Goal: Task Accomplishment & Management: Complete application form

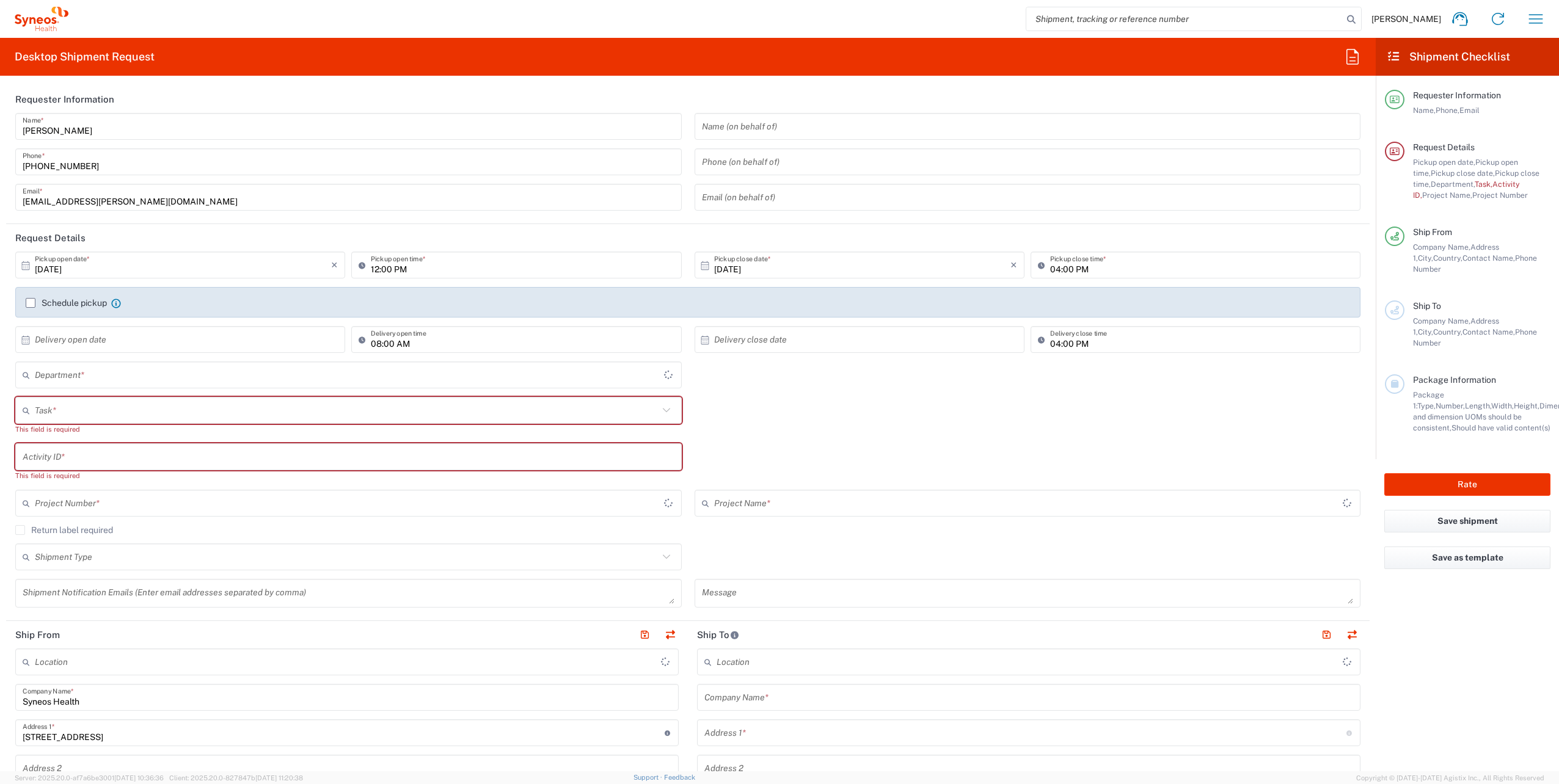
type input "Województwo Małopolskie"
type input "4510"
type input "[GEOGRAPHIC_DATA]"
type input "Syneos Health Poland sp. z.o.o"
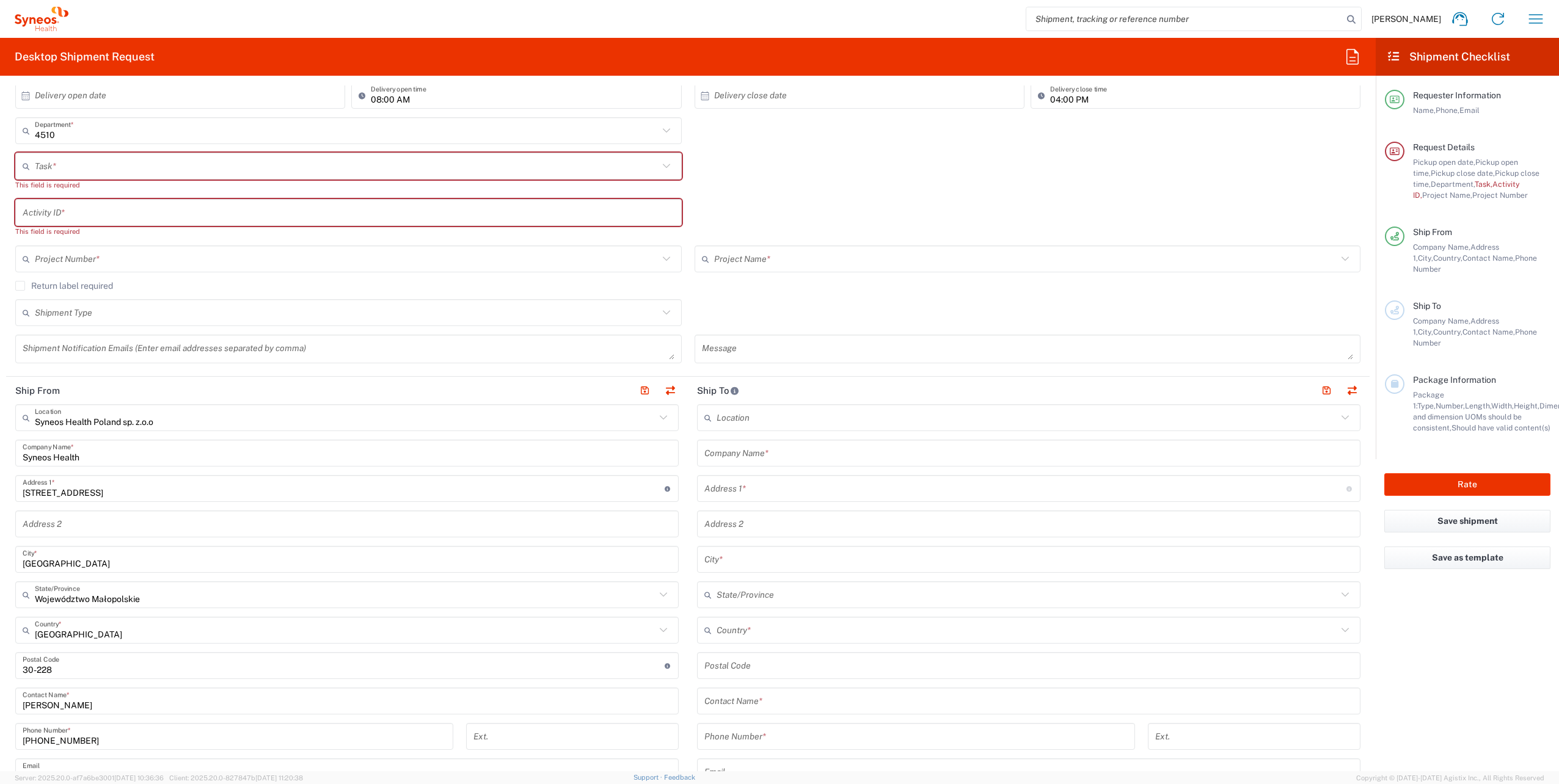
scroll to position [305, 0]
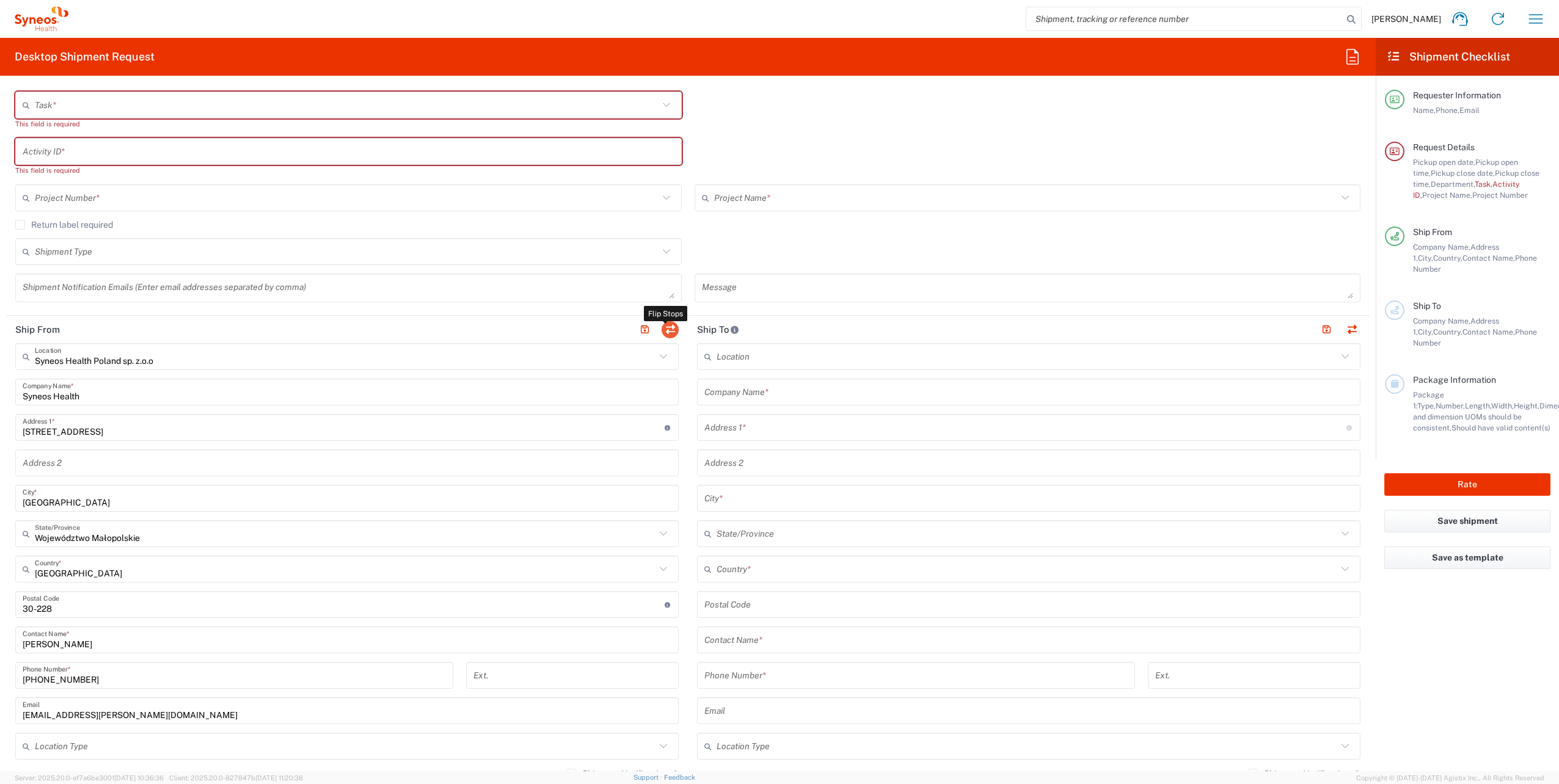
click at [662, 333] on button "button" at bounding box center [670, 329] width 17 height 17
type input "Syneos Health Poland sp. z.o.o"
type input "Syneos Health"
type input "[STREET_ADDRESS]"
type input "[GEOGRAPHIC_DATA]"
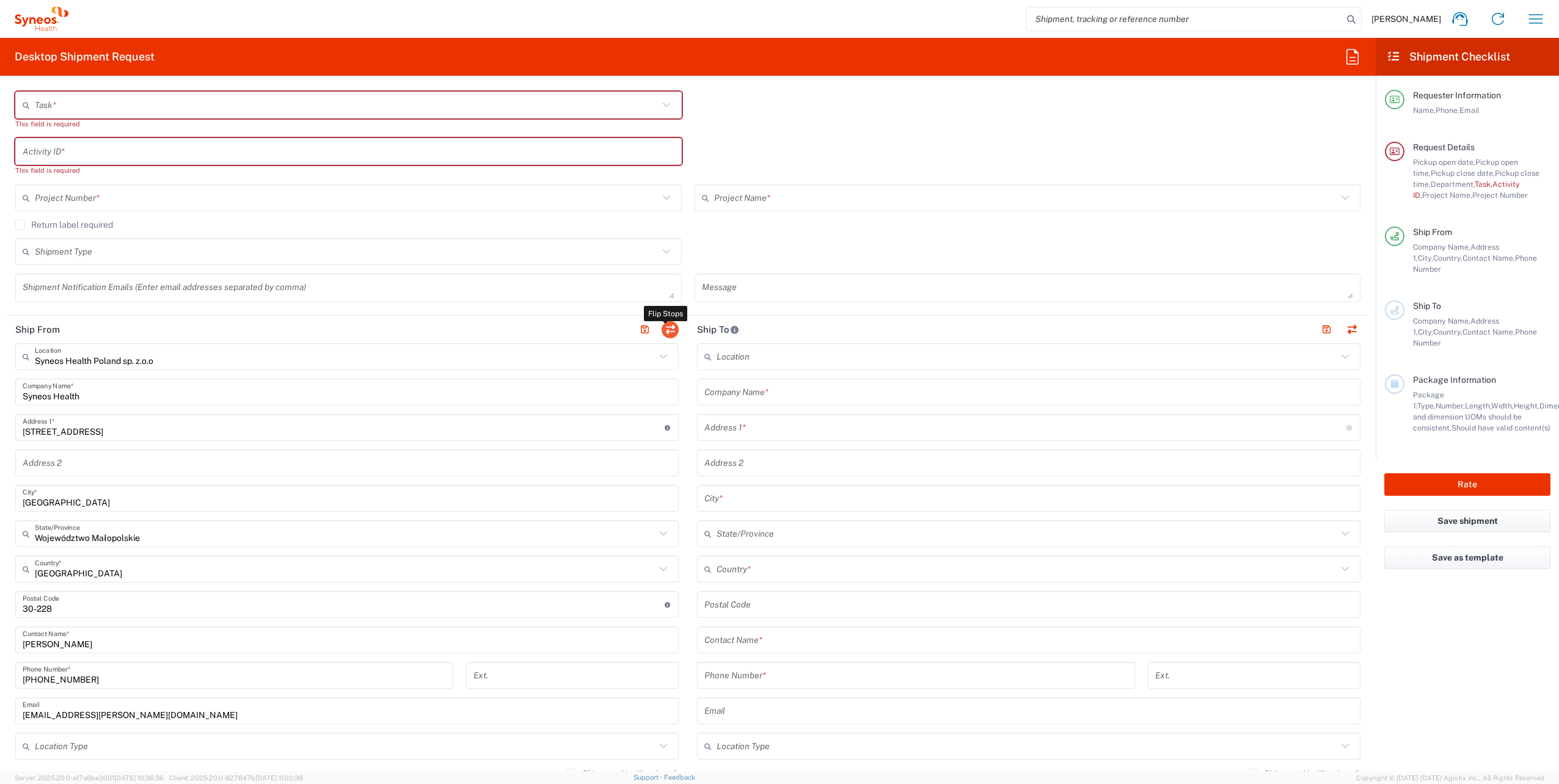
type input "[GEOGRAPHIC_DATA]"
type input "30-228"
type input "[PERSON_NAME]"
type input "[PHONE_NUMBER]"
type input "[EMAIL_ADDRESS][PERSON_NAME][DOMAIN_NAME]"
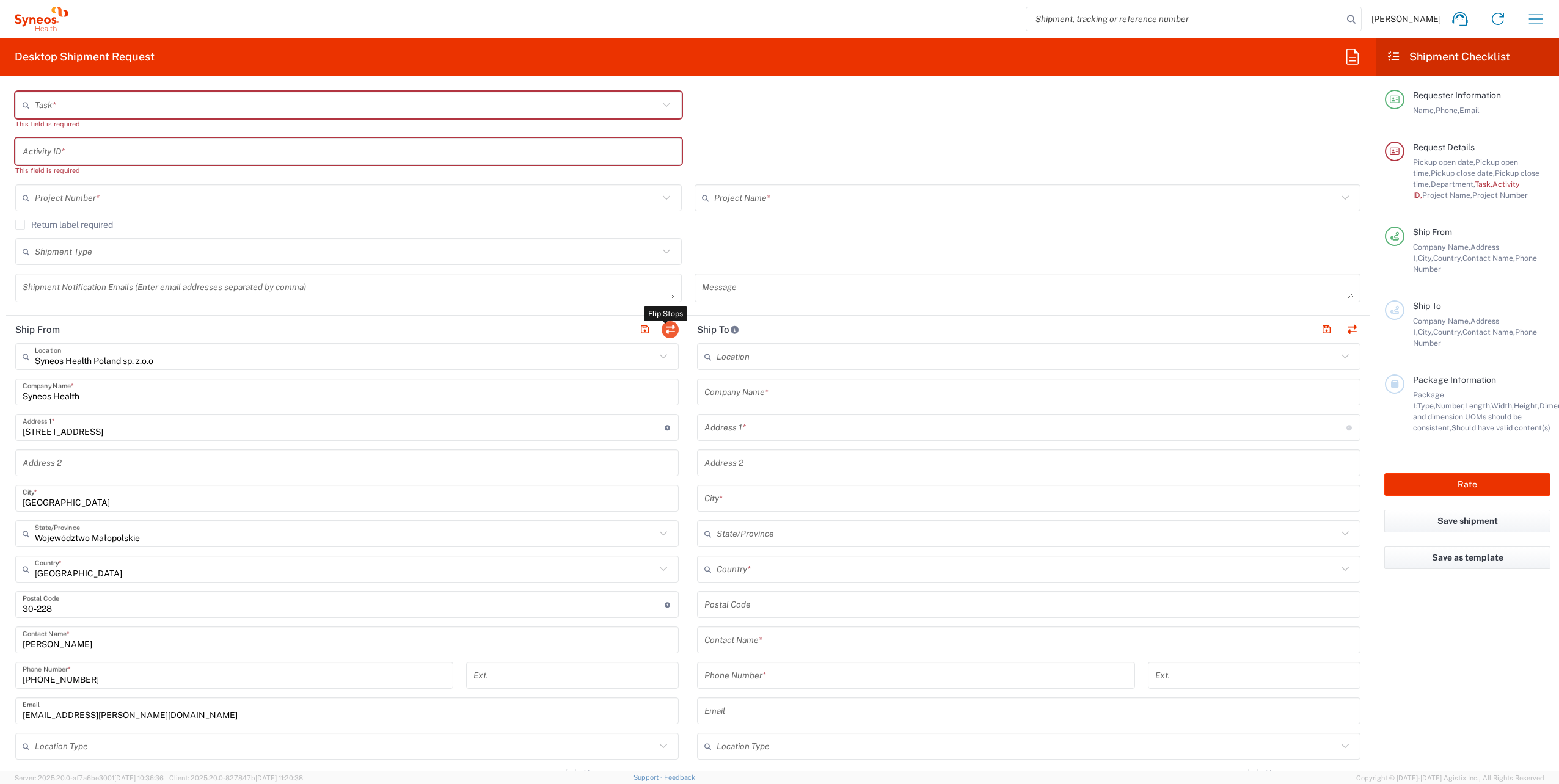
type input "EORI"
type input "TIN"
type input "6751158733"
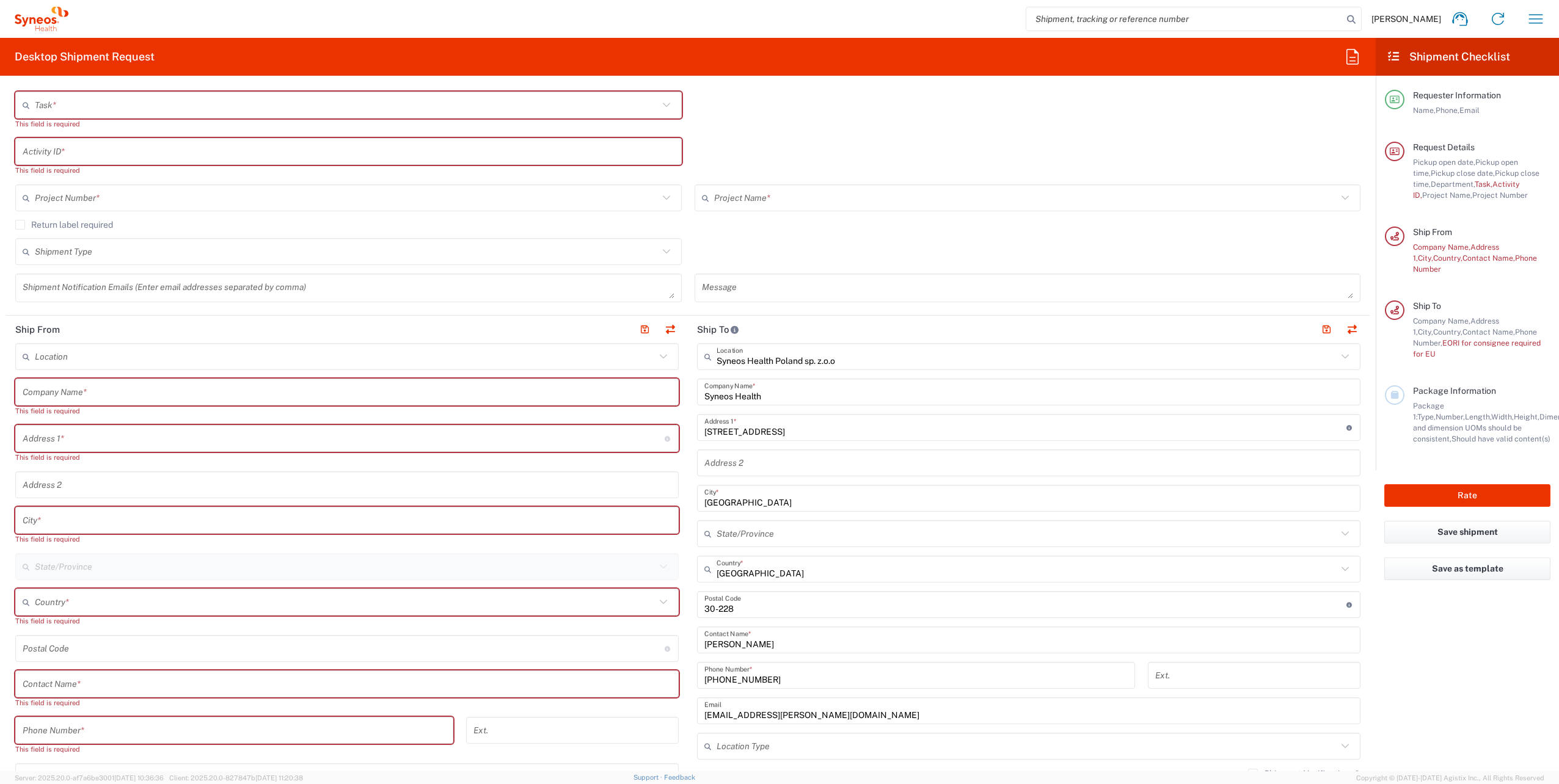
type input "Województwo Małopolskie"
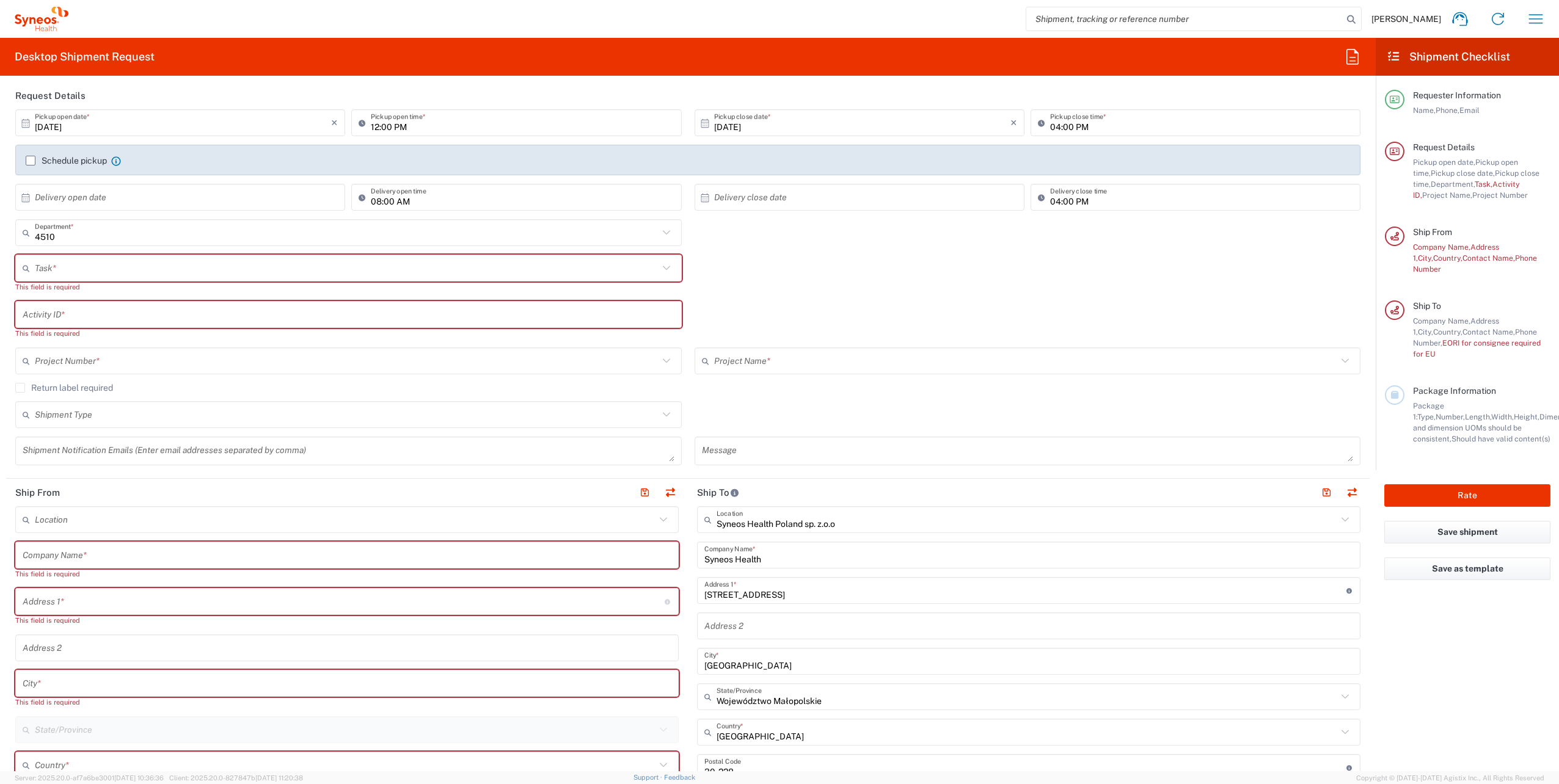
scroll to position [122, 0]
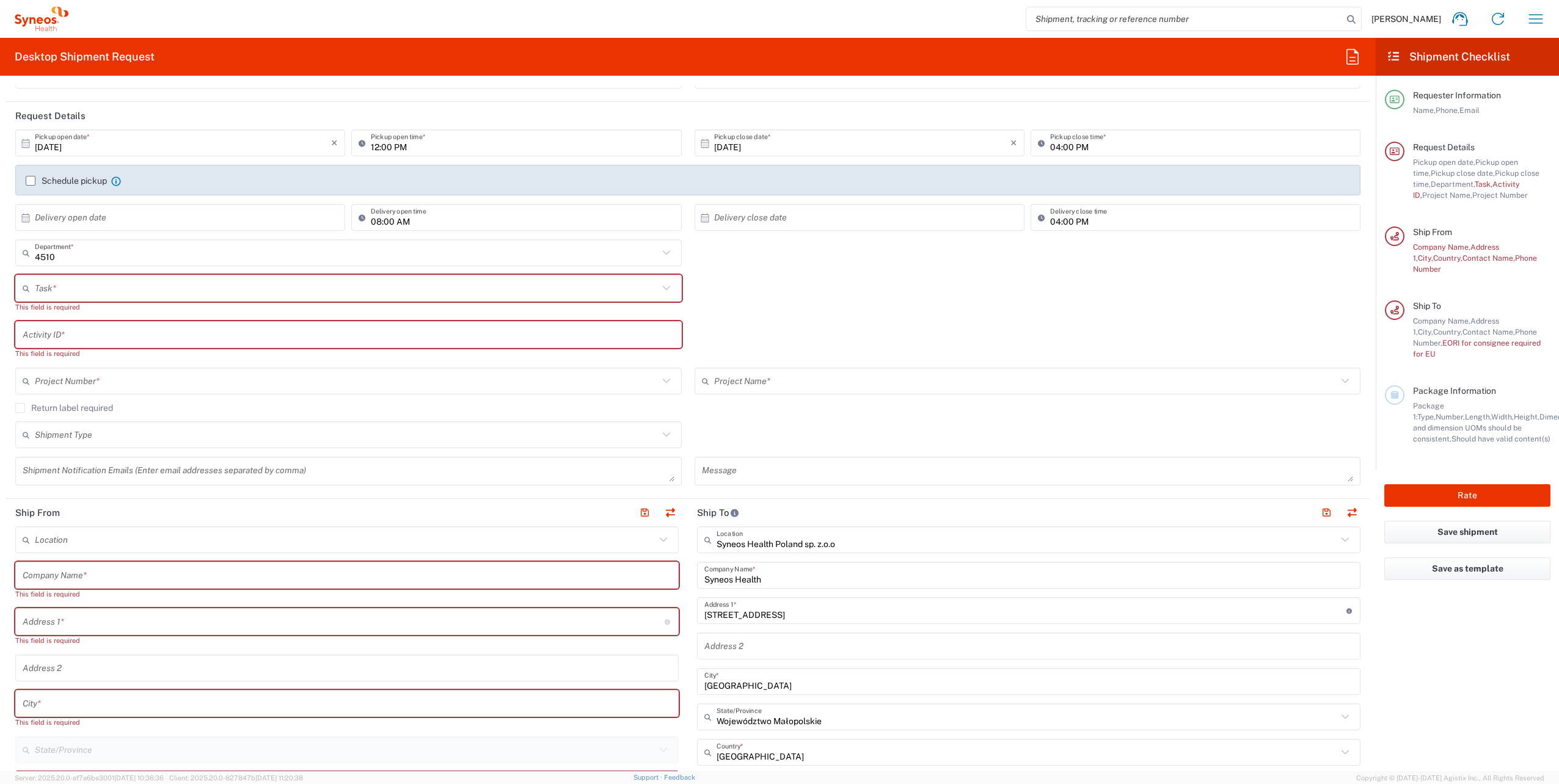
click at [110, 277] on div "Task *" at bounding box center [349, 288] width 667 height 27
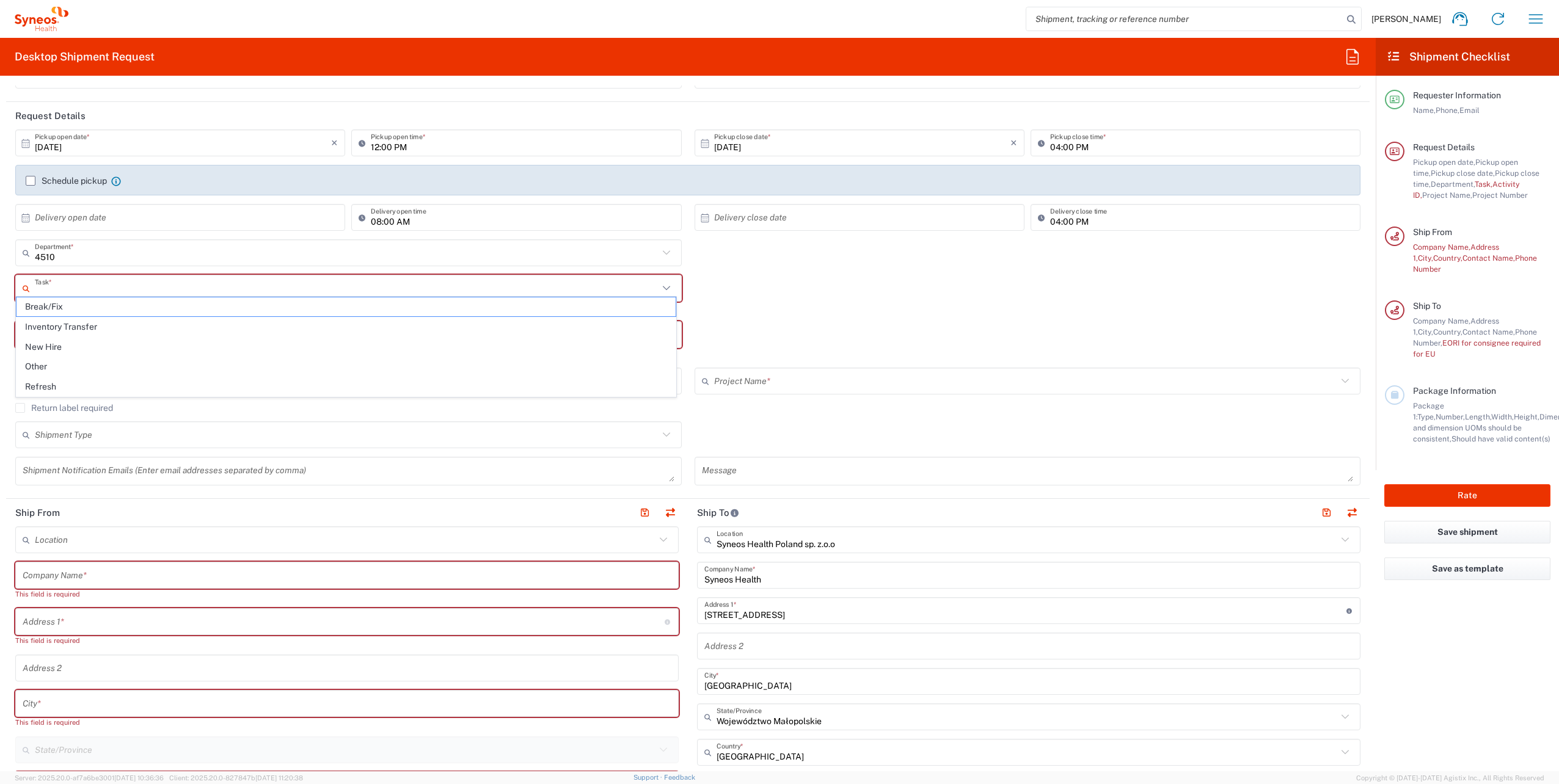
scroll to position [184, 0]
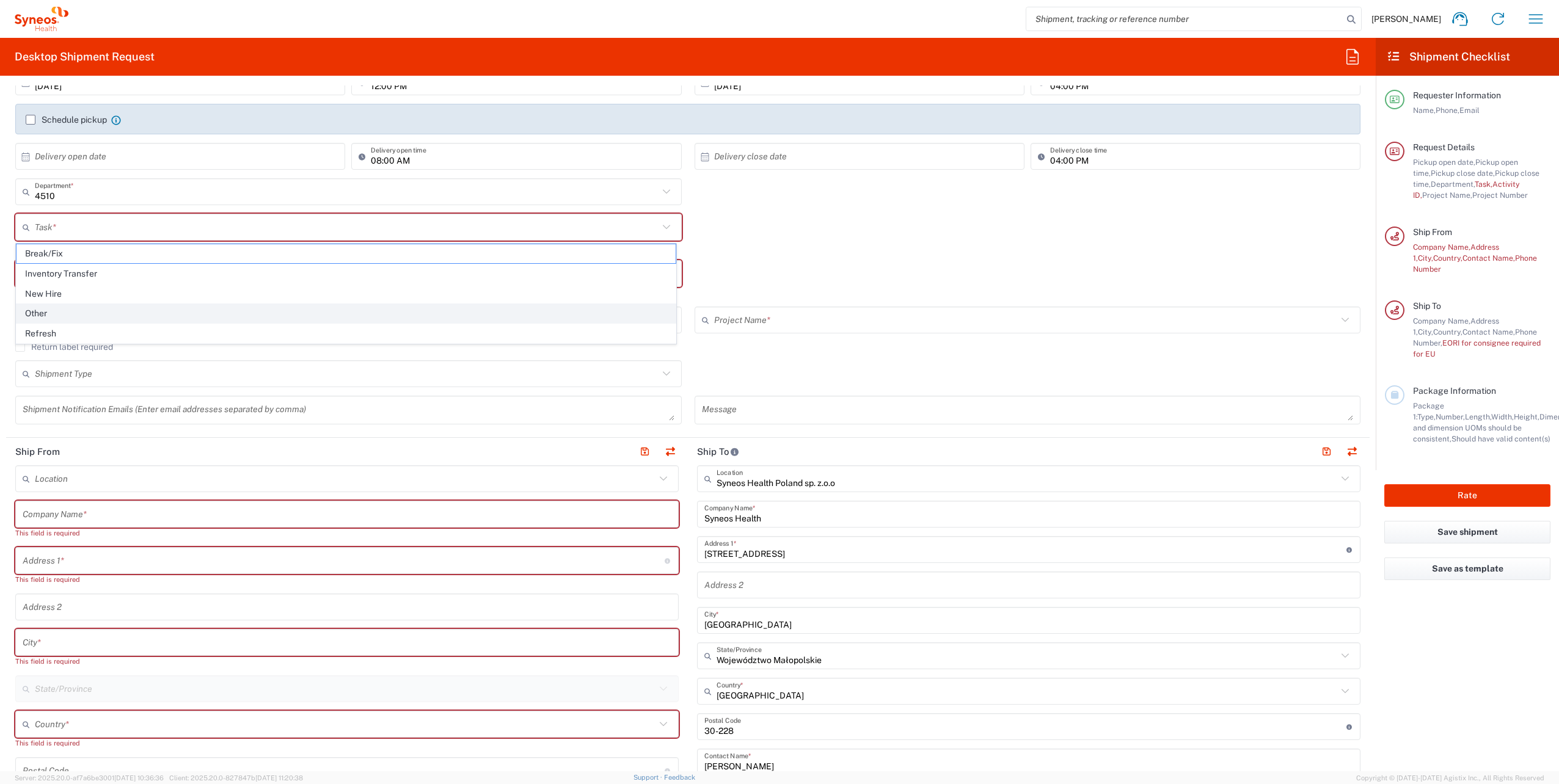
click at [67, 305] on span "Other" at bounding box center [346, 313] width 659 height 19
type input "Other"
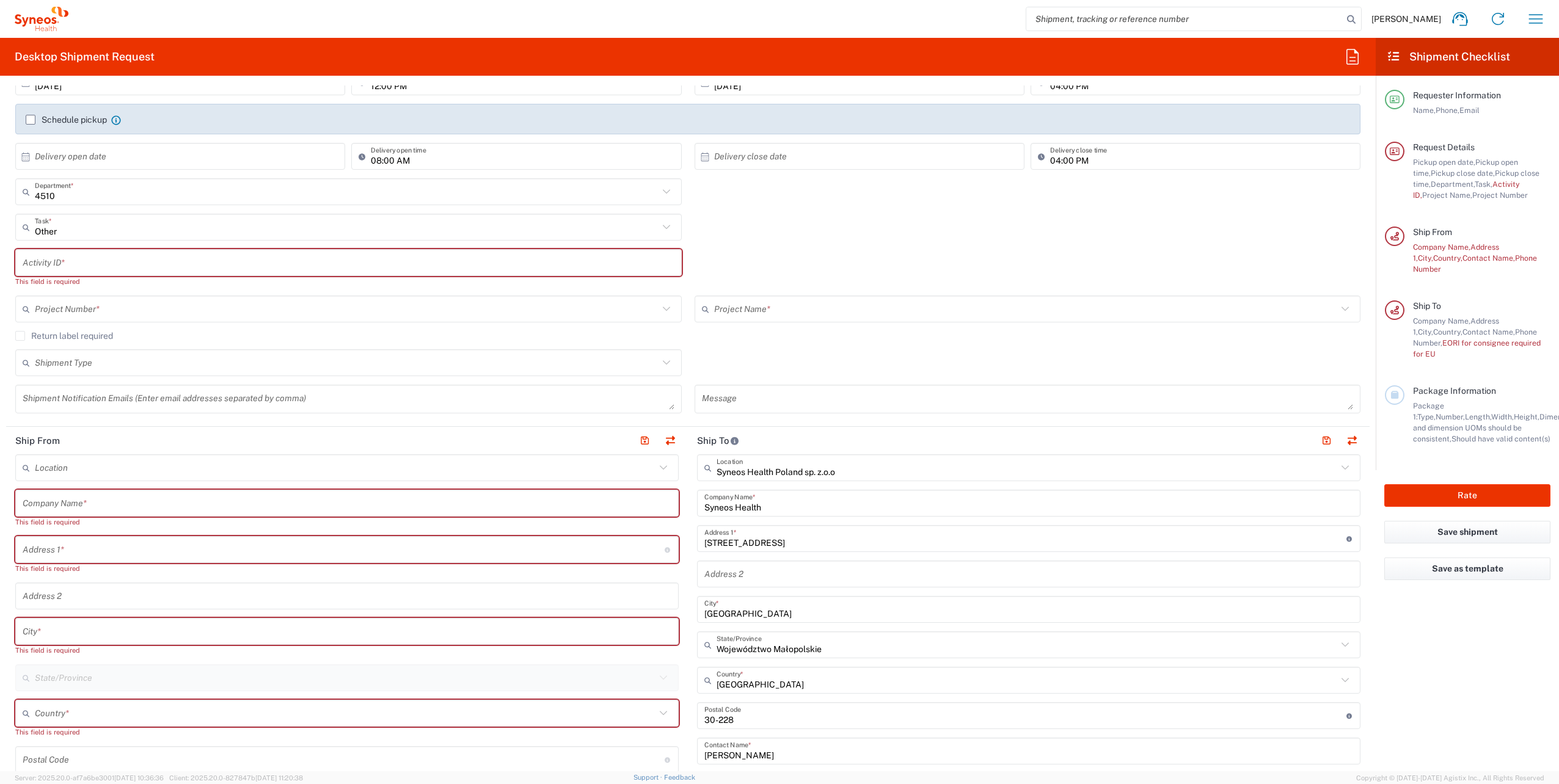
click at [102, 267] on input "text" at bounding box center [348, 263] width 652 height 21
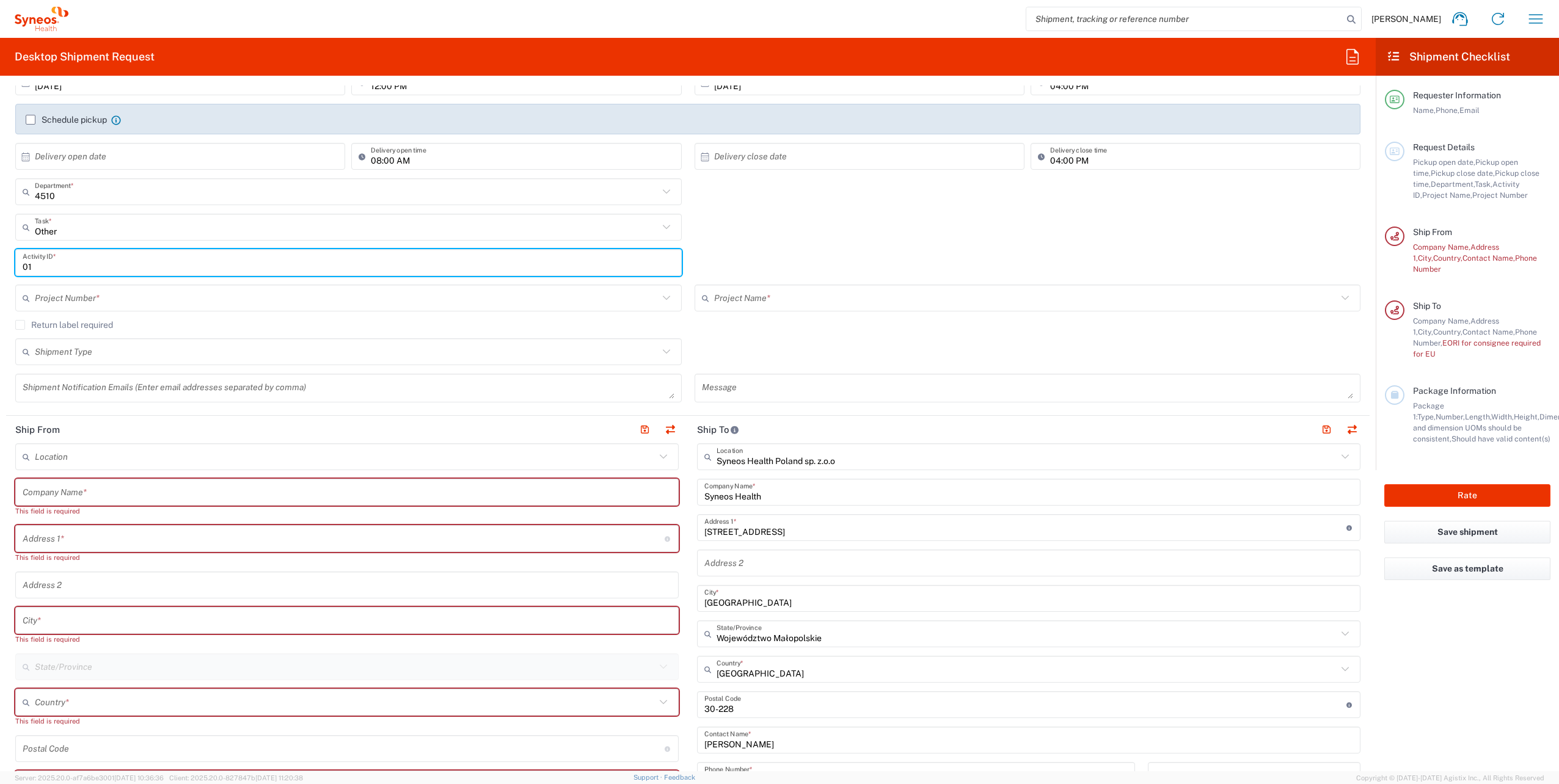
type input "01"
type input "Other"
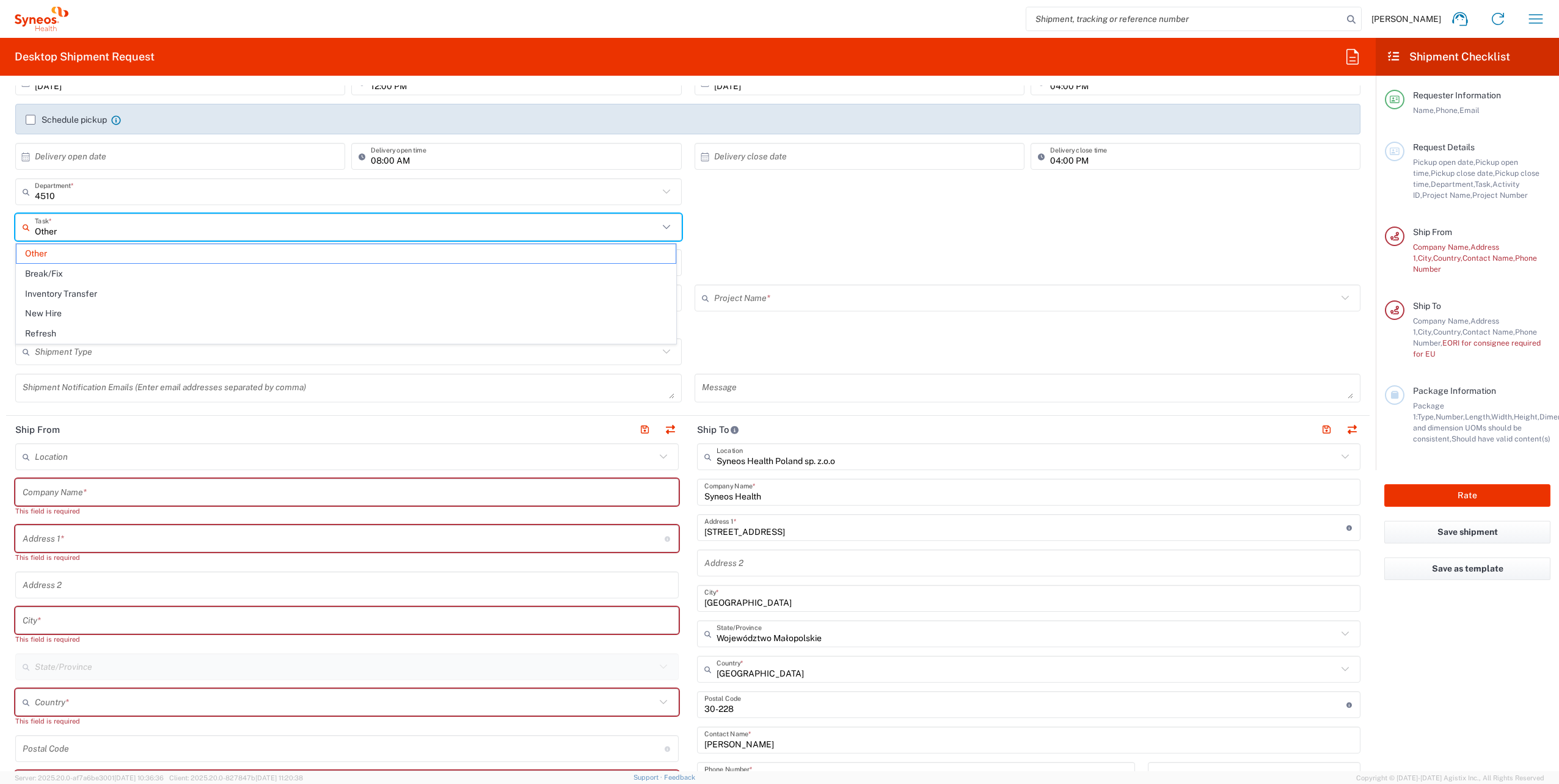
click at [133, 226] on input "Other" at bounding box center [347, 227] width 624 height 21
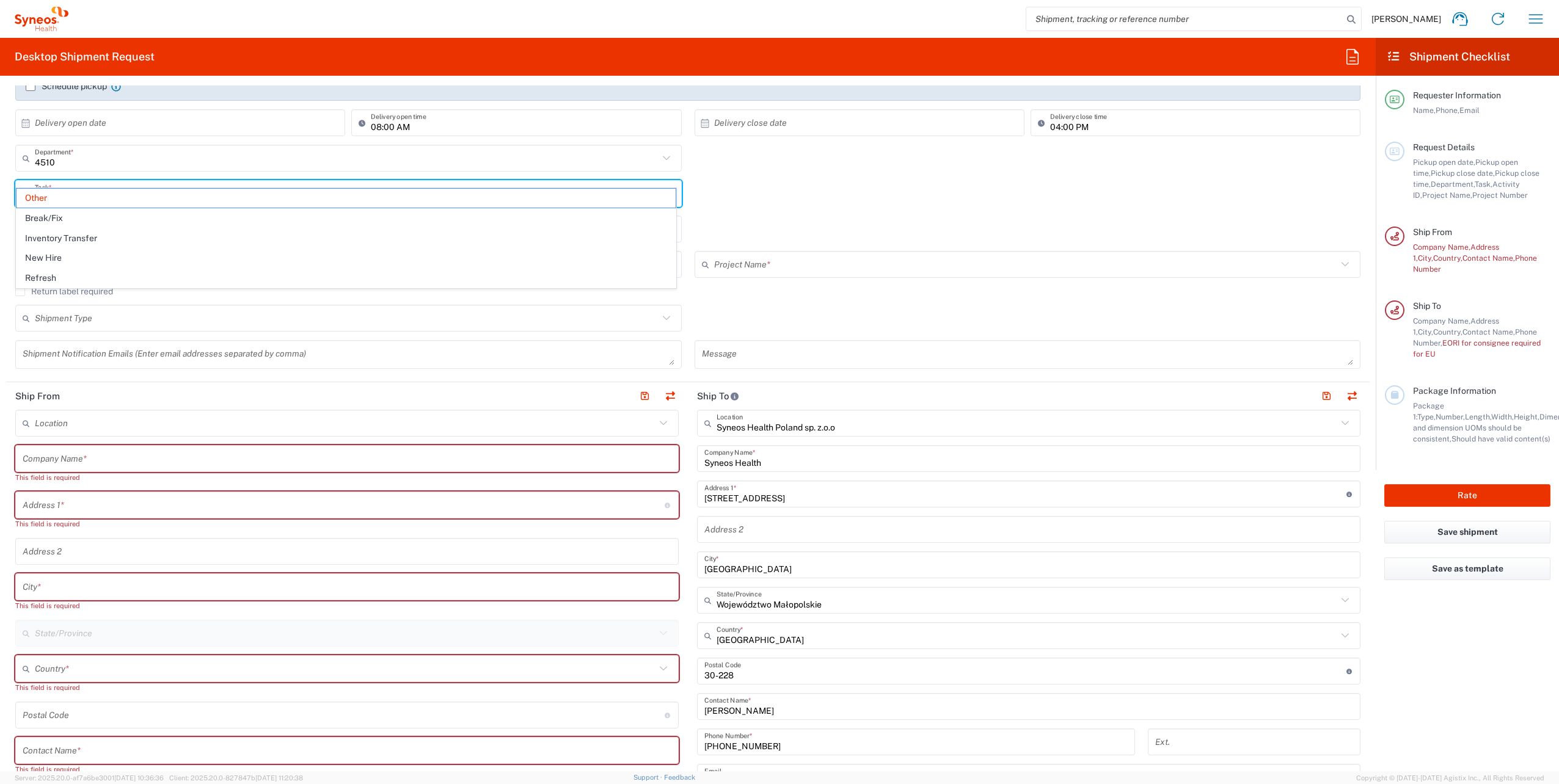
scroll to position [244, 0]
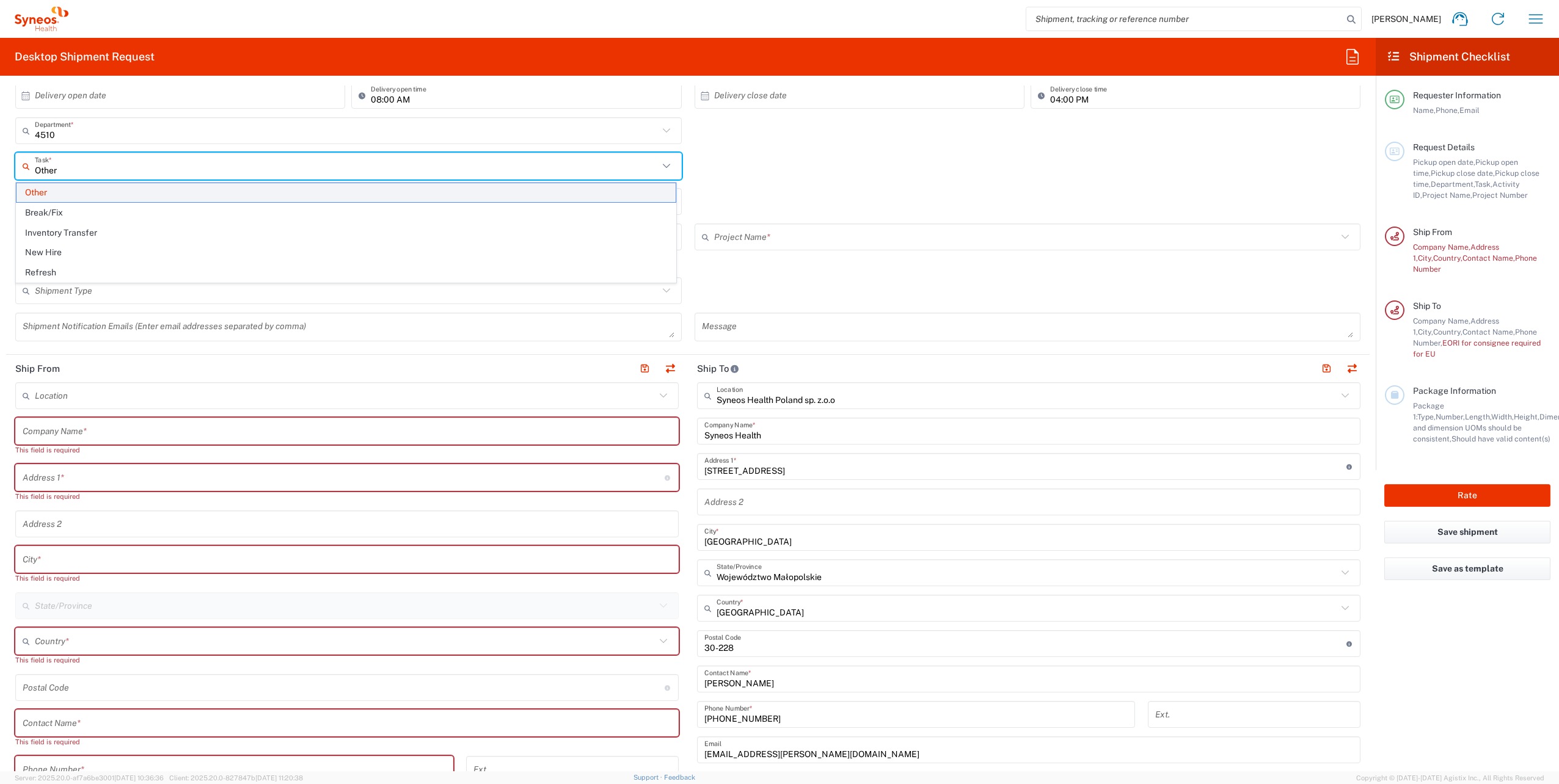
click at [48, 188] on span "Other" at bounding box center [346, 193] width 659 height 19
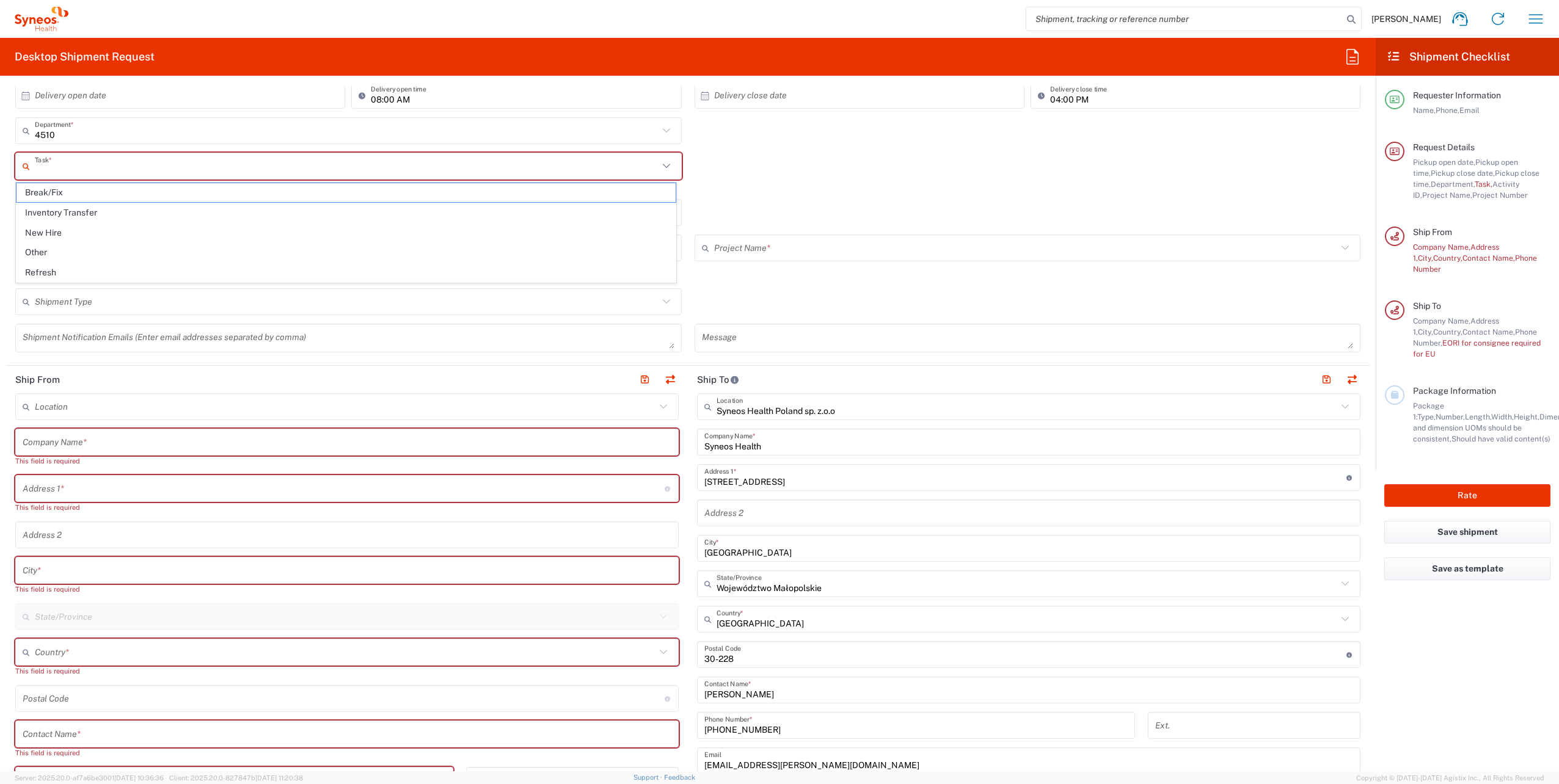
click at [103, 169] on input "text" at bounding box center [347, 166] width 624 height 21
click at [42, 248] on span "Other" at bounding box center [346, 252] width 659 height 19
type input "Other"
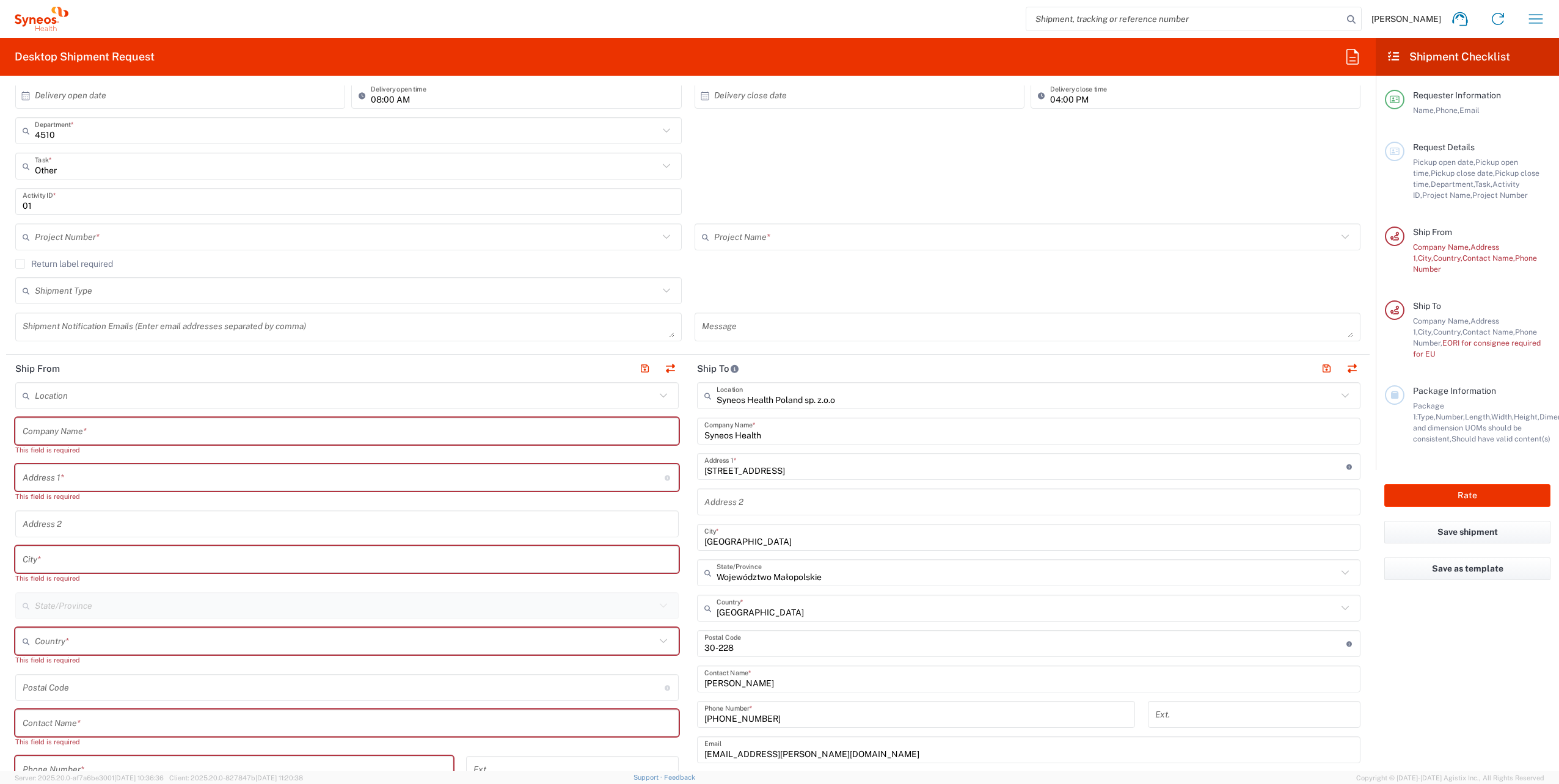
click at [132, 289] on input "text" at bounding box center [347, 291] width 624 height 21
click at [78, 329] on span "Regular" at bounding box center [346, 337] width 659 height 19
type input "Regular"
click at [814, 237] on input "text" at bounding box center [1026, 237] width 624 height 21
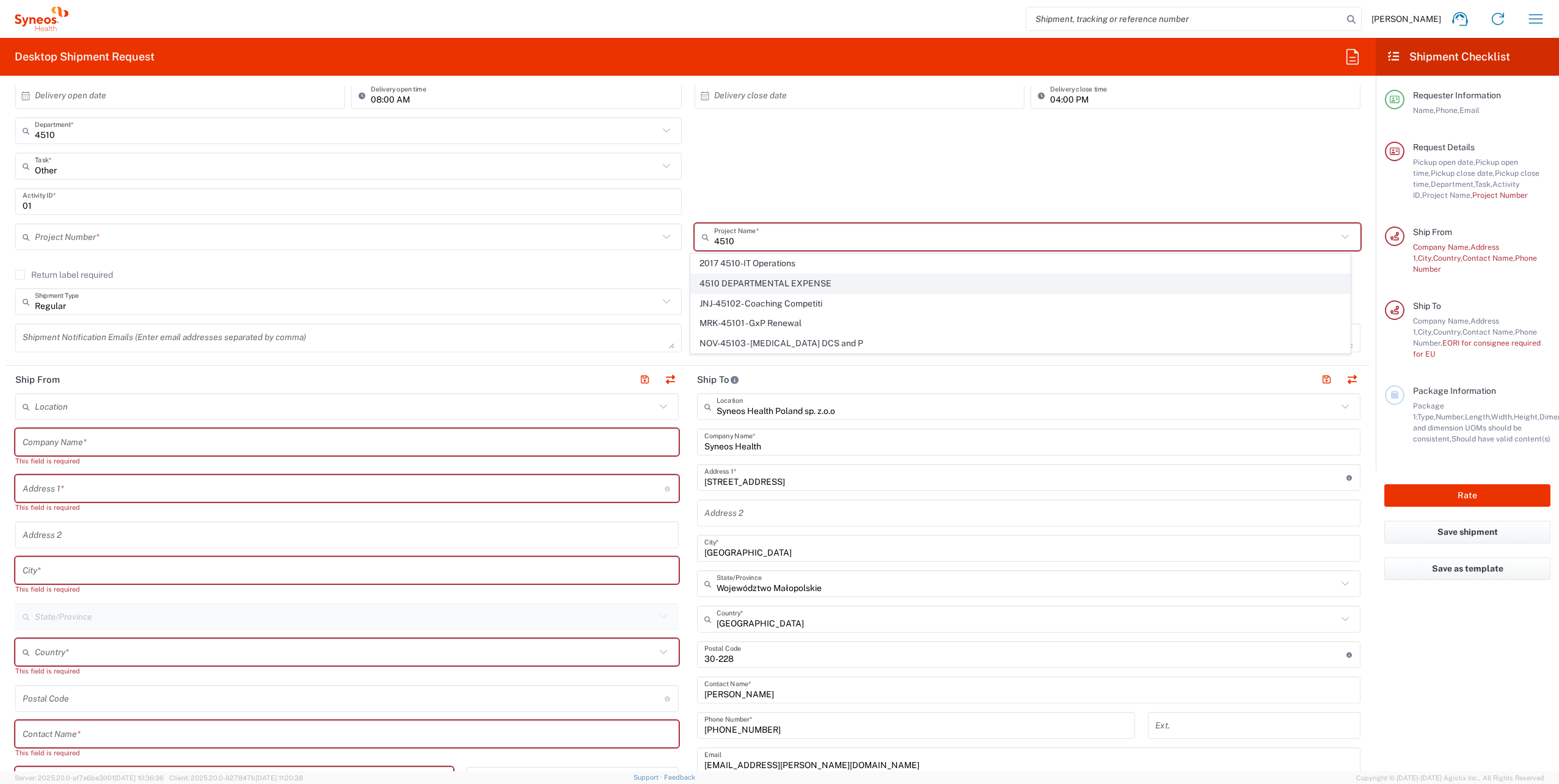
click at [783, 285] on span "4510 DEPARTMENTAL EXPENSE" at bounding box center [1020, 283] width 659 height 19
type input "4510 DEPARTMENTAL EXPENSE"
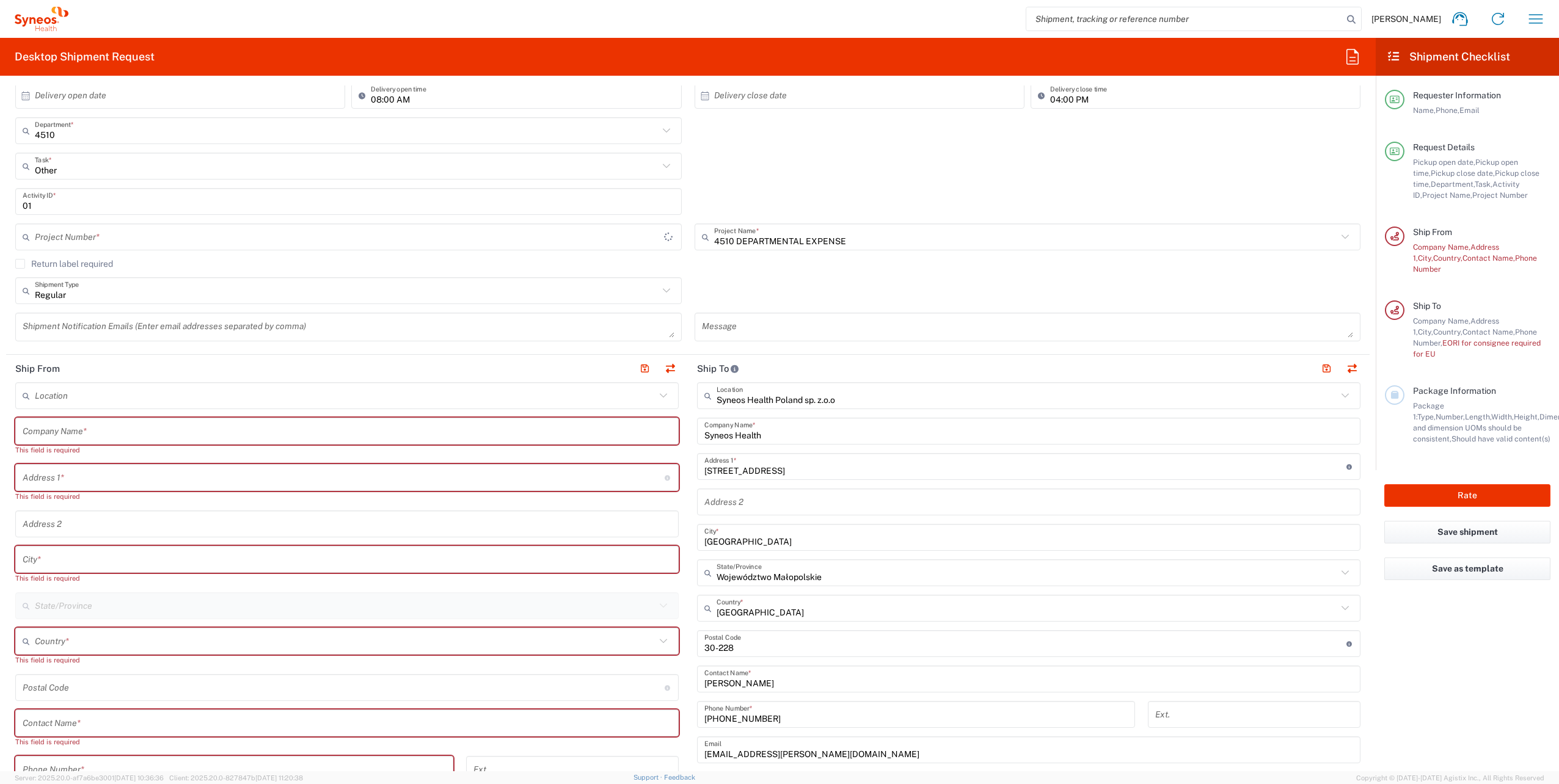
type input "4510 DEPARTMENTAL EXPENSE"
click at [374, 329] on textarea at bounding box center [348, 327] width 652 height 21
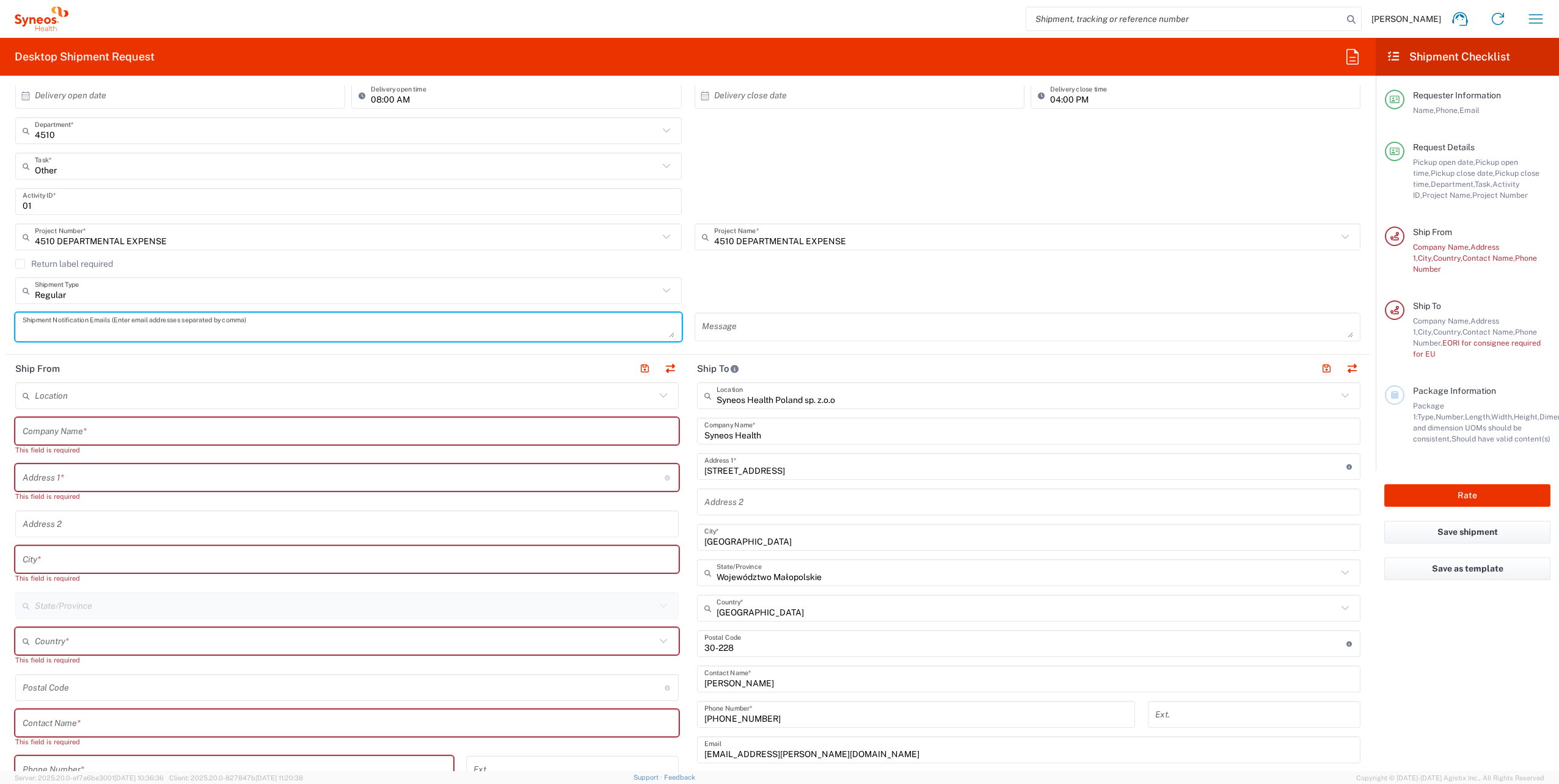
click at [99, 325] on textarea at bounding box center [348, 327] width 652 height 21
paste textarea "[EMAIL_ADDRESS][PERSON_NAME][DOMAIN_NAME]"
type textarea "[EMAIL_ADDRESS][PERSON_NAME][DOMAIN_NAME], [DOMAIN_NAME][EMAIL_ADDRESS][PERSON_…"
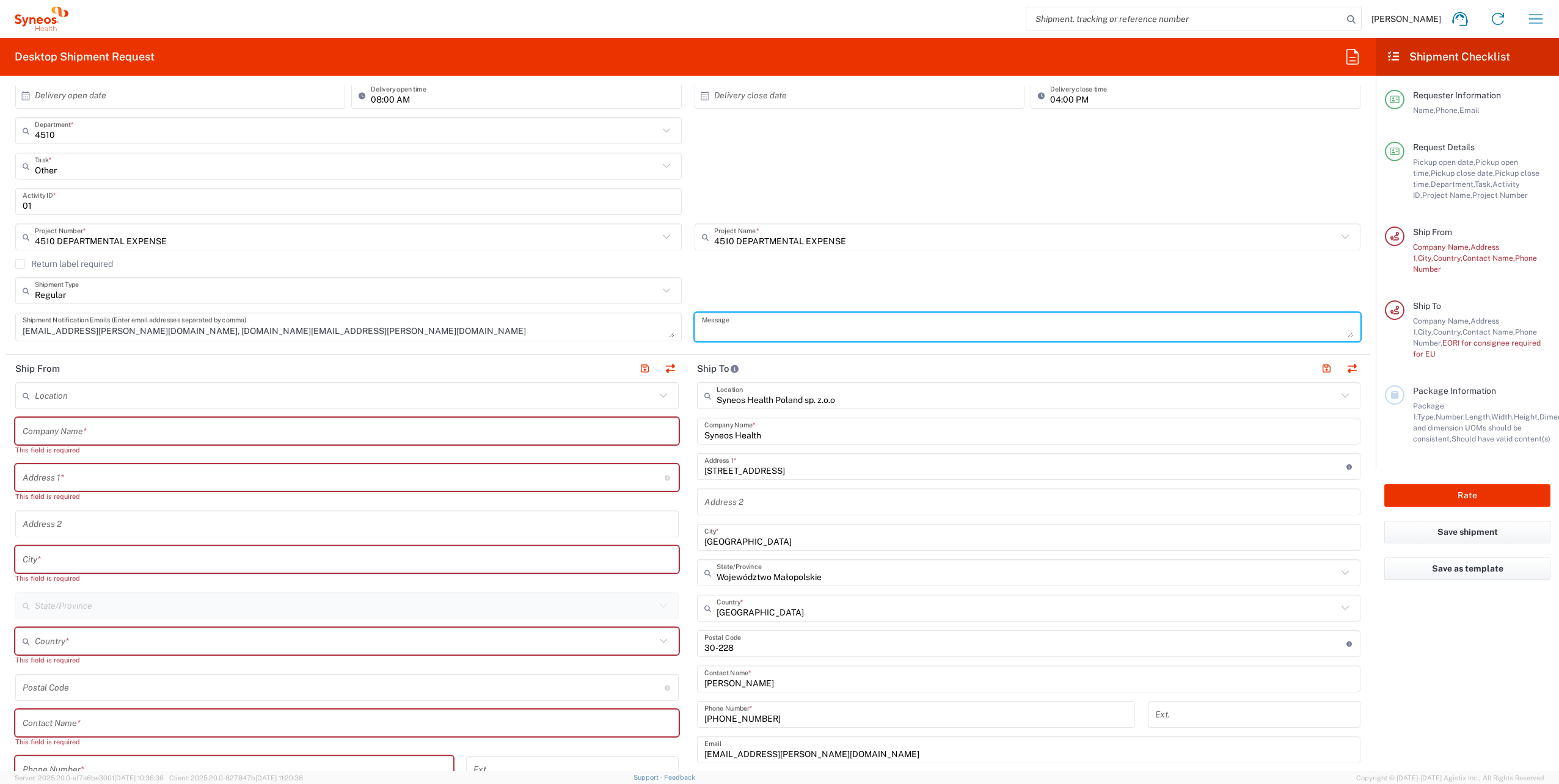
click at [798, 329] on textarea at bounding box center [1027, 327] width 652 height 21
click at [842, 278] on div "Regular Shipment Type Batch Regular" at bounding box center [688, 295] width 1358 height 36
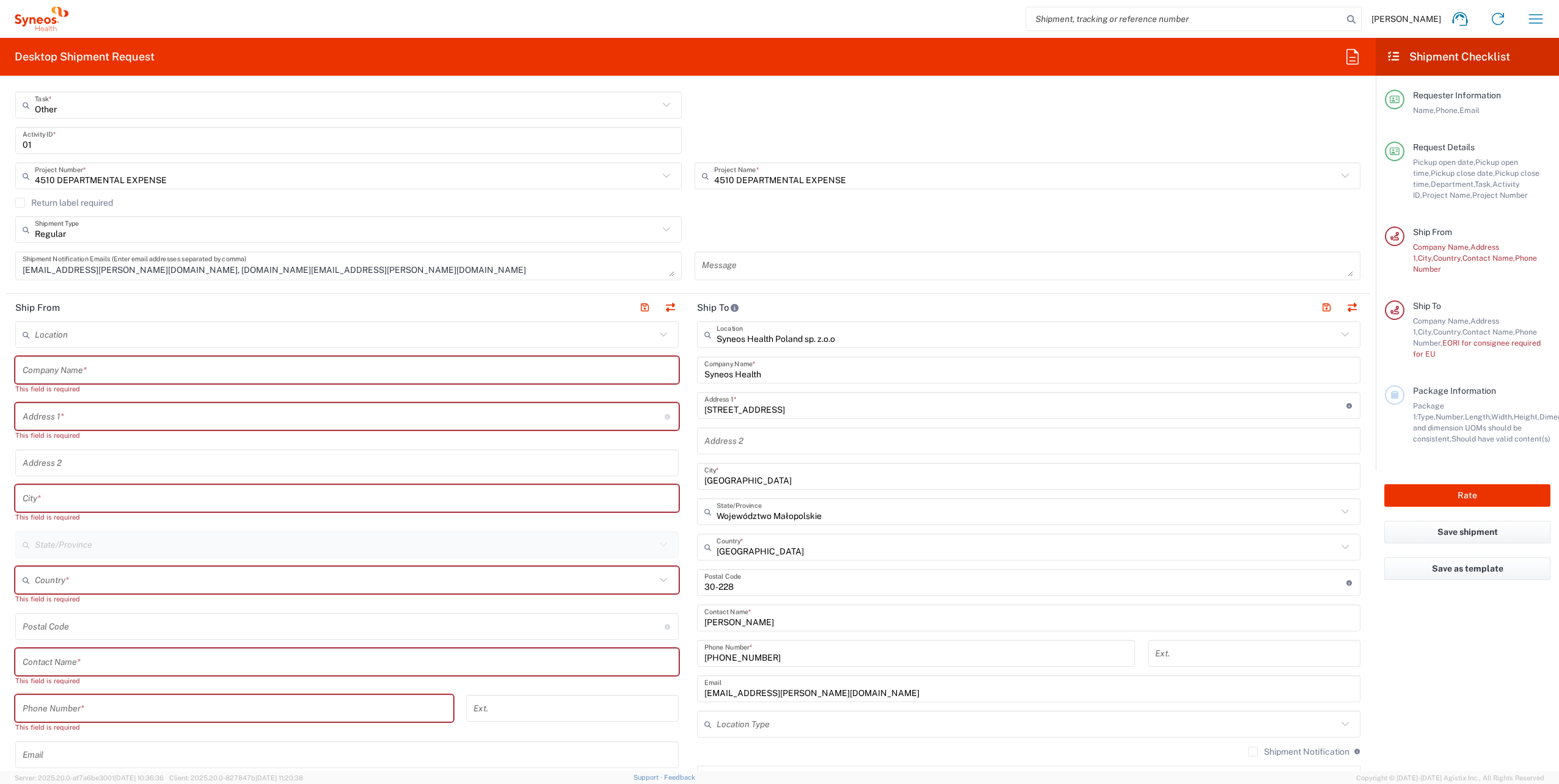
scroll to position [366, 0]
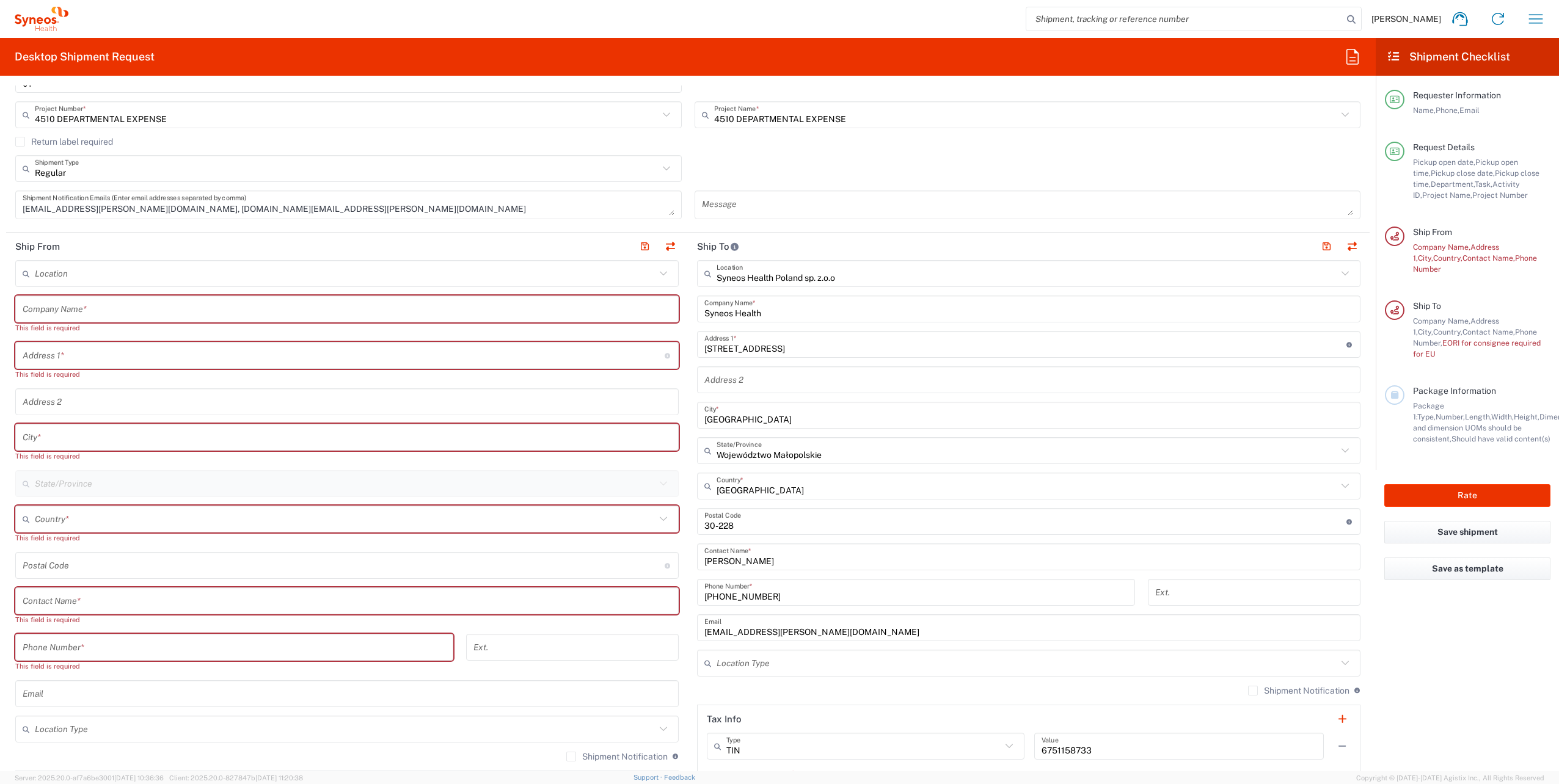
click at [205, 268] on input "text" at bounding box center [345, 274] width 621 height 21
click at [110, 353] on input "text" at bounding box center [344, 355] width 642 height 21
click at [121, 304] on input "text" at bounding box center [347, 309] width 649 height 21
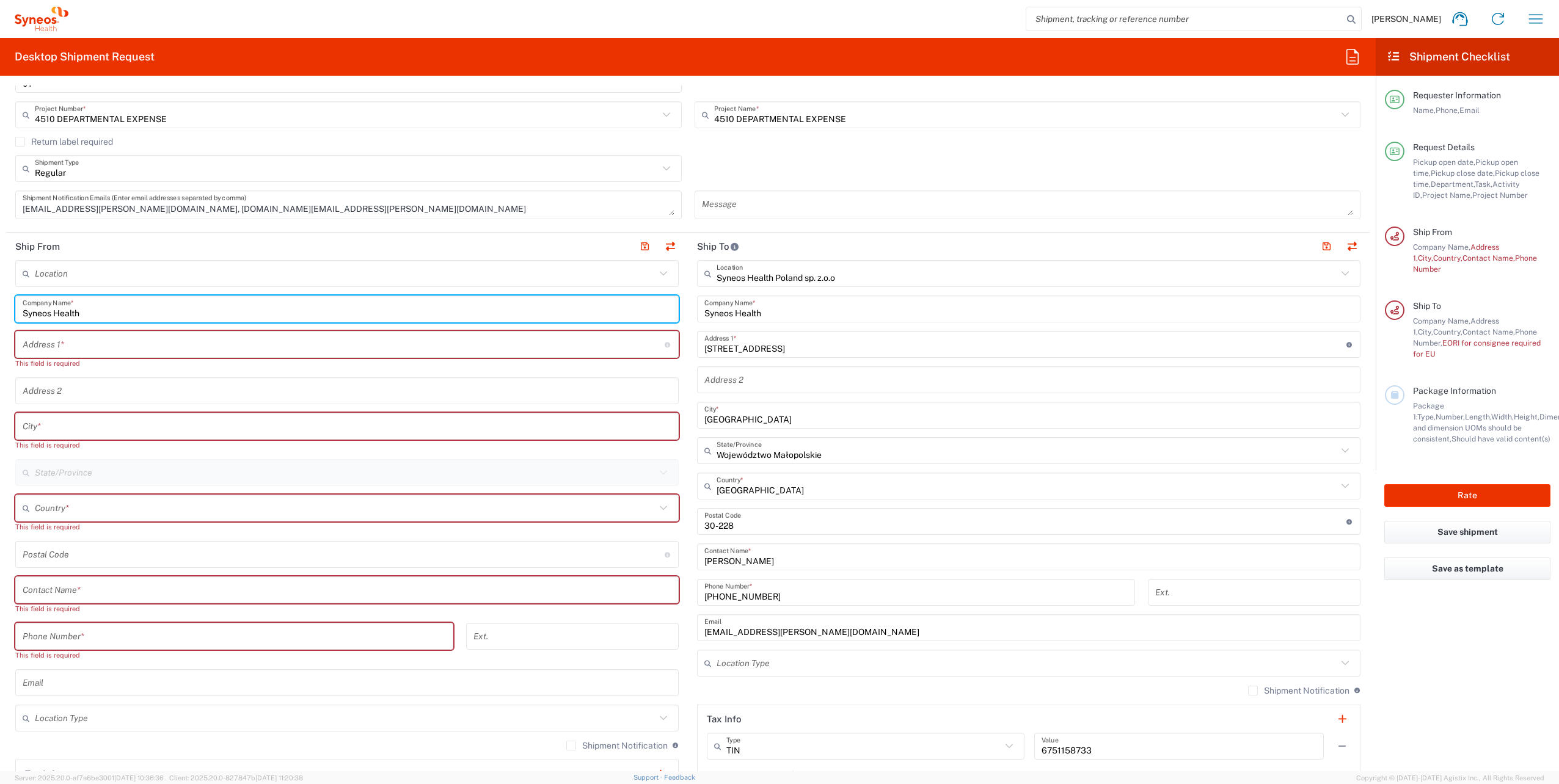
type input "Syneos Health"
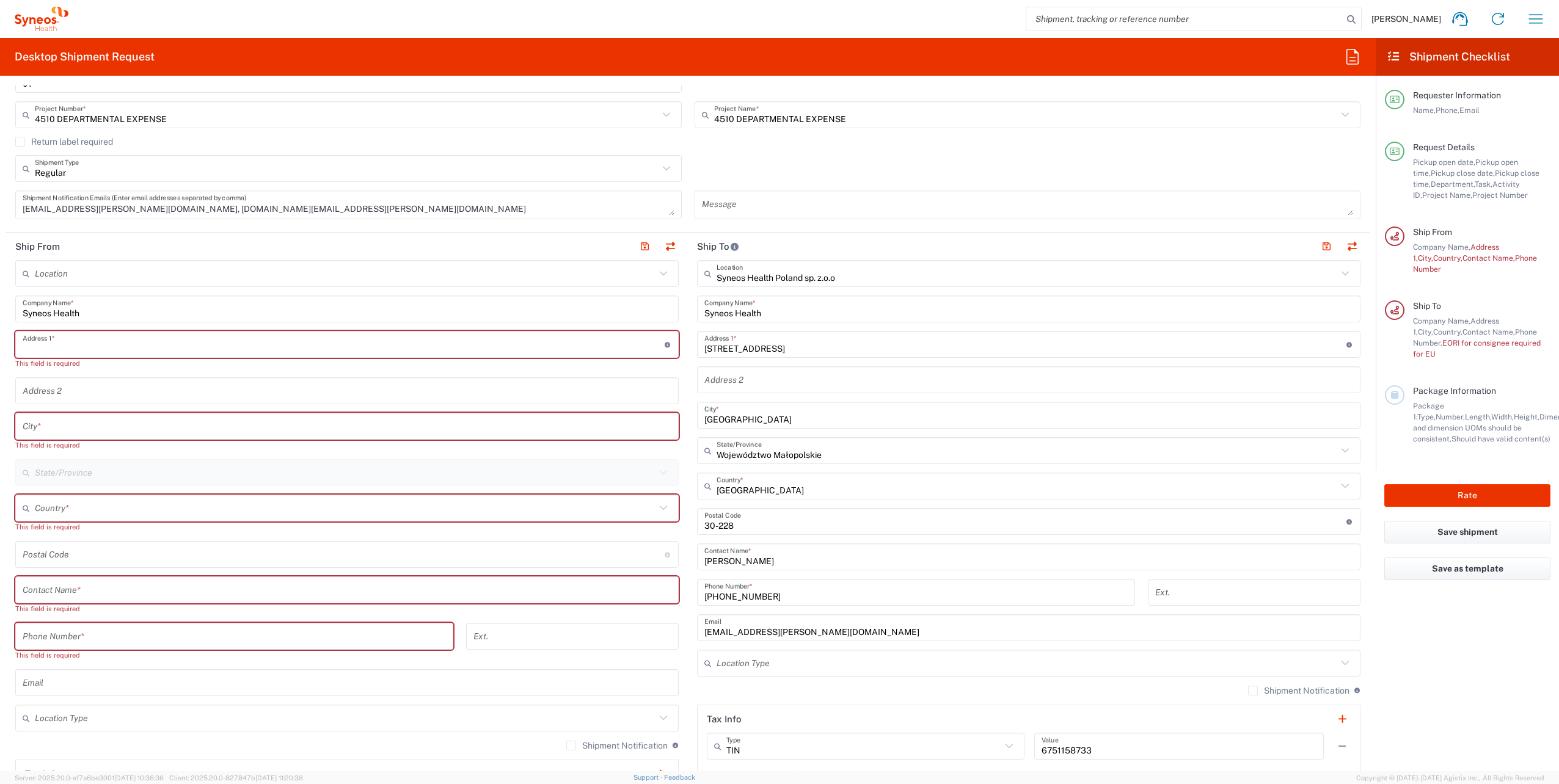
click at [110, 352] on input "text" at bounding box center [344, 344] width 642 height 21
paste input "[PERSON_NAME] 5a/53"
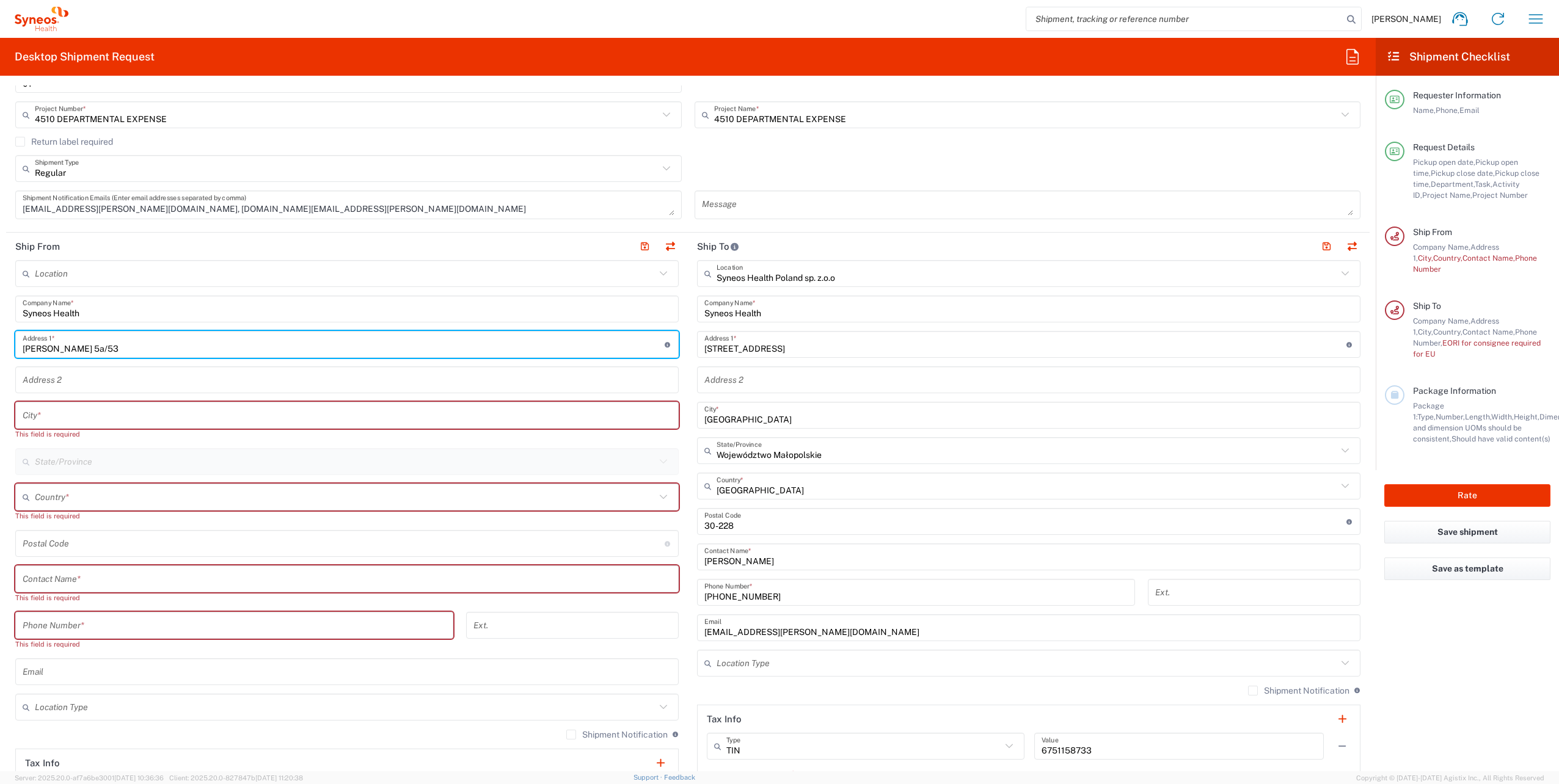
type input "[PERSON_NAME] 5a/53"
click at [69, 405] on input "text" at bounding box center [347, 415] width 649 height 21
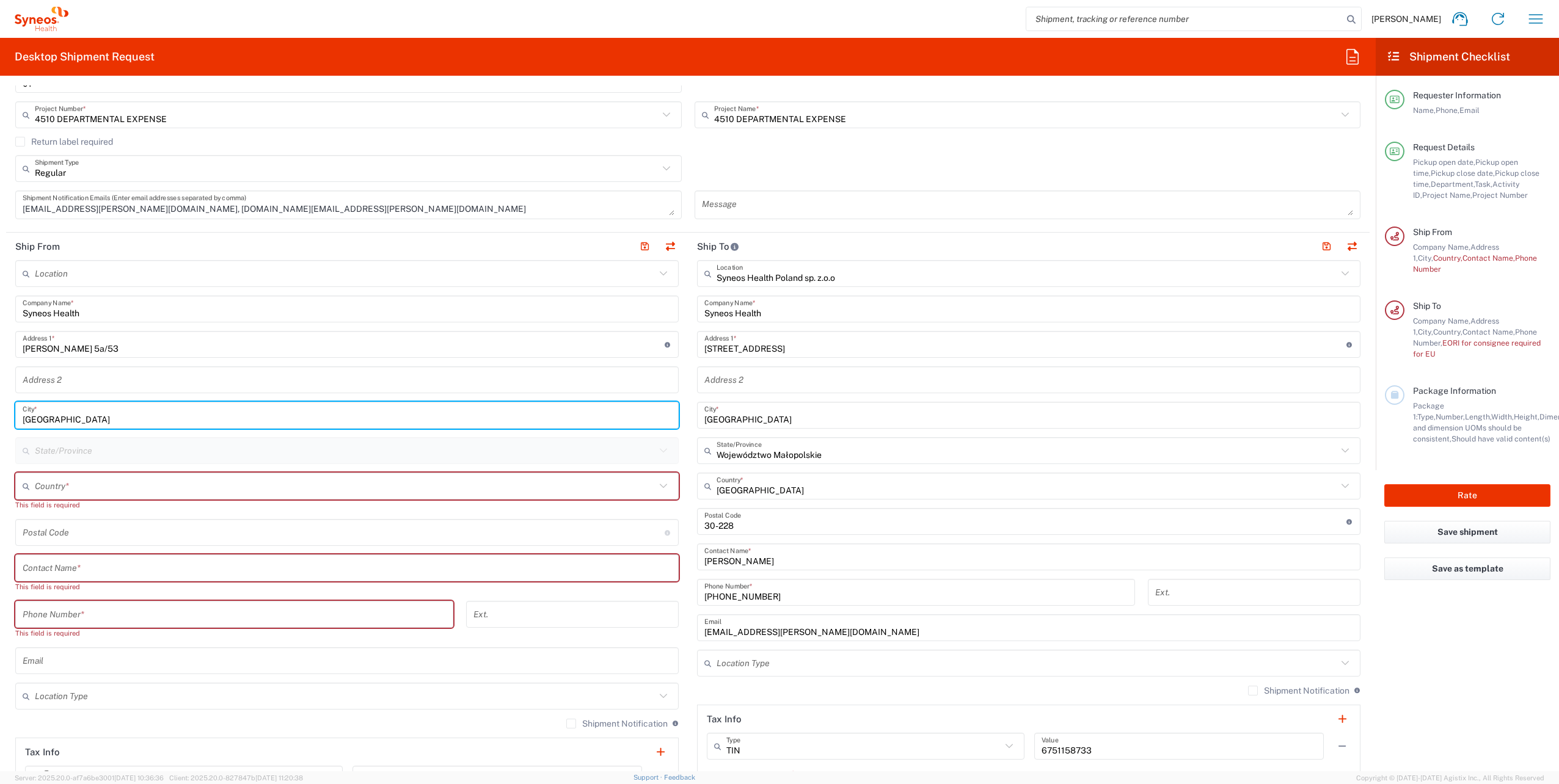
type input "[GEOGRAPHIC_DATA]"
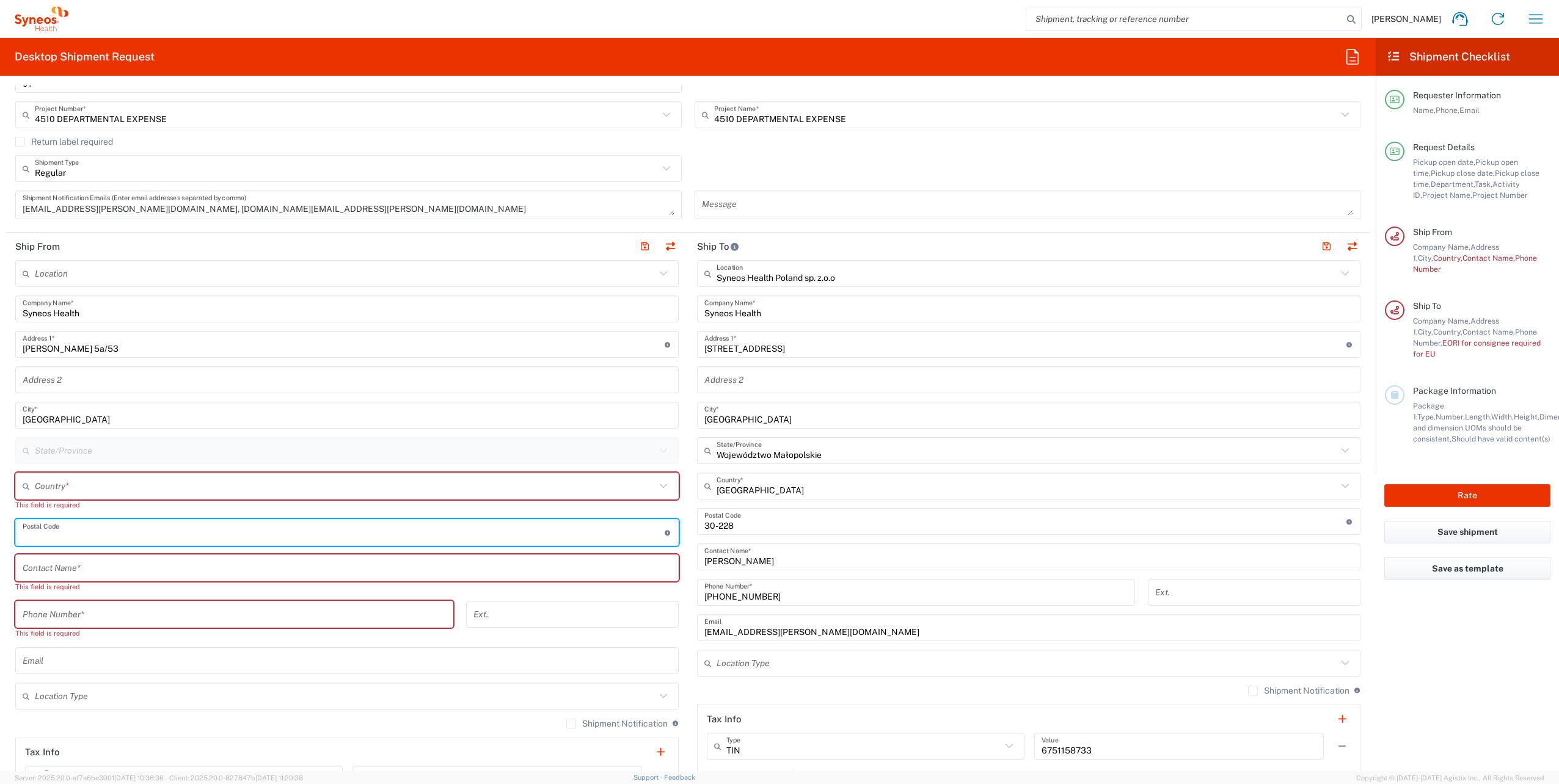
click at [56, 540] on input "undefined" at bounding box center [344, 532] width 642 height 21
type input "02-495"
click at [92, 566] on input "text" at bounding box center [347, 568] width 649 height 21
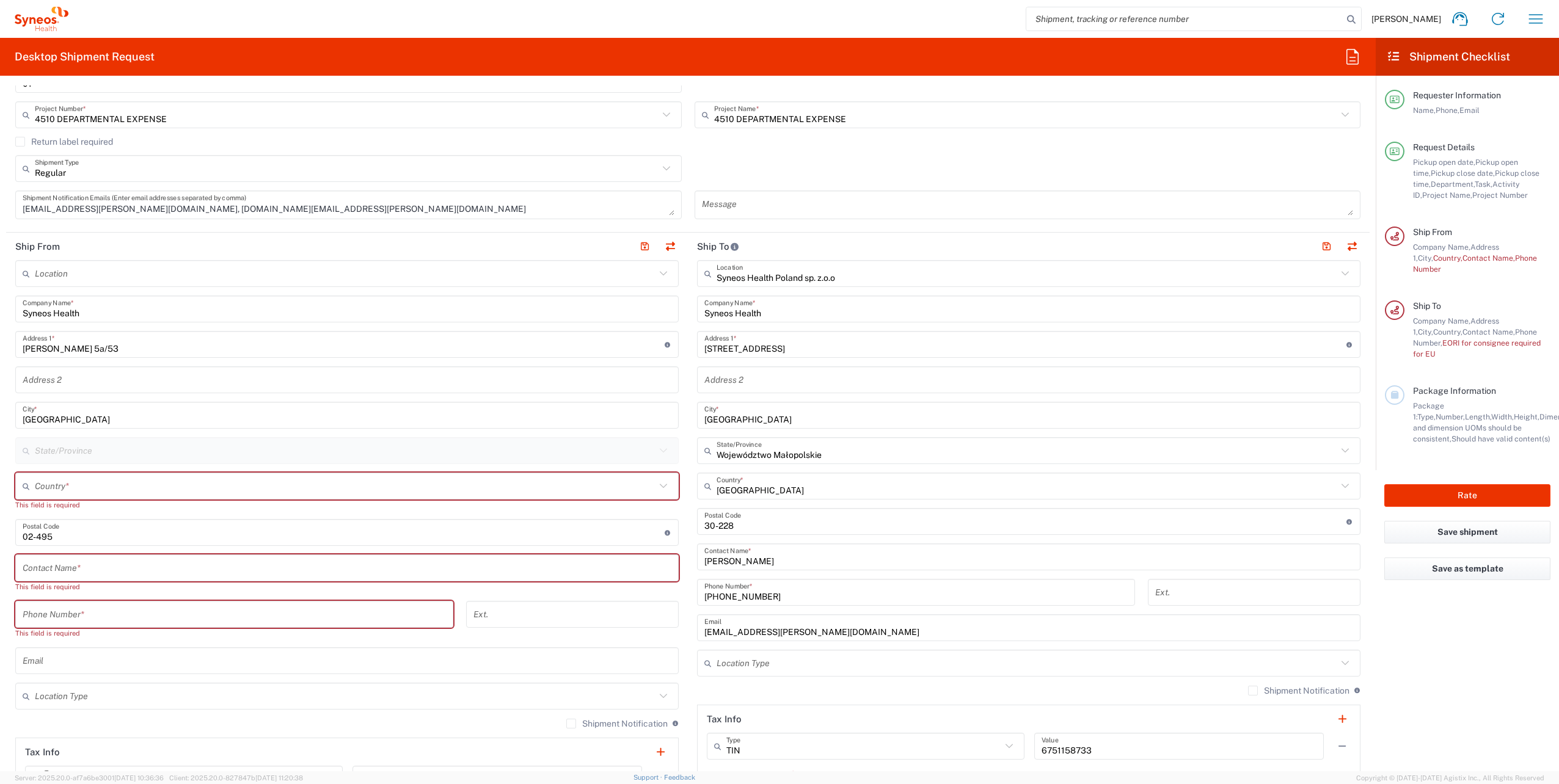
click at [102, 558] on input "text" at bounding box center [347, 568] width 649 height 21
paste input "[PERSON_NAME]"
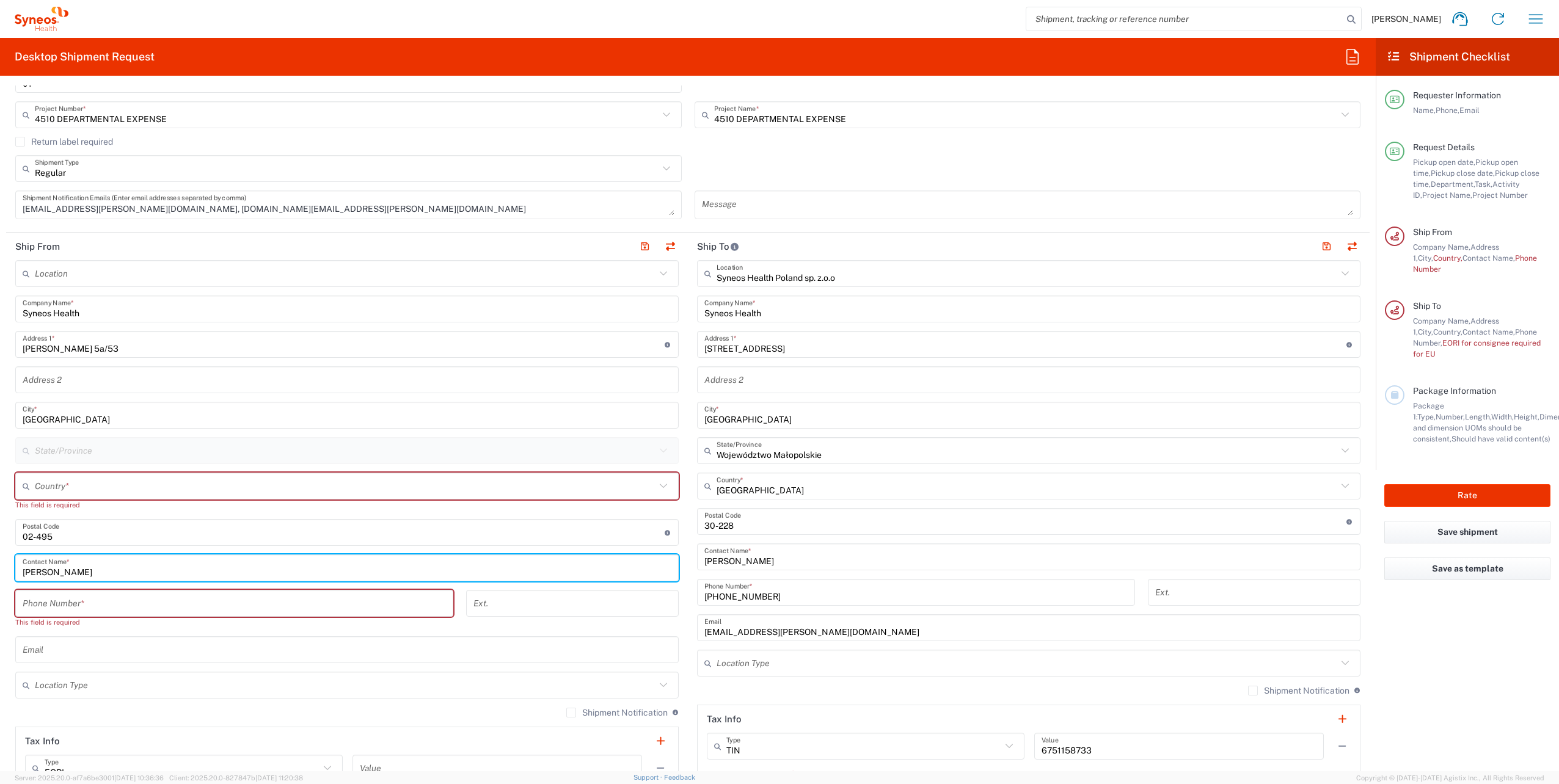
type input "[PERSON_NAME]"
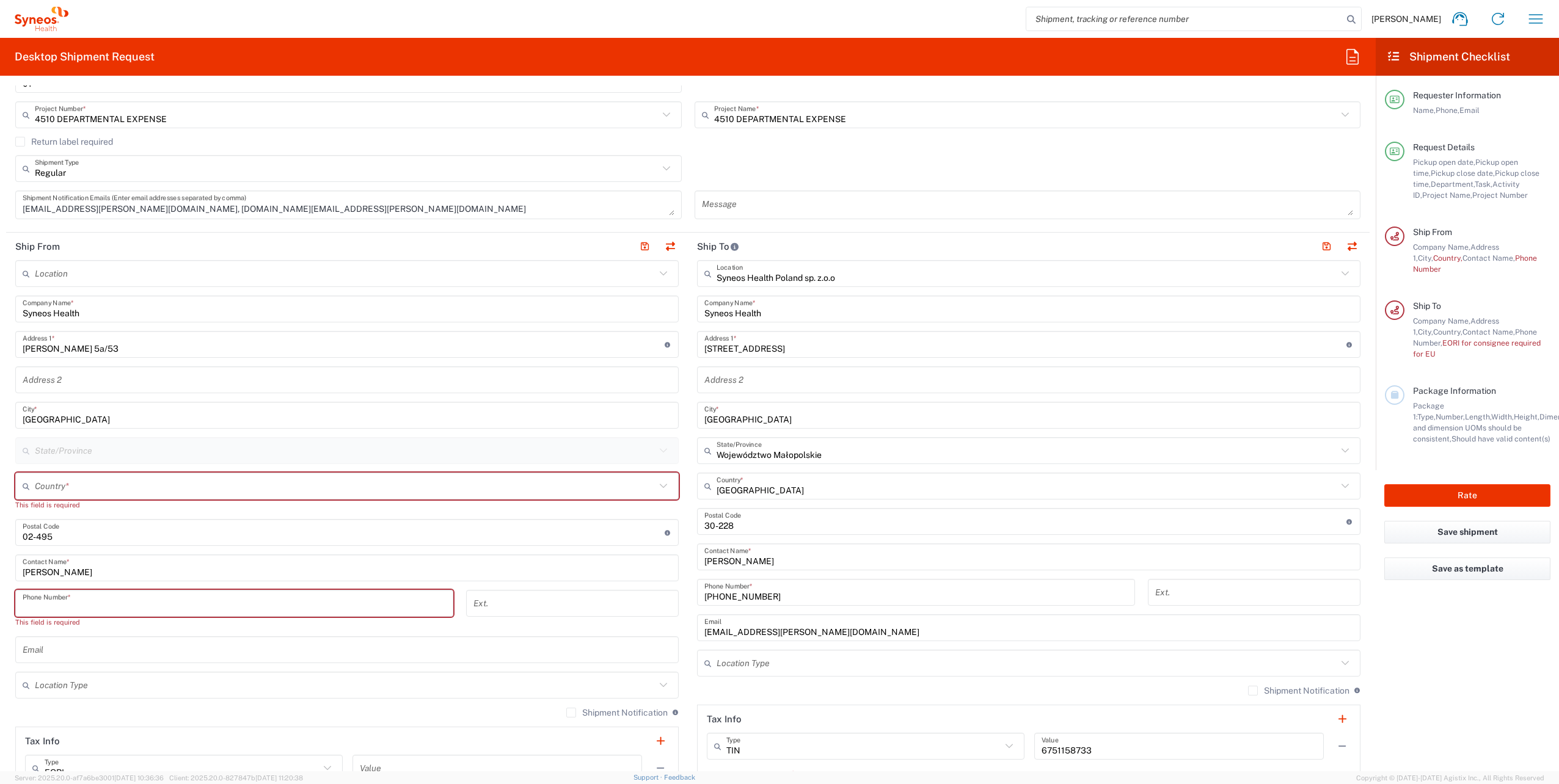
click at [93, 598] on input "tel" at bounding box center [234, 604] width 423 height 21
click at [82, 609] on input "tel" at bounding box center [234, 604] width 423 height 21
paste input "791822027"
click at [50, 610] on input "791822027" at bounding box center [234, 604] width 423 height 21
click at [35, 606] on input "791822 027" at bounding box center [234, 604] width 423 height 21
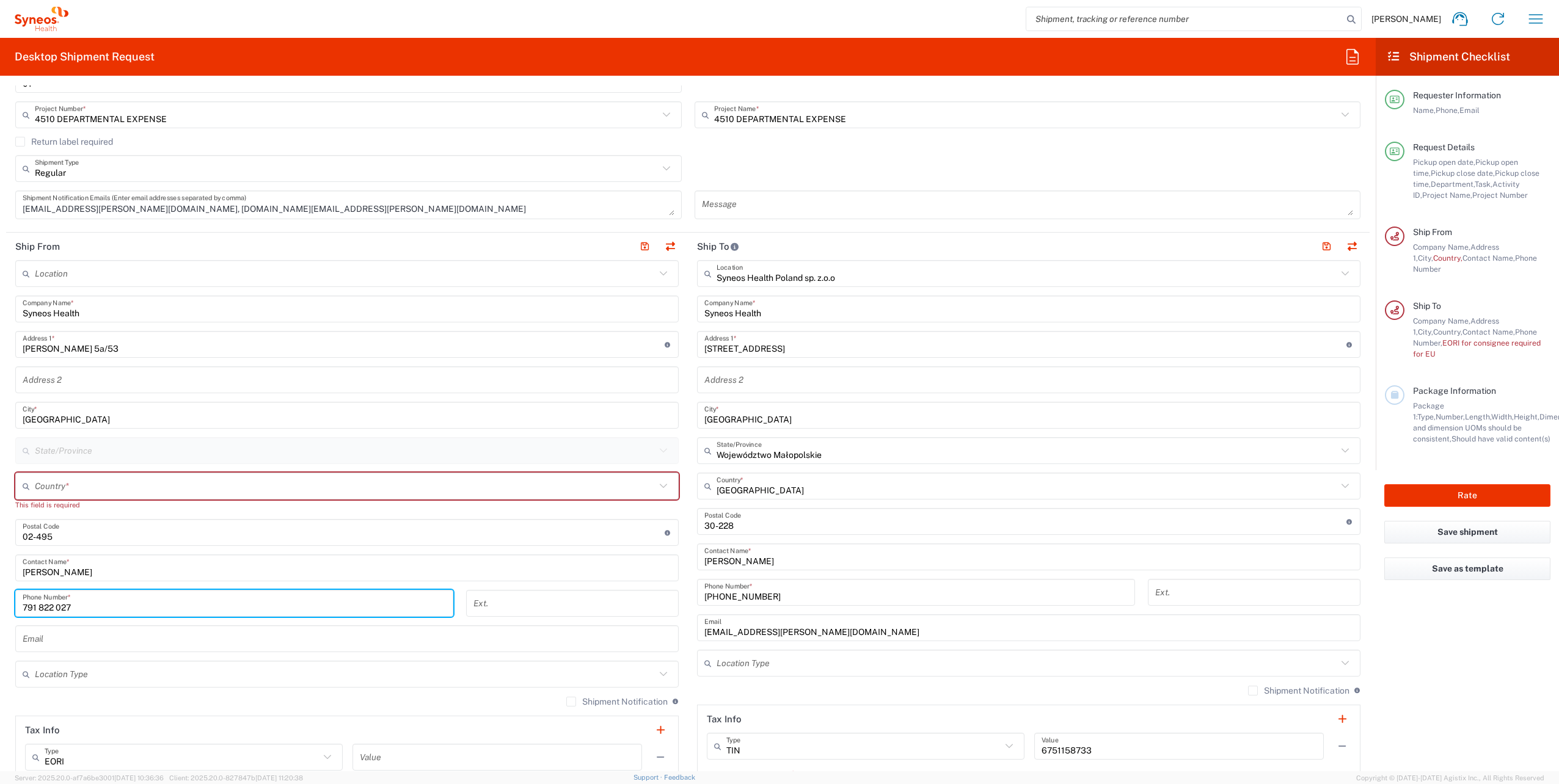
click at [23, 606] on input "791 822 027" at bounding box center [234, 604] width 423 height 21
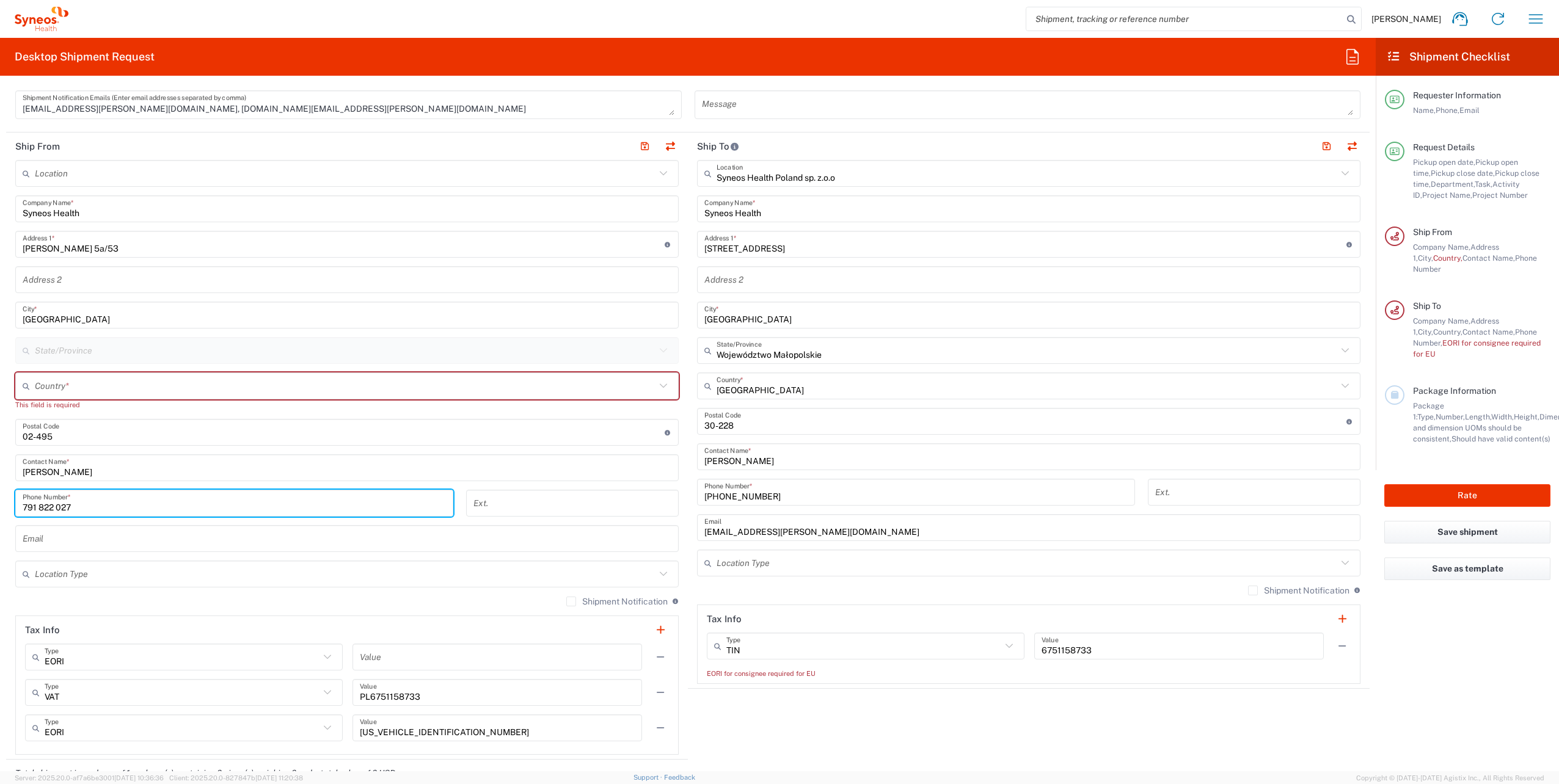
scroll to position [488, 0]
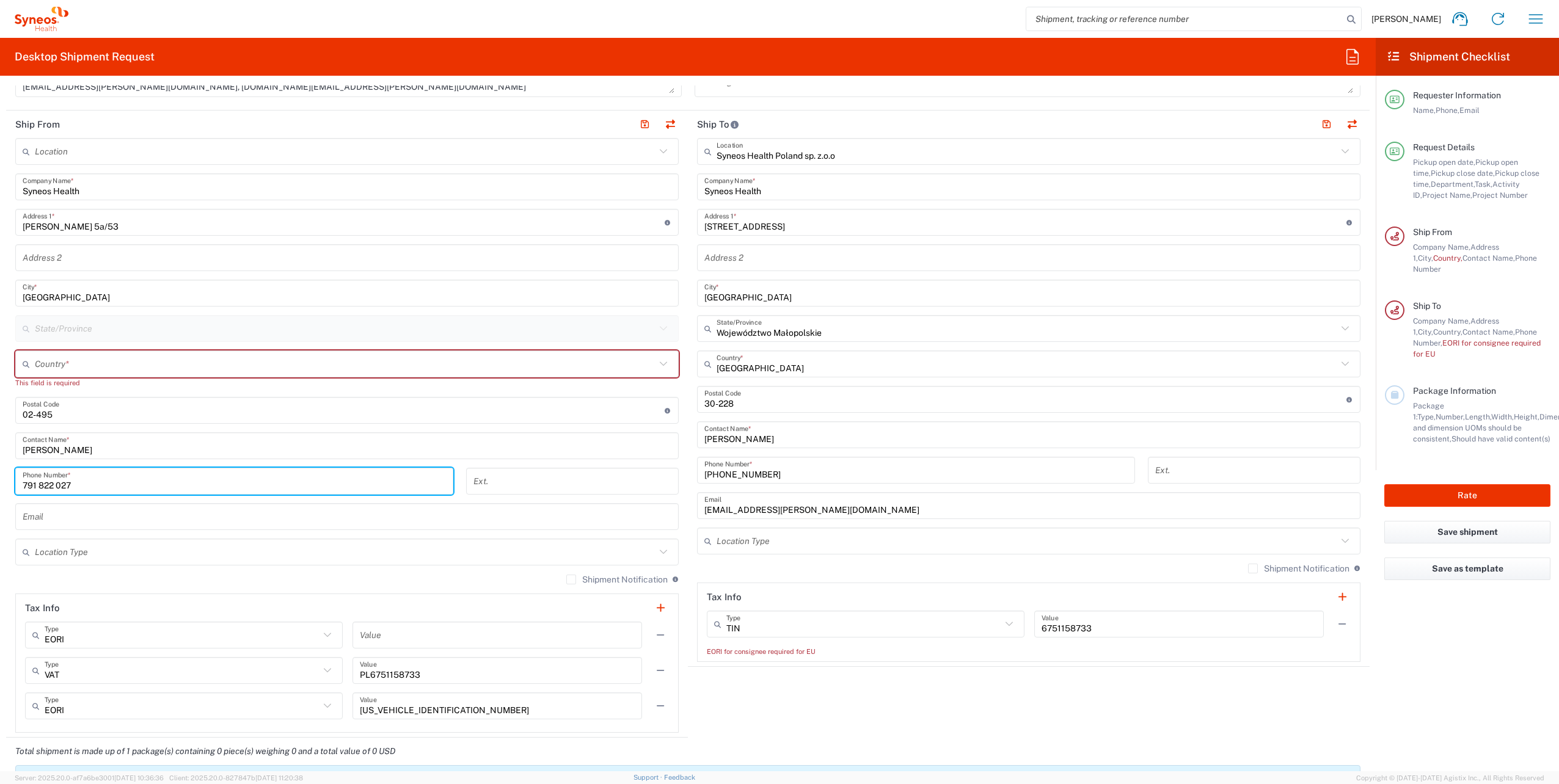
type input "791 822 027"
click at [197, 550] on input "text" at bounding box center [345, 552] width 621 height 21
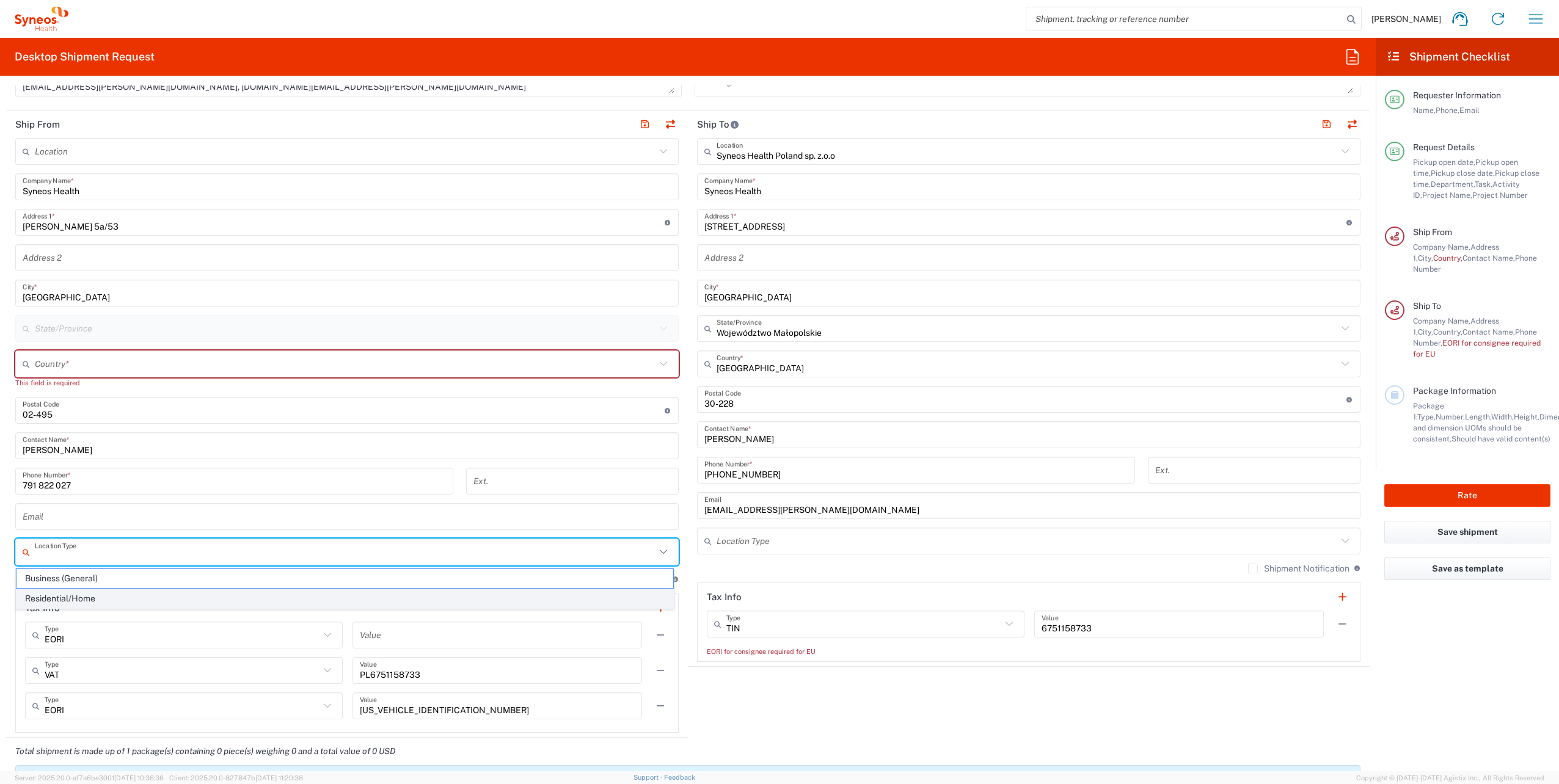
click at [105, 599] on span "Residential/Home" at bounding box center [344, 599] width 656 height 19
type input "Residential/Home"
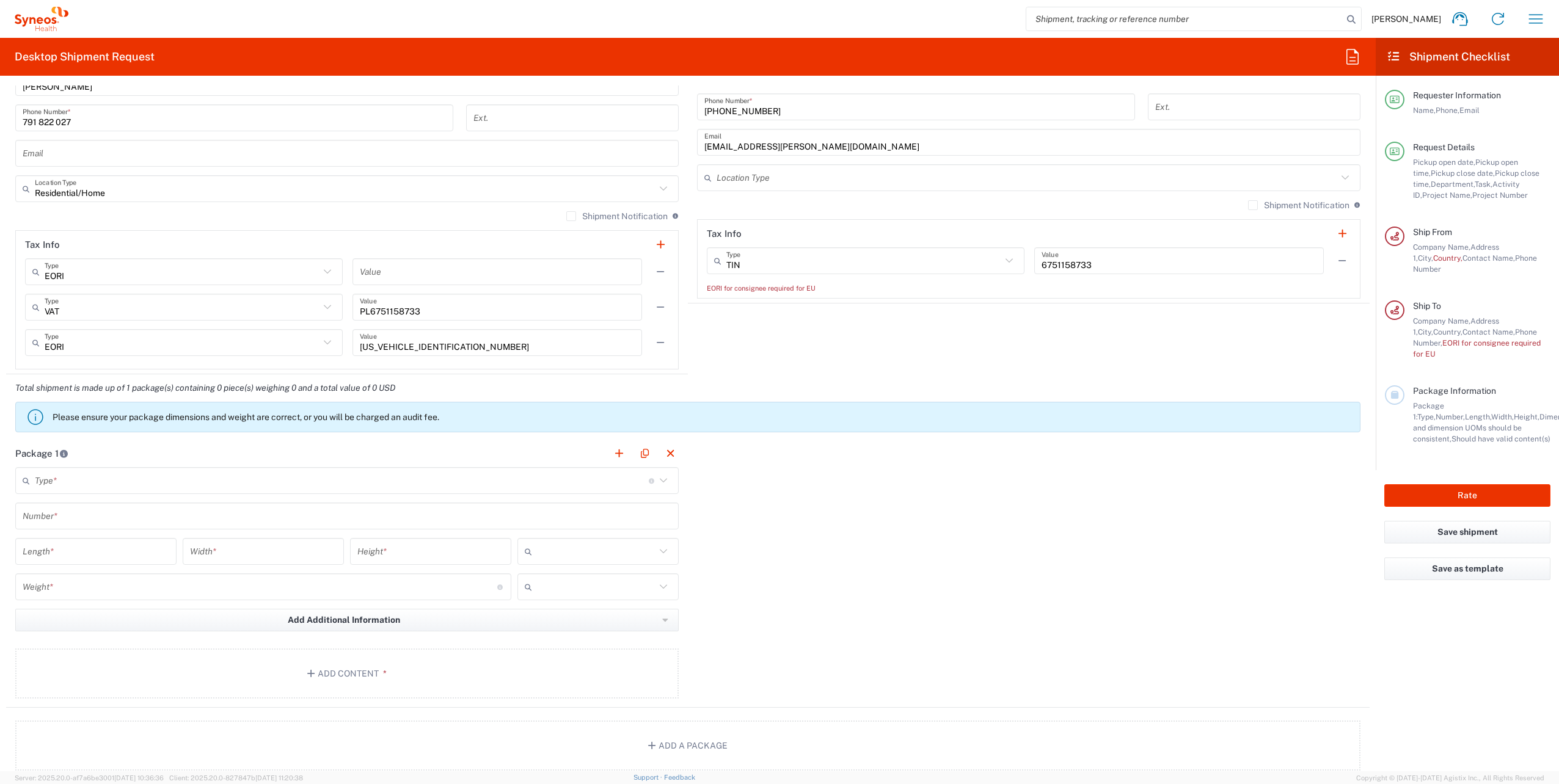
scroll to position [855, 0]
click at [139, 481] on input "text" at bounding box center [342, 477] width 614 height 21
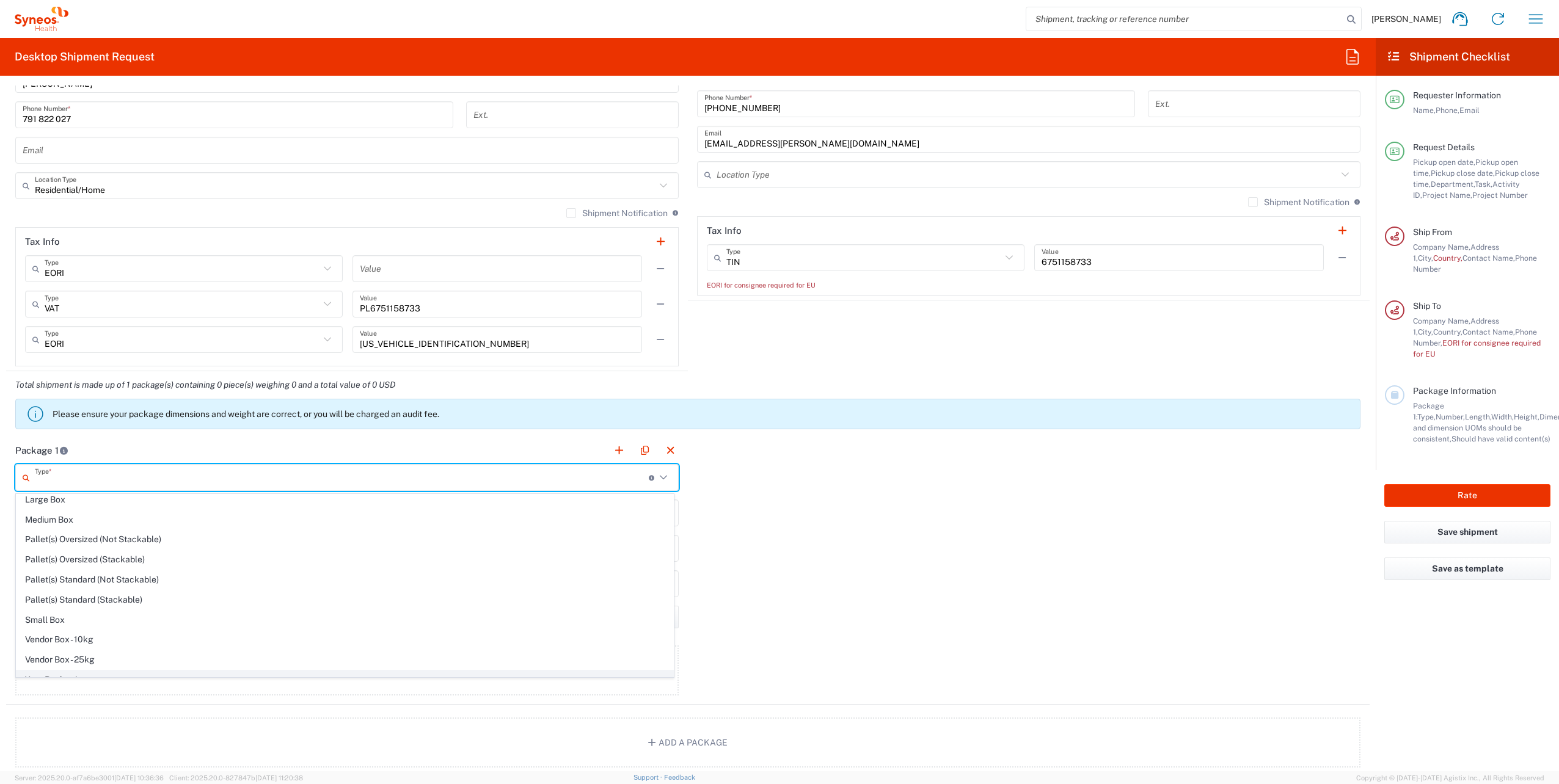
scroll to position [37, 0]
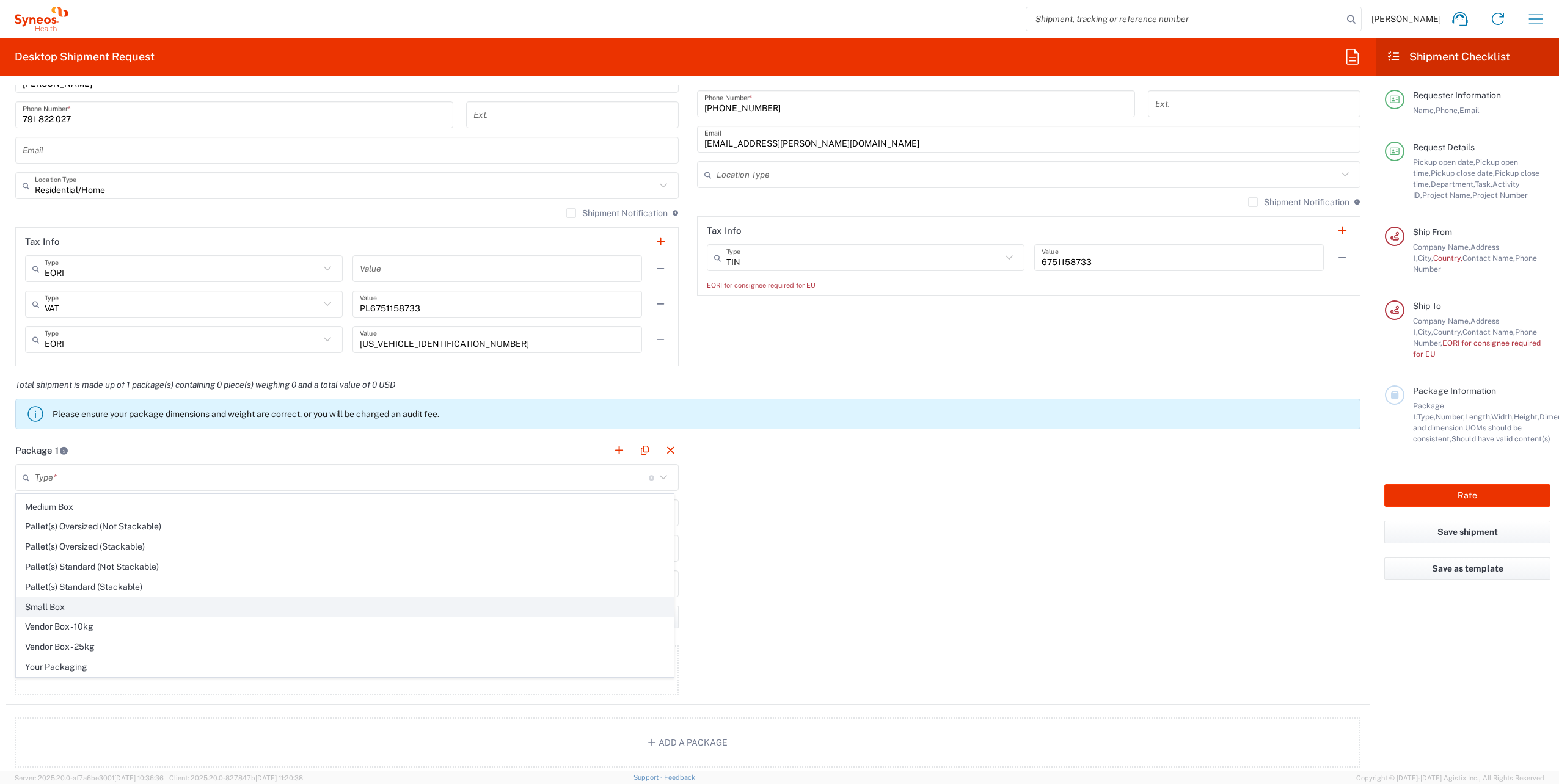
click at [67, 612] on span "Small Box" at bounding box center [344, 607] width 656 height 19
type input "Small Box"
type input "12.25"
type input "11"
type input "1.5"
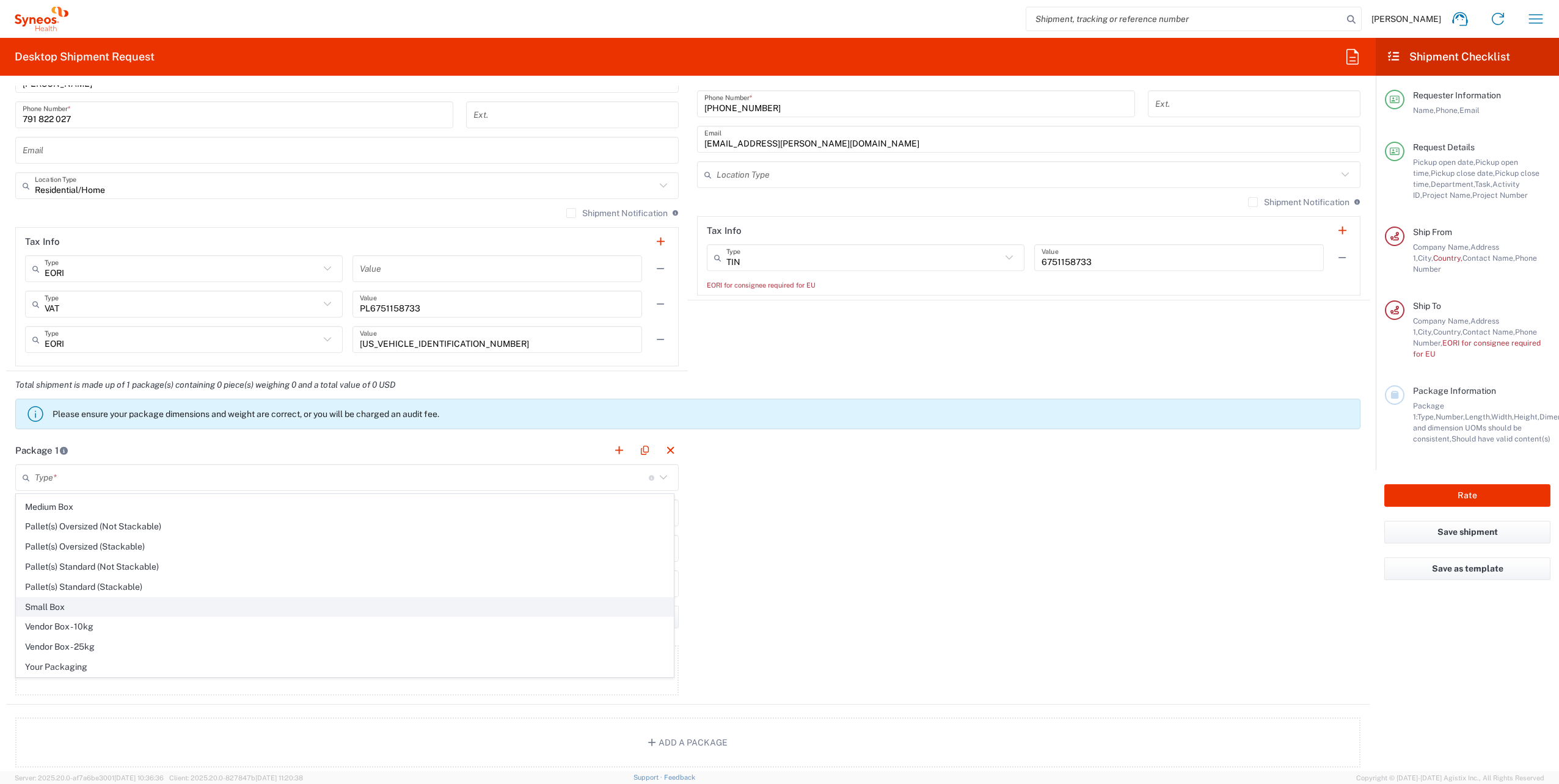
type input "in"
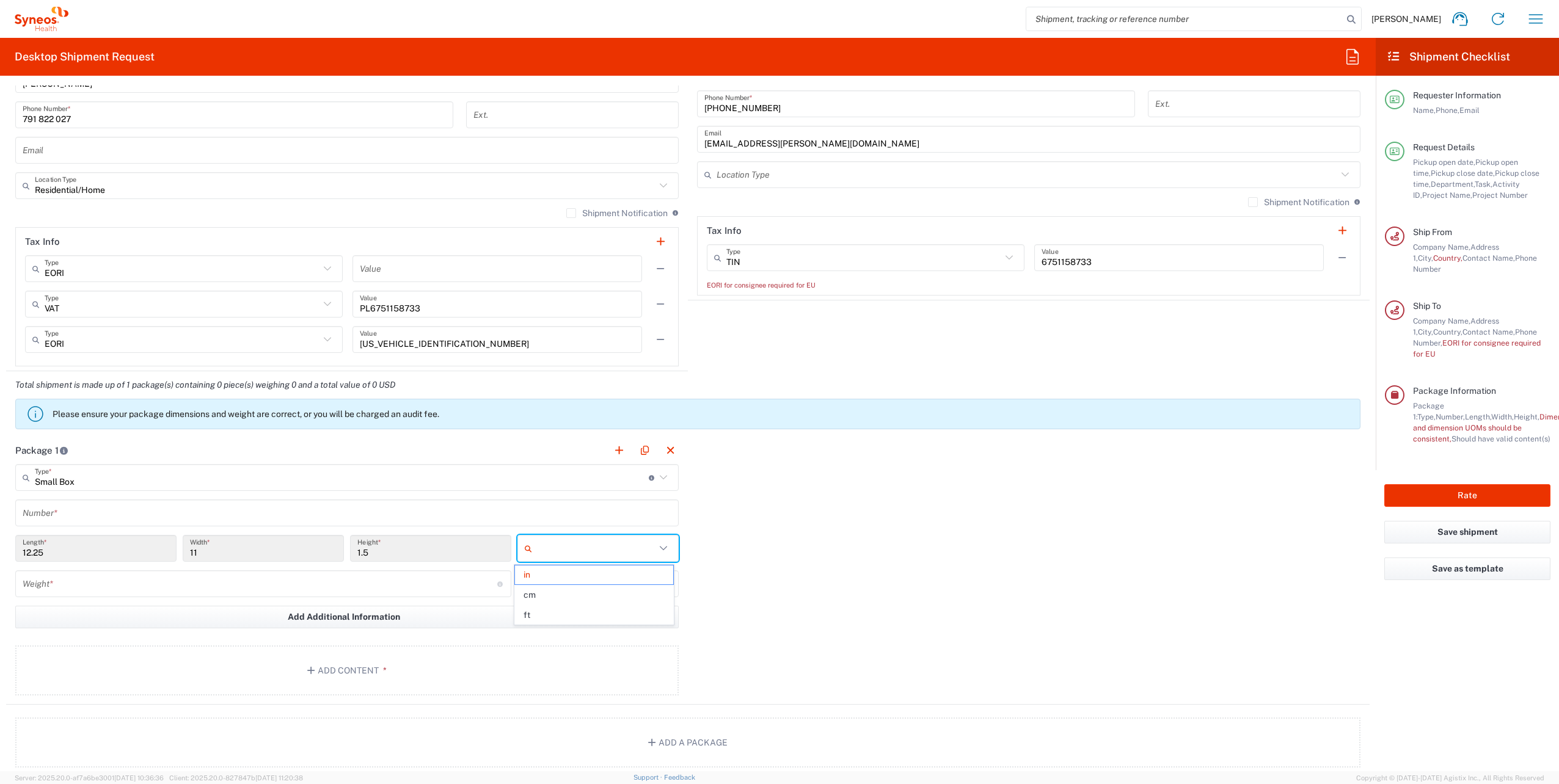
click at [587, 546] on input "text" at bounding box center [596, 549] width 119 height 19
click at [579, 594] on span "cm" at bounding box center [593, 595] width 158 height 19
type input "31.12"
type input "27.94"
type input "3.81"
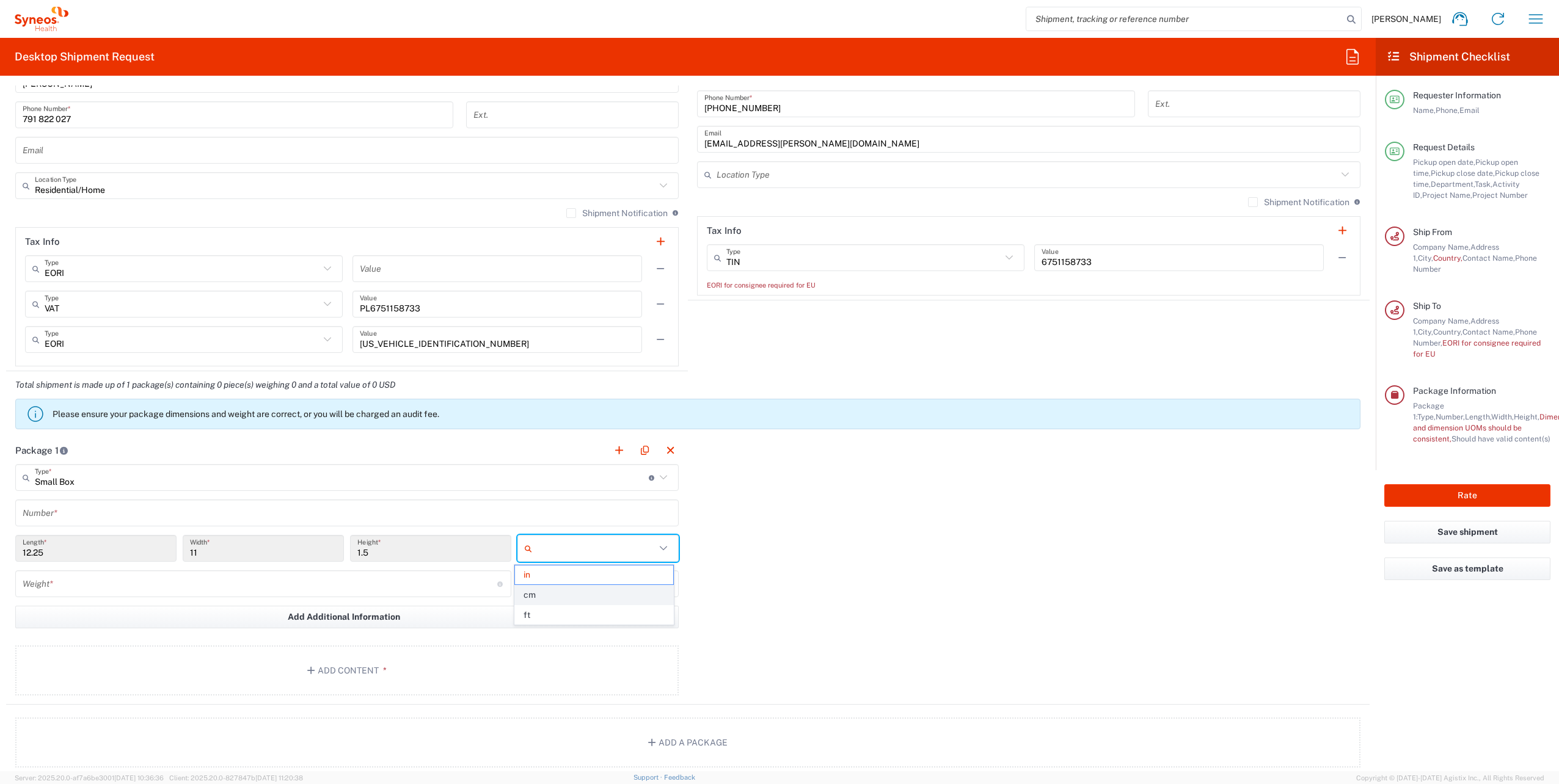
type input "cm"
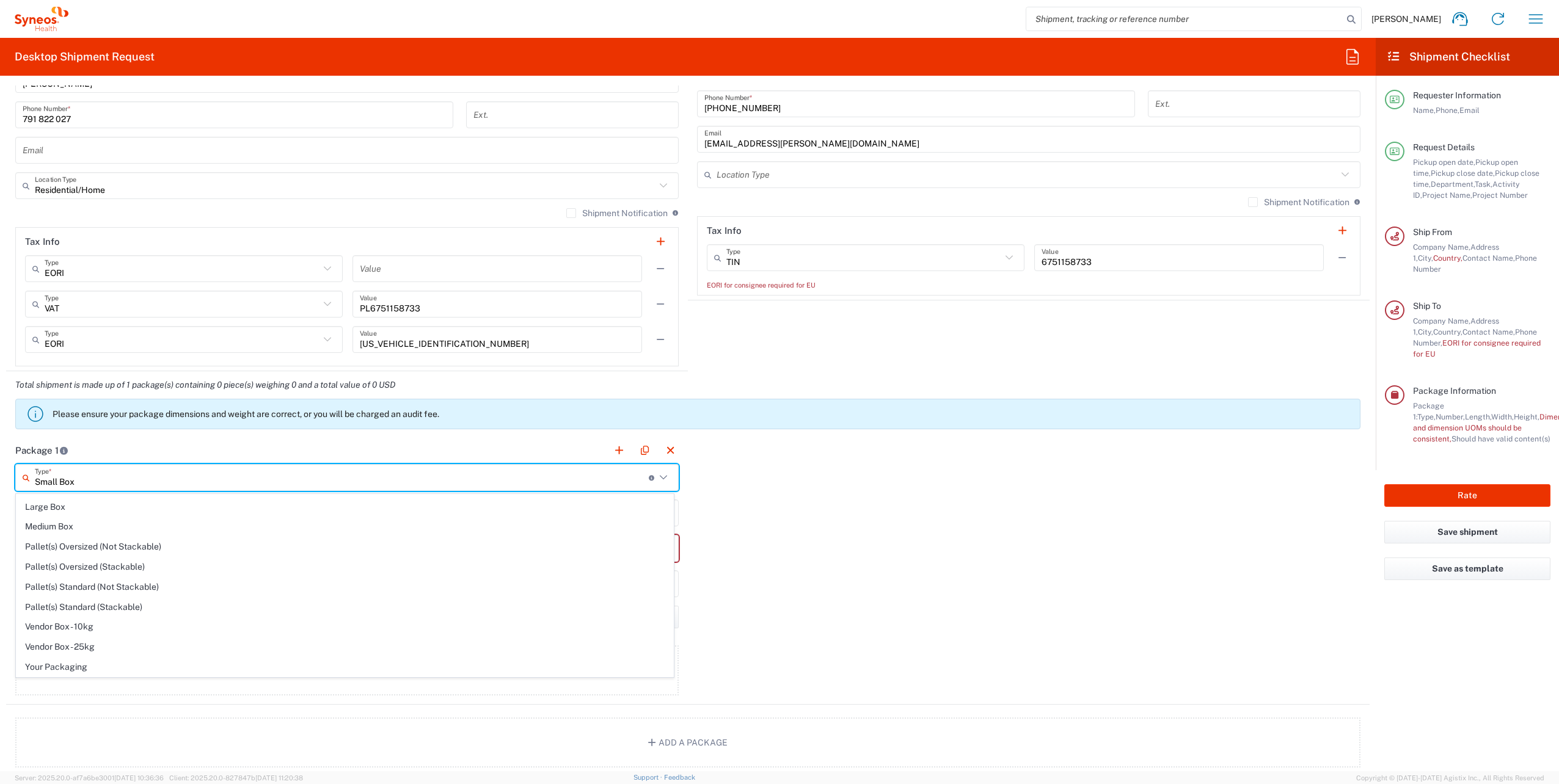
click at [101, 480] on input "Small Box" at bounding box center [342, 477] width 614 height 21
click at [70, 667] on span "Your Packaging" at bounding box center [344, 667] width 656 height 19
type input "Your Packaging"
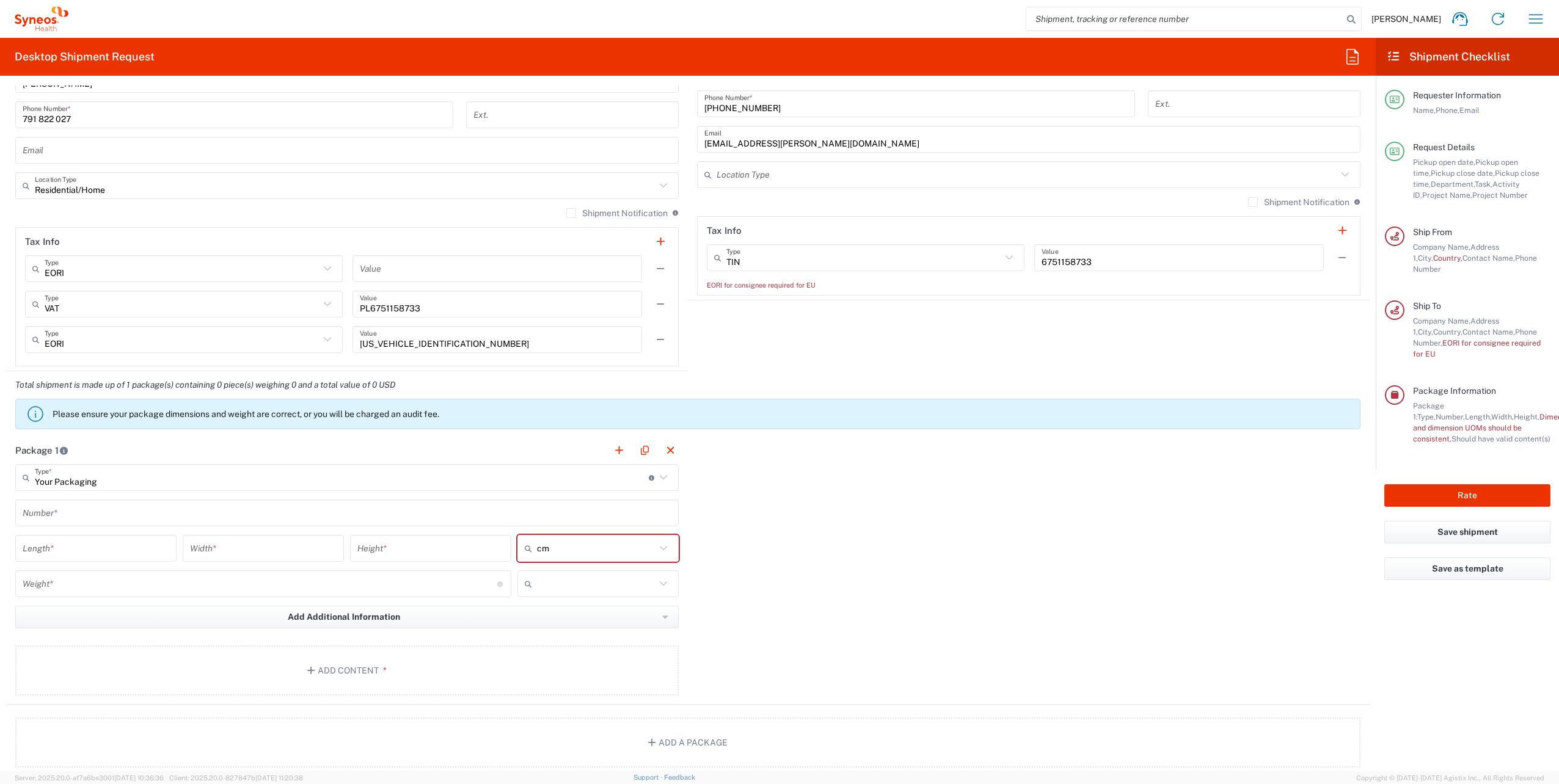
click at [73, 550] on input "number" at bounding box center [96, 549] width 147 height 21
type input "20"
type input "12"
type input "5"
click at [846, 553] on div "Package 1 Your Packaging Type * Material used to package goods Small Box Envelo…" at bounding box center [687, 570] width 1363 height 268
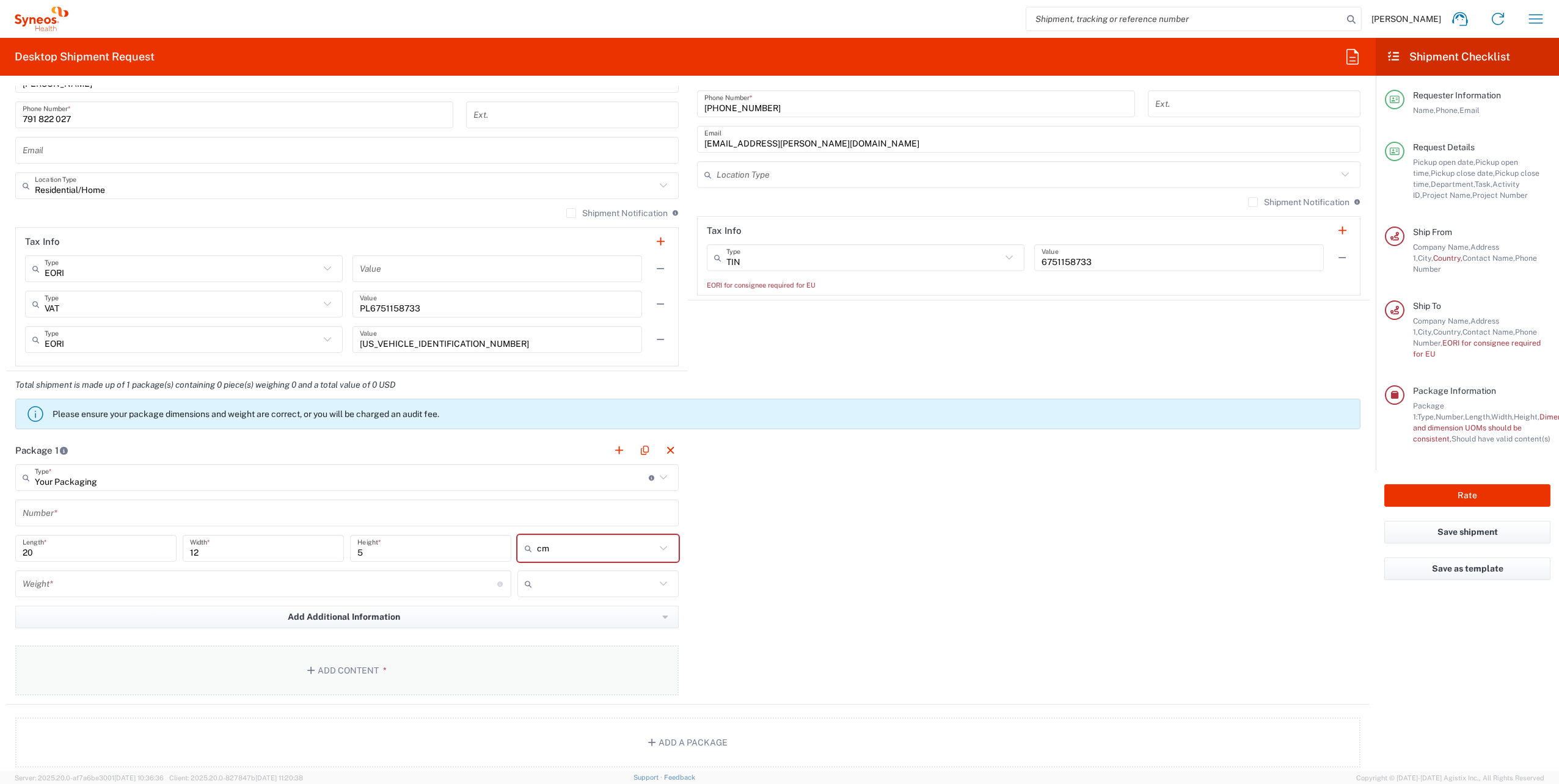
click at [317, 669] on button "Add Content *" at bounding box center [347, 671] width 663 height 50
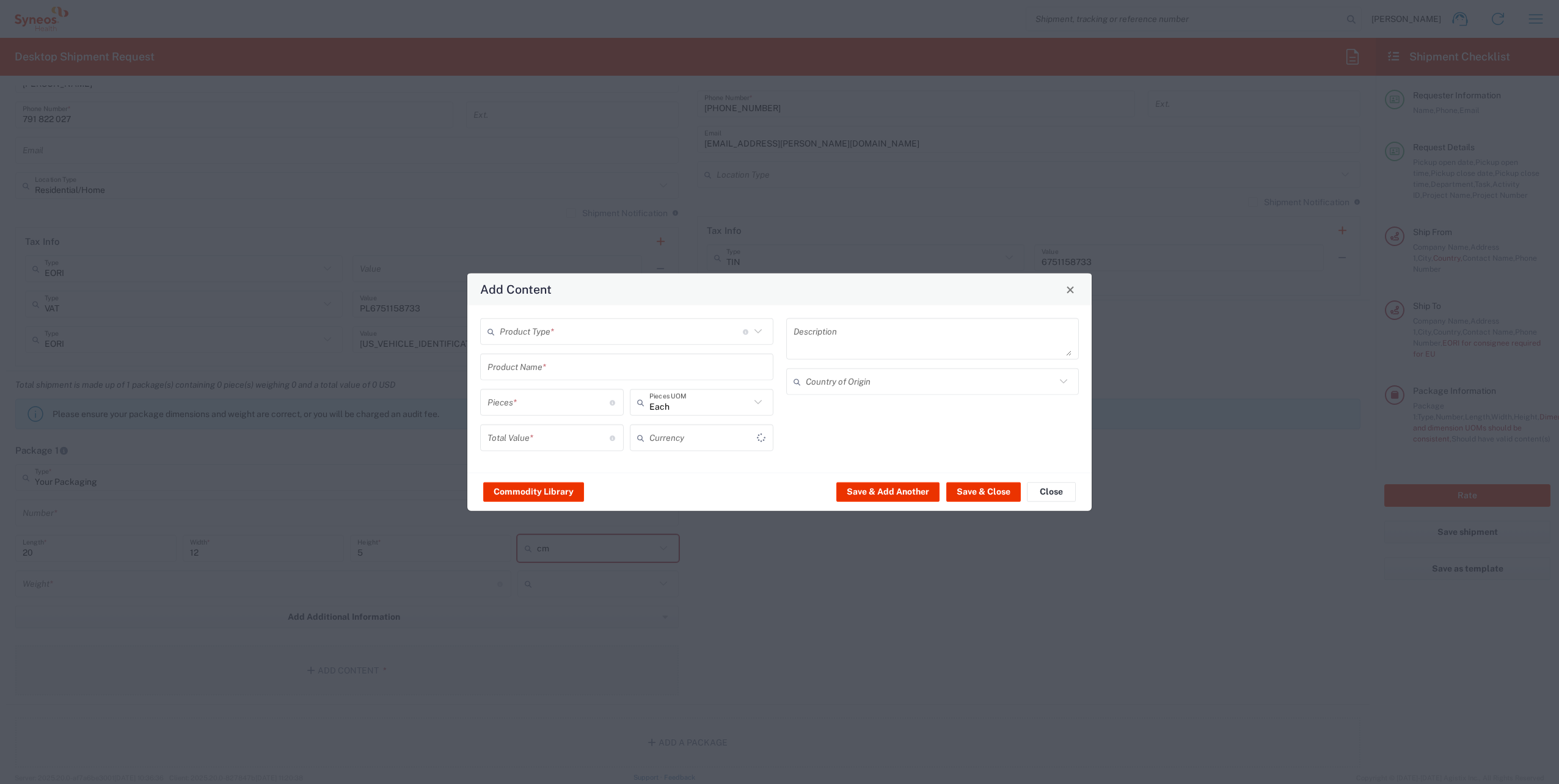
type input "US Dollar"
click at [610, 329] on input "text" at bounding box center [621, 331] width 243 height 21
click at [580, 374] on span "General Commodity" at bounding box center [626, 378] width 291 height 19
type input "General Commodity"
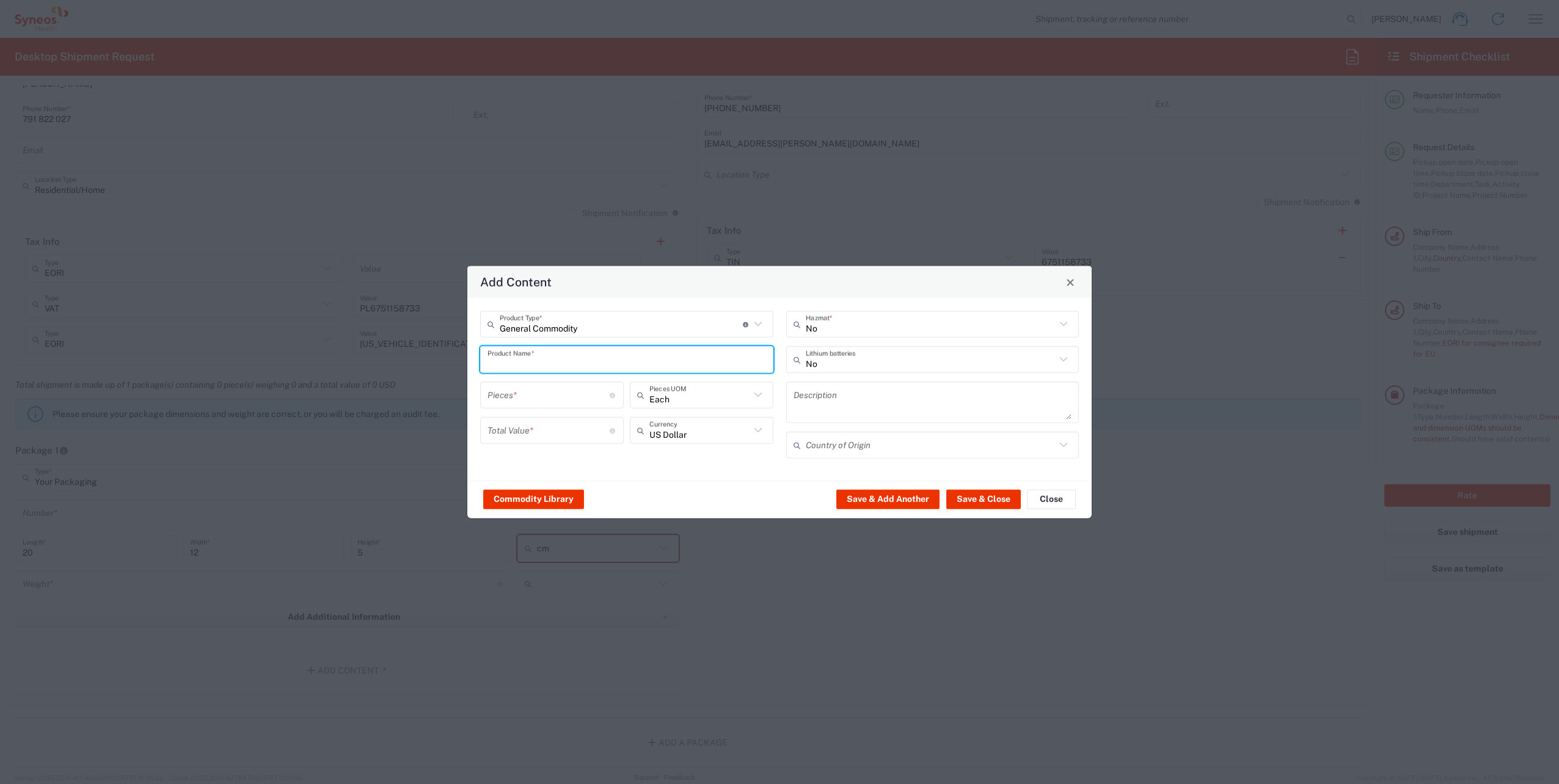
click at [563, 361] on input "text" at bounding box center [626, 359] width 278 height 21
type input "m"
click at [574, 388] on div "USB Headset Plantronics" at bounding box center [626, 388] width 291 height 21
type input "USB Headset Plantronics"
type input "1"
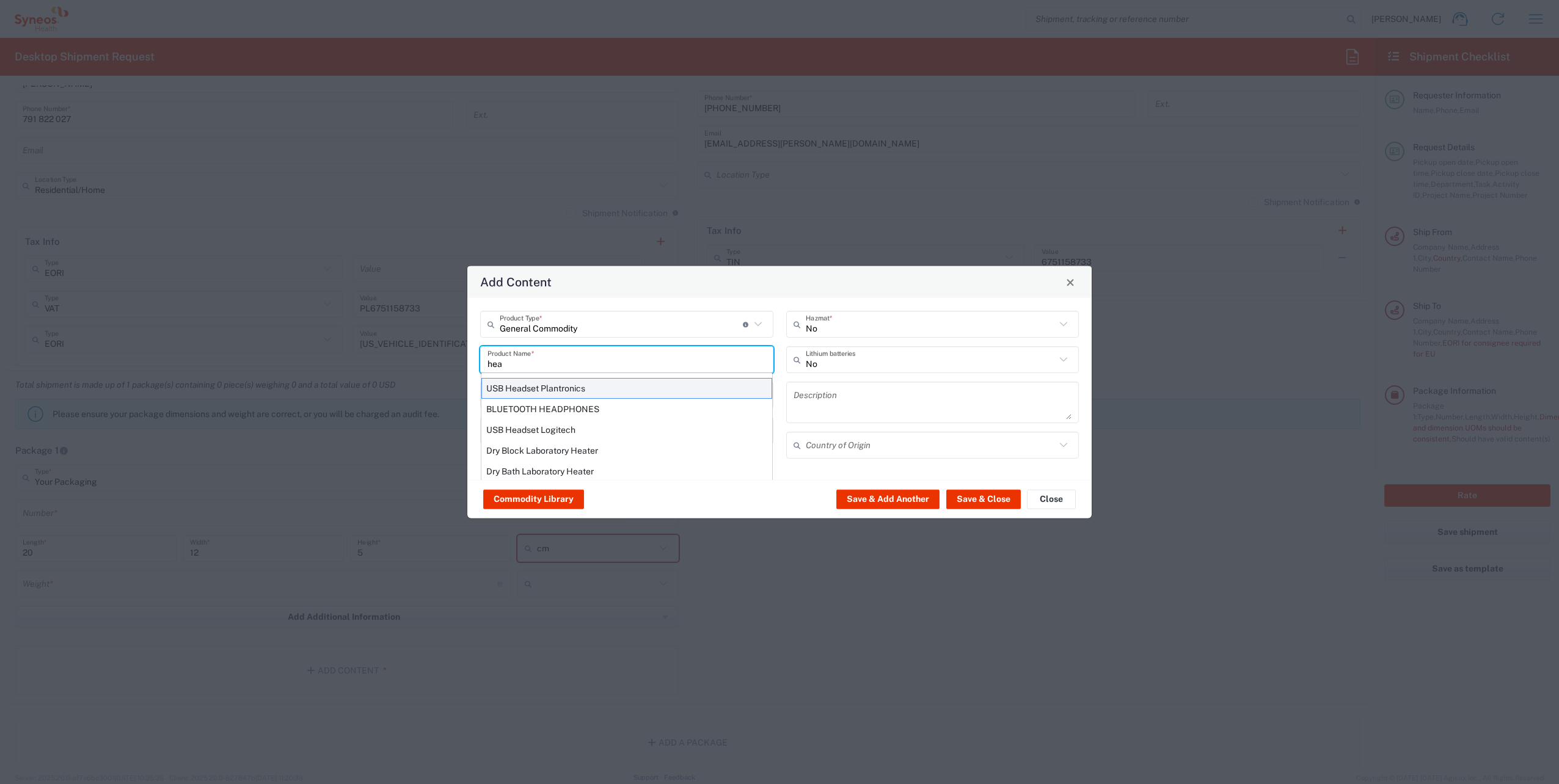
type textarea "USB Headset"
type input "[GEOGRAPHIC_DATA]"
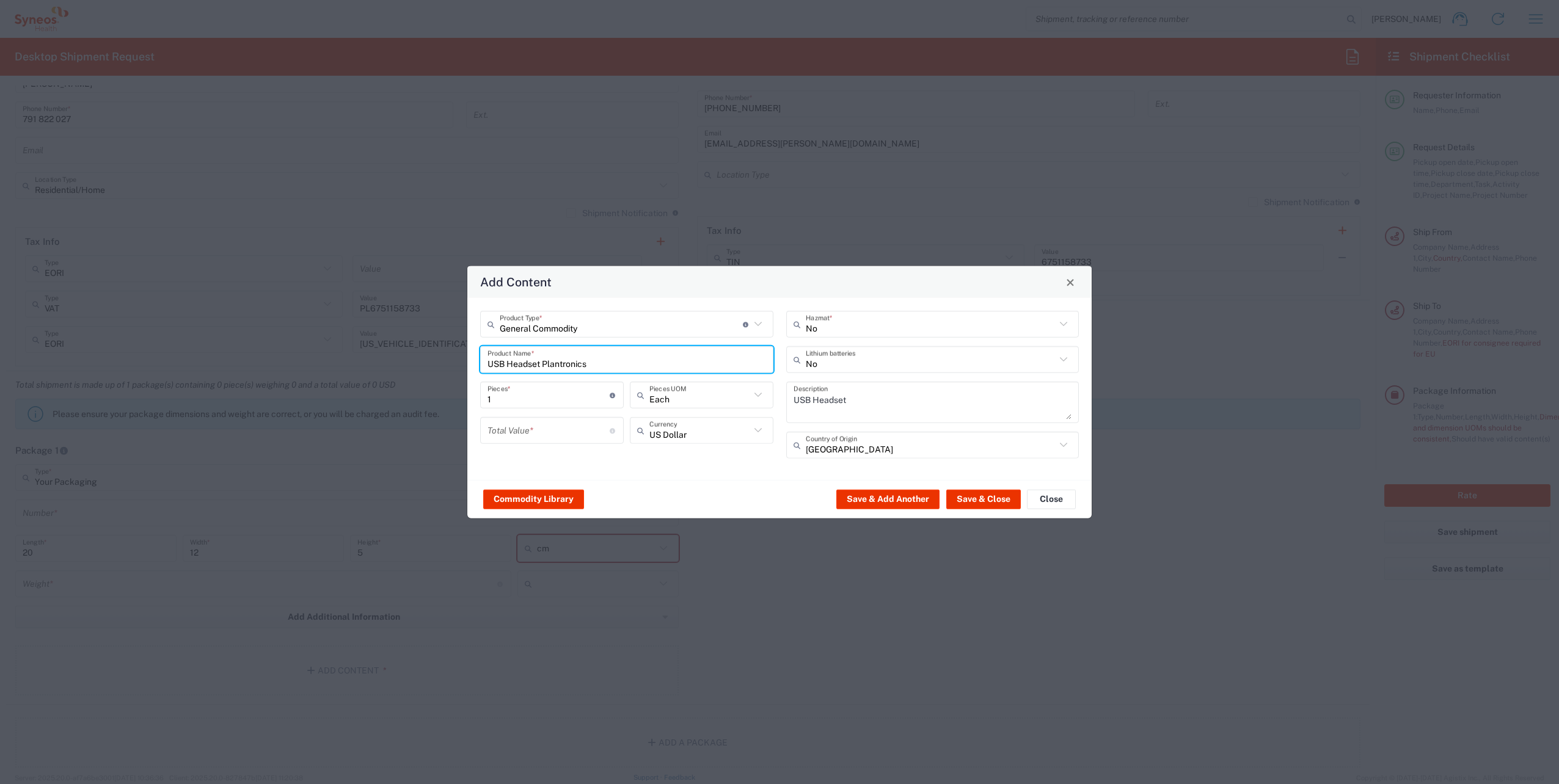
drag, startPoint x: 593, startPoint y: 366, endPoint x: 436, endPoint y: 366, distance: 157.0
click at [436, 366] on div "Add Content General Commodity Product Type * Document: Paper document generated…" at bounding box center [780, 392] width 1559 height 784
click at [641, 361] on input "USB Headset Plantronics" at bounding box center [626, 359] width 278 height 21
click at [991, 499] on button "Save & Close" at bounding box center [983, 499] width 75 height 19
click at [526, 429] on input "number" at bounding box center [549, 430] width 122 height 21
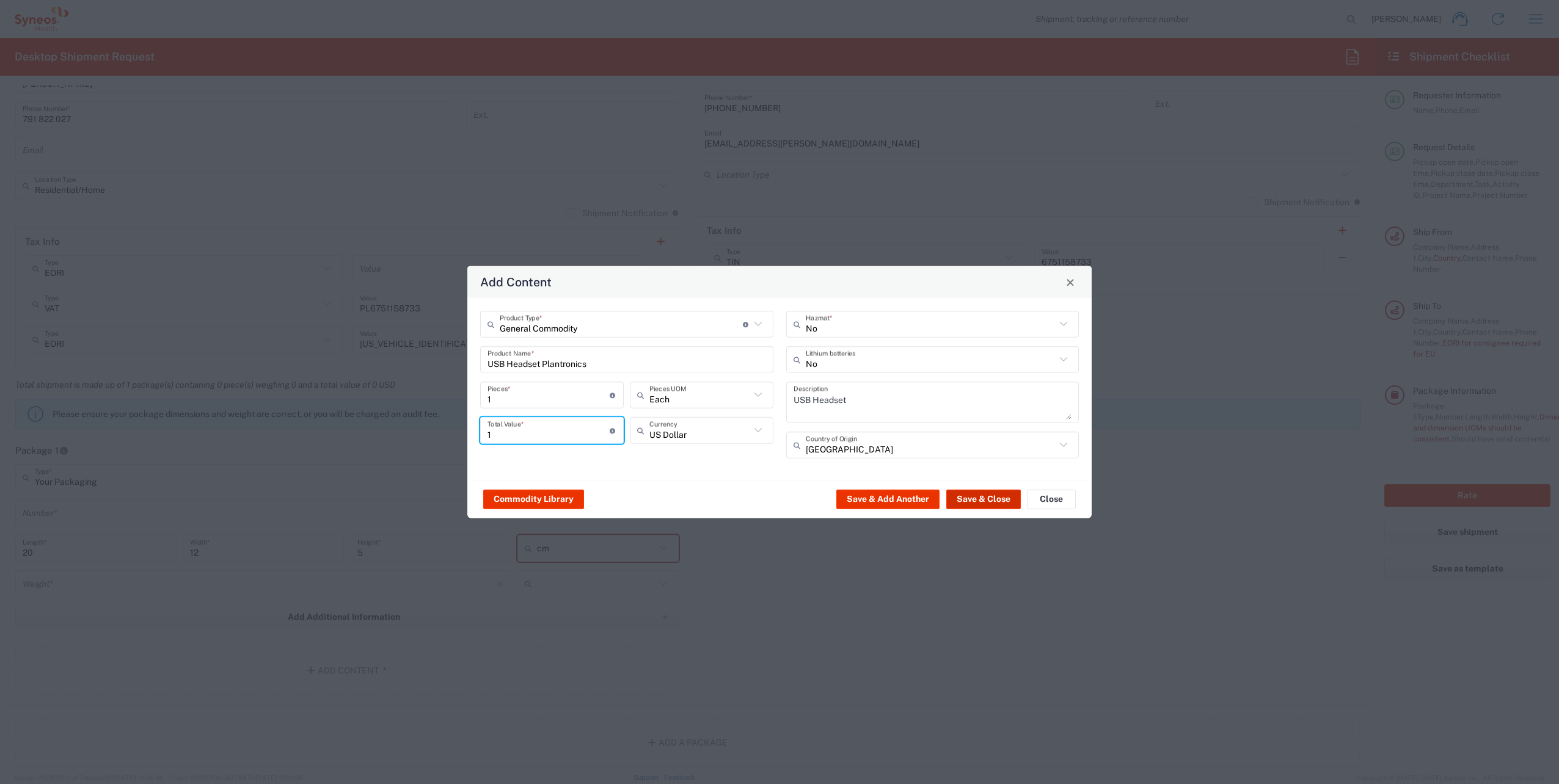
type input "1"
click at [951, 490] on button "Save & Close" at bounding box center [983, 499] width 75 height 19
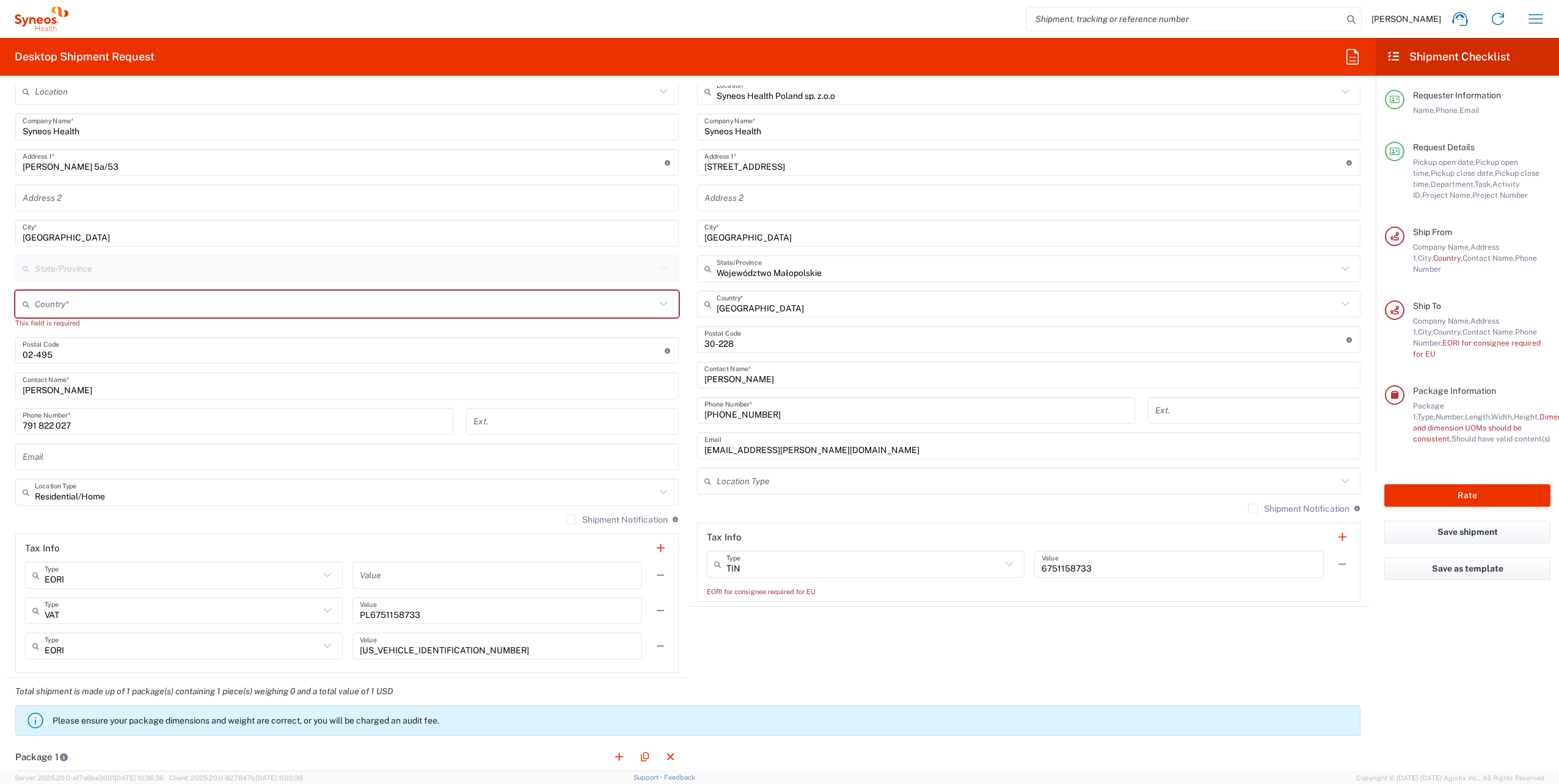
scroll to position [548, 0]
click at [311, 297] on input "text" at bounding box center [345, 305] width 621 height 21
click at [78, 303] on input "[GEOGRAPHIC_DATA]" at bounding box center [345, 305] width 621 height 21
type input "[GEOGRAPHIC_DATA]"
click at [681, 253] on main "Location [PERSON_NAME] LLC-[GEOGRAPHIC_DATA] [GEOGRAPHIC_DATA] [GEOGRAPHIC_DATA…" at bounding box center [346, 375] width 682 height 595
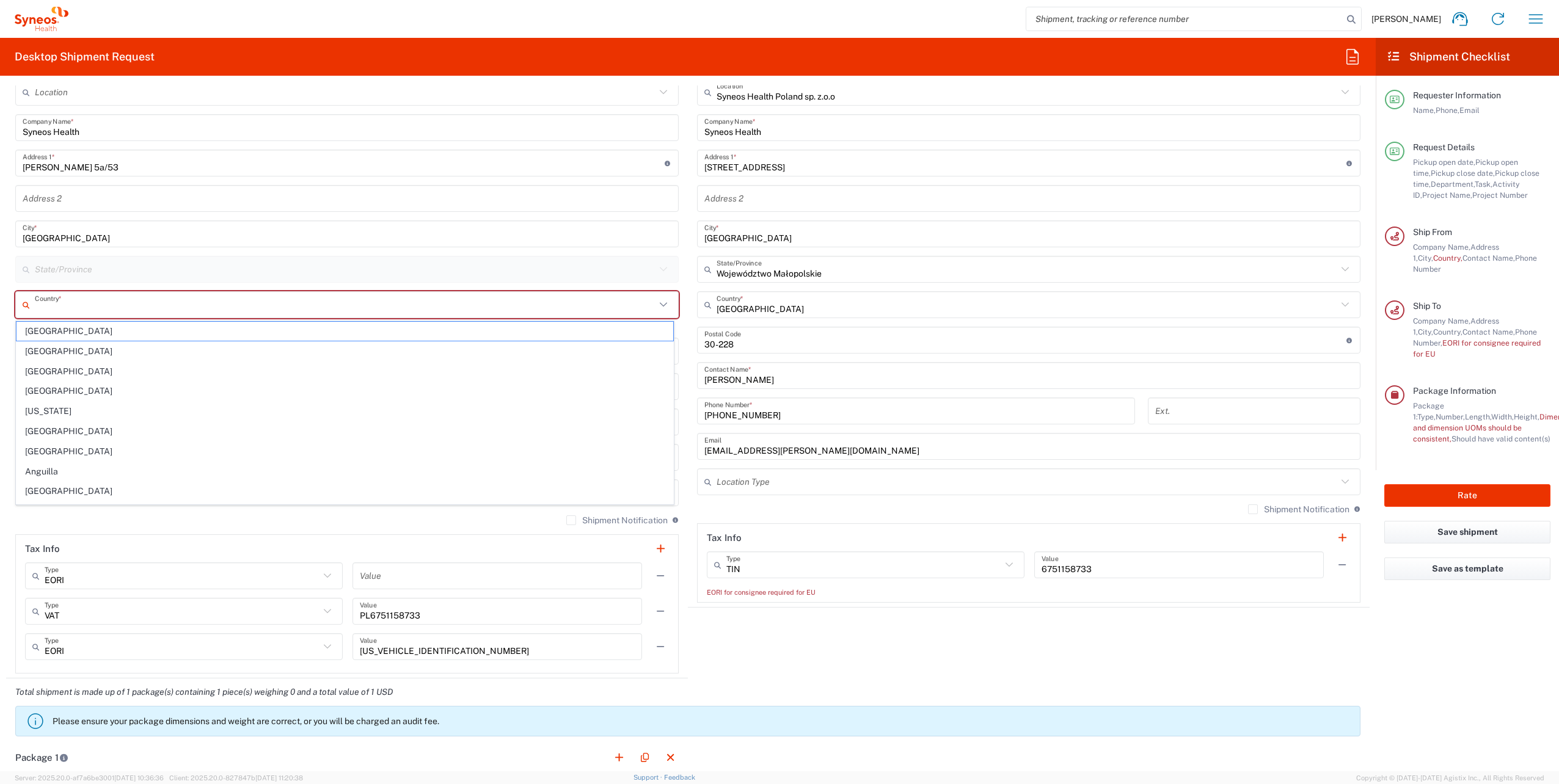
click at [75, 309] on input "text" at bounding box center [345, 305] width 621 height 21
type input "Pol"
click at [139, 311] on input "text" at bounding box center [345, 305] width 621 height 21
type input "[GEOGRAPHIC_DATA]"
click at [50, 331] on span "[GEOGRAPHIC_DATA]" at bounding box center [344, 331] width 656 height 19
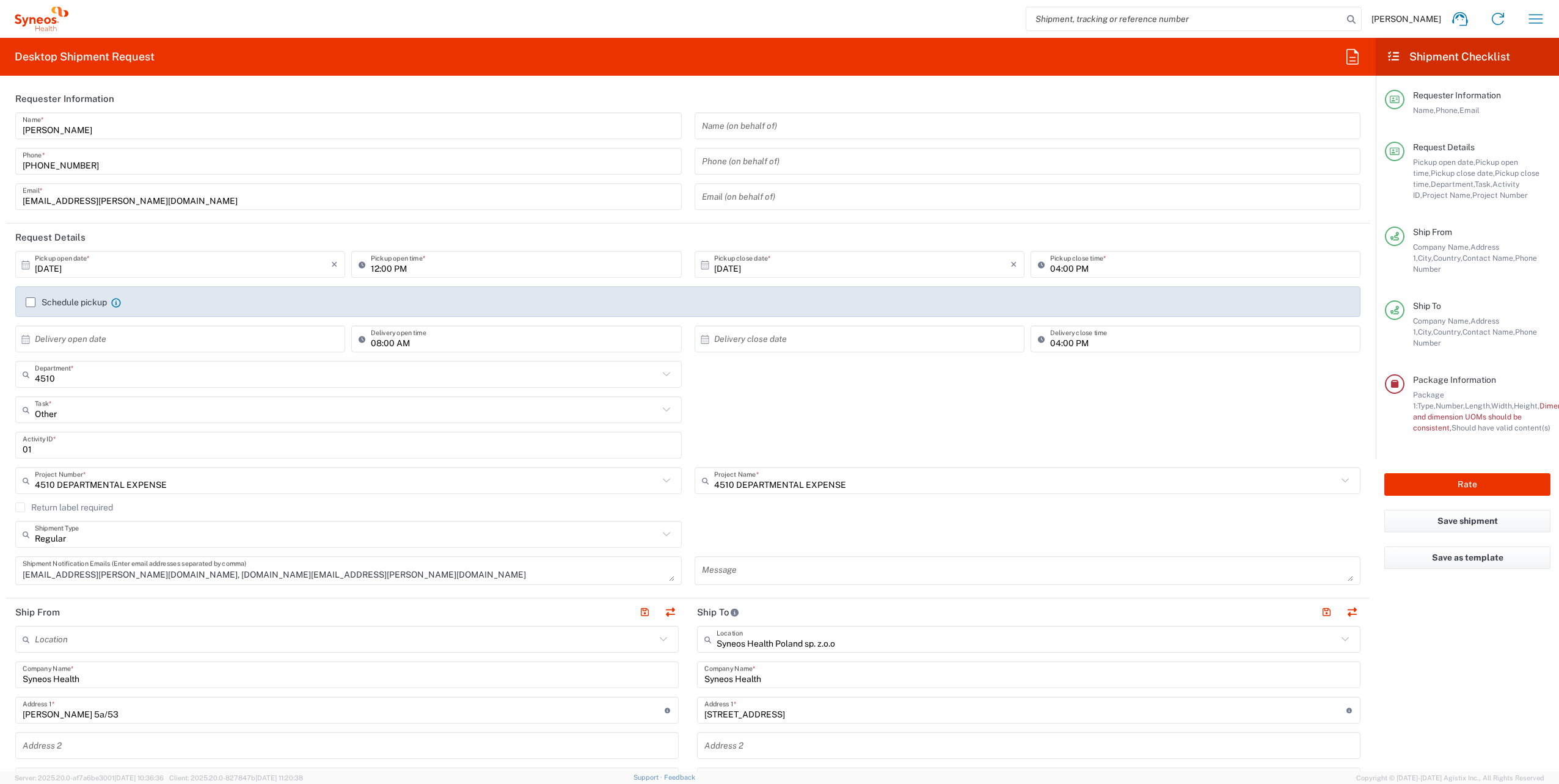
scroll to position [0, 0]
click at [33, 305] on label "Schedule pickup" at bounding box center [66, 303] width 81 height 10
click at [30, 303] on input "Schedule pickup" at bounding box center [30, 303] width 0 height 0
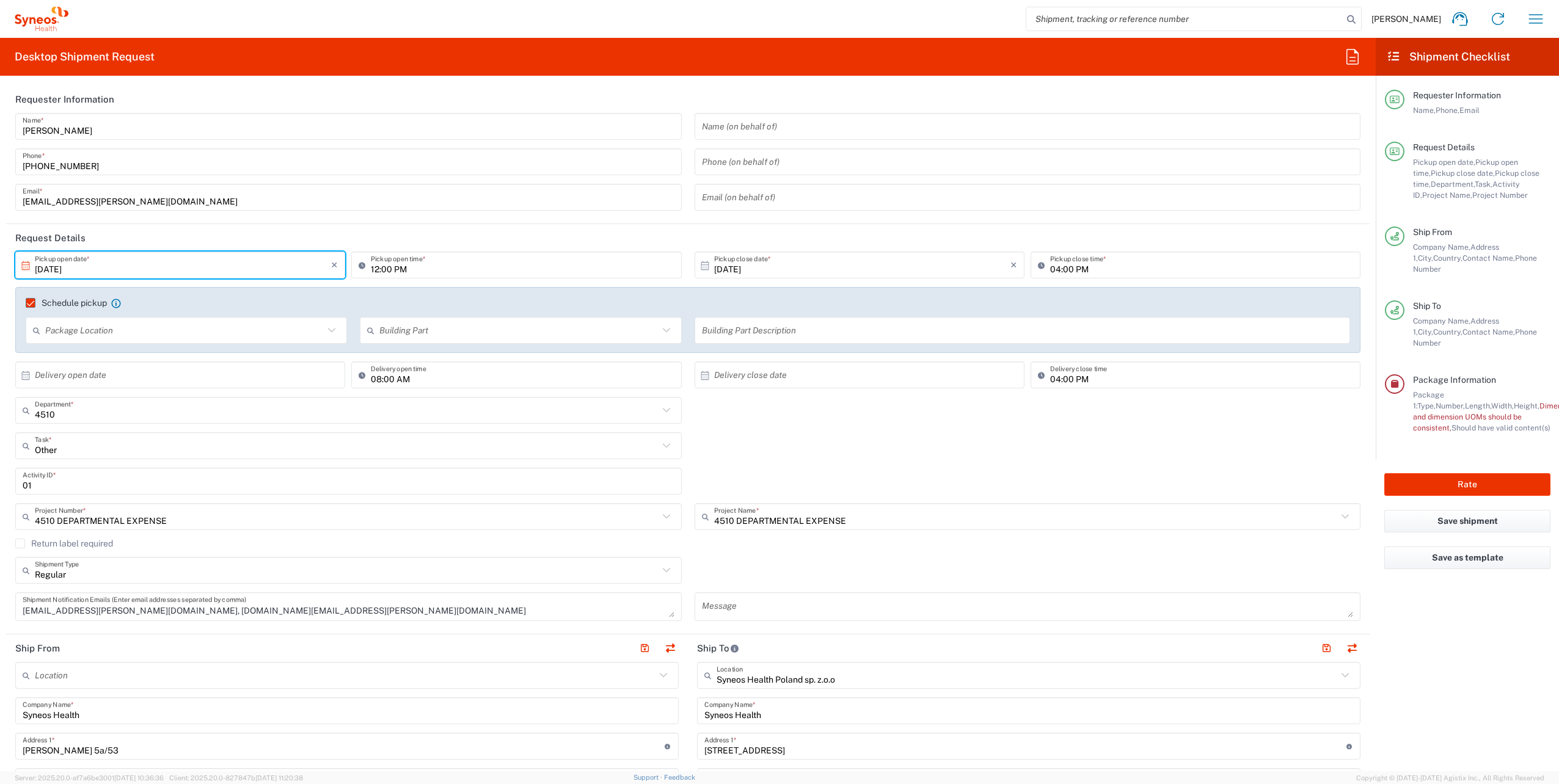
click at [44, 268] on input "[DATE]" at bounding box center [183, 265] width 296 height 21
type input "Invalid date"
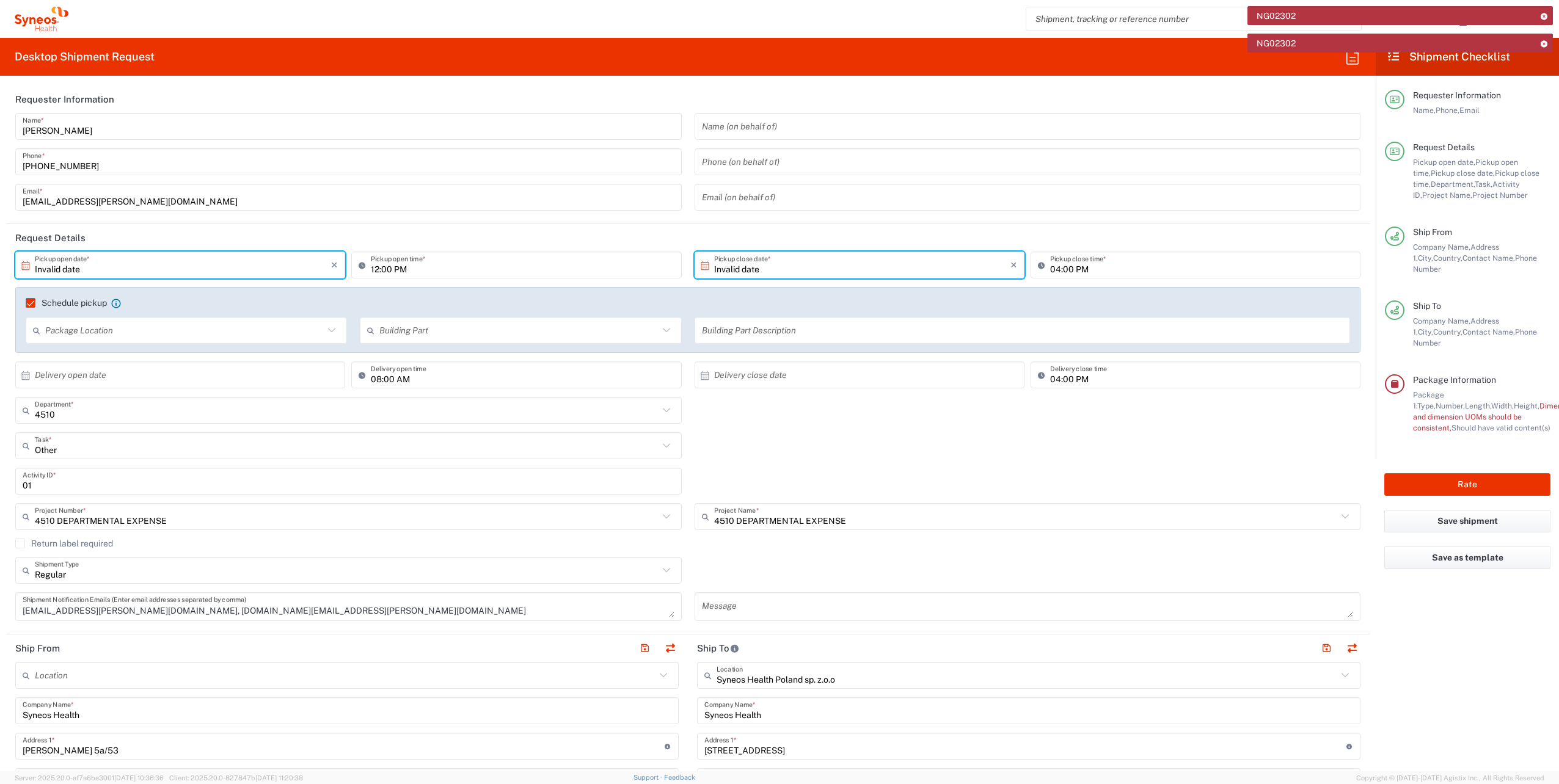
click at [81, 270] on input "Invalid date" at bounding box center [183, 265] width 296 height 21
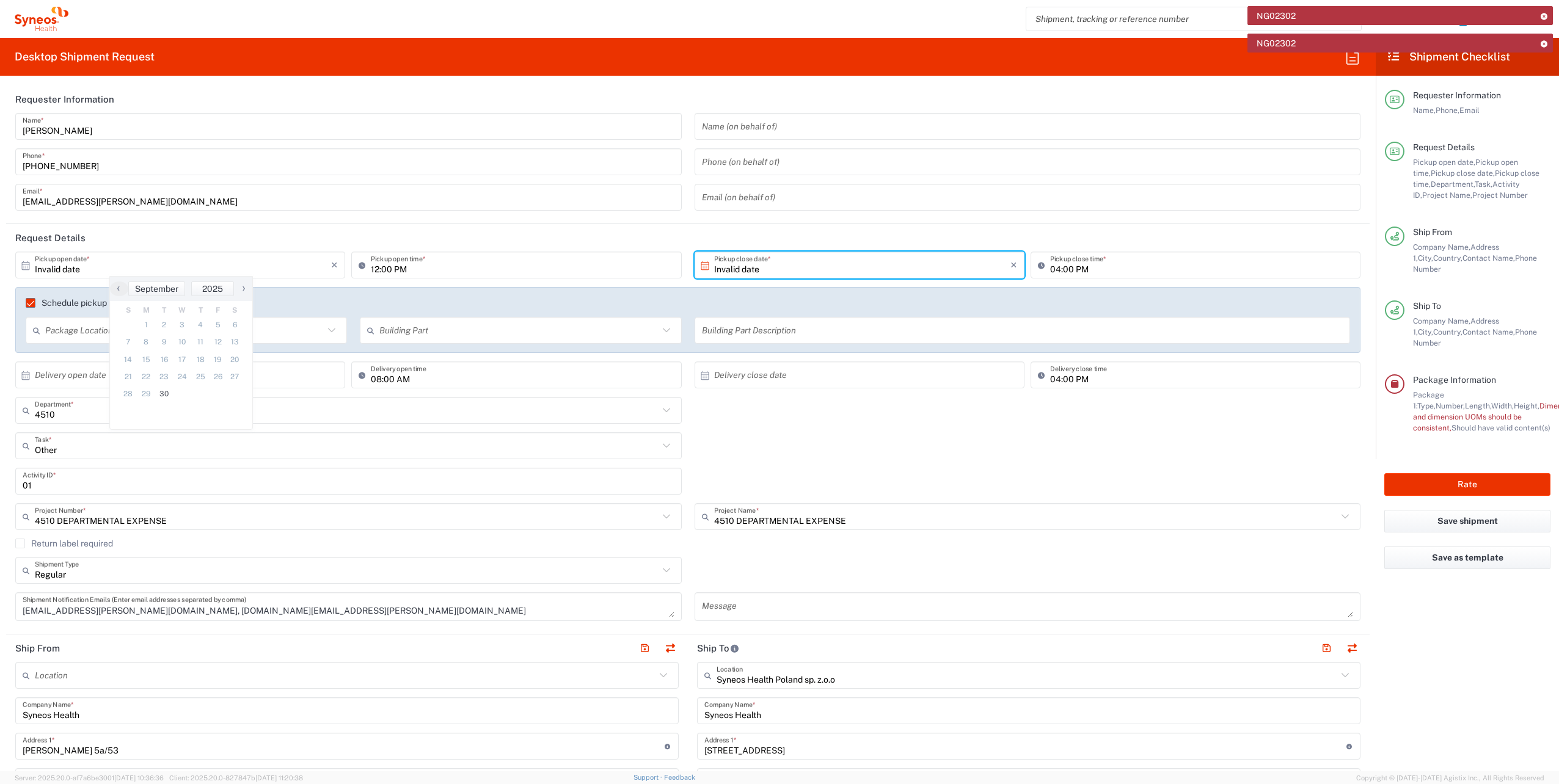
click at [246, 290] on span "›" at bounding box center [244, 288] width 18 height 15
click at [213, 326] on span "3" at bounding box center [216, 325] width 18 height 17
type input "[DATE]"
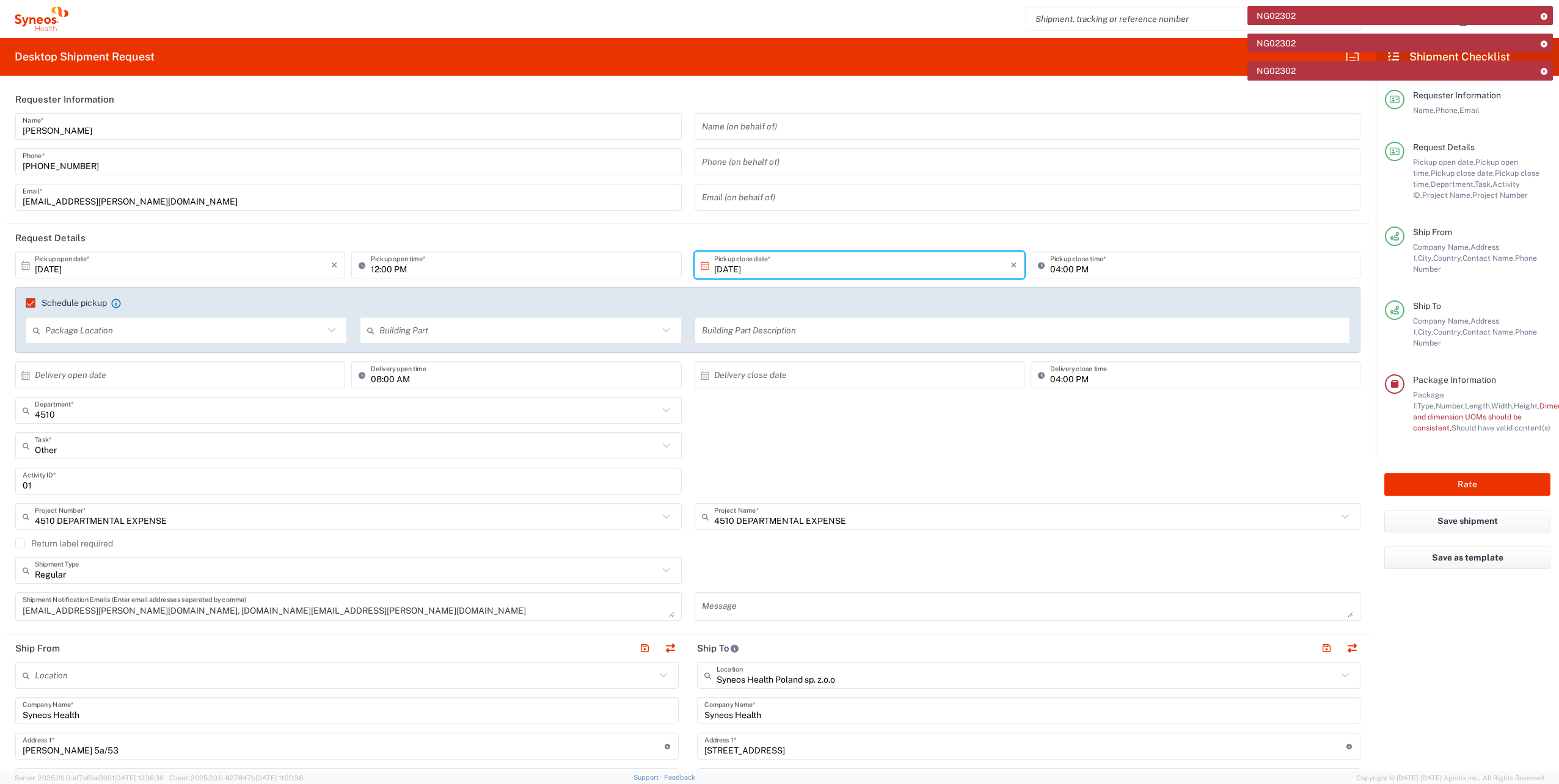
click at [371, 270] on input "12:00 PM" at bounding box center [522, 265] width 303 height 21
click at [394, 269] on input "9:00 PM" at bounding box center [522, 265] width 303 height 21
type input "09:00 AM"
click at [770, 268] on input "[DATE]" at bounding box center [862, 265] width 296 height 21
drag, startPoint x: 879, startPoint y: 323, endPoint x: 888, endPoint y: 323, distance: 9.0
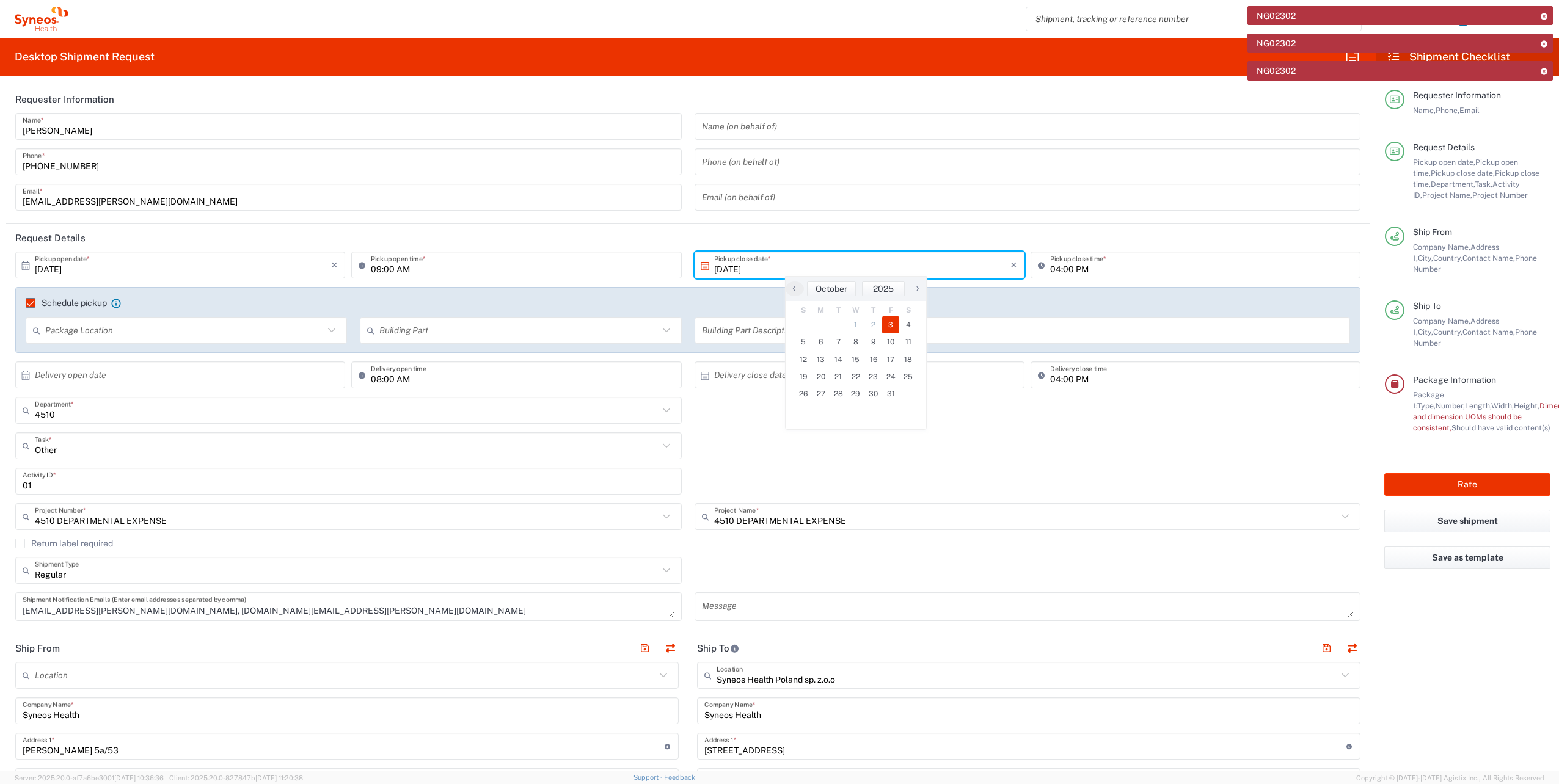
click at [888, 323] on span "3" at bounding box center [890, 325] width 18 height 17
click at [894, 322] on span "3" at bounding box center [890, 325] width 18 height 17
click at [1040, 313] on div "Schedule pickup When scheduling a pickup please be sure to meet the following c…" at bounding box center [688, 307] width 1337 height 19
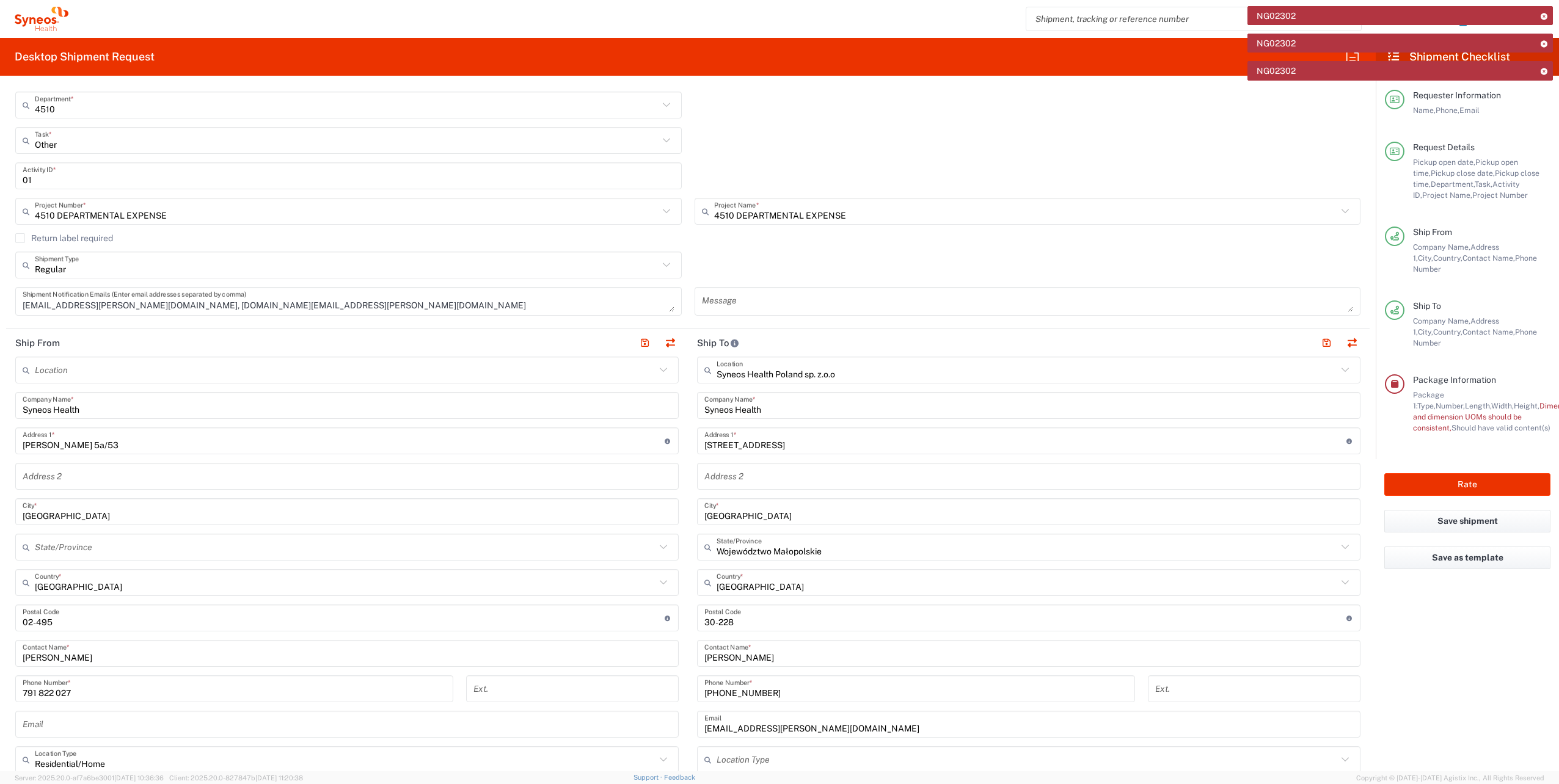
scroll to position [244, 0]
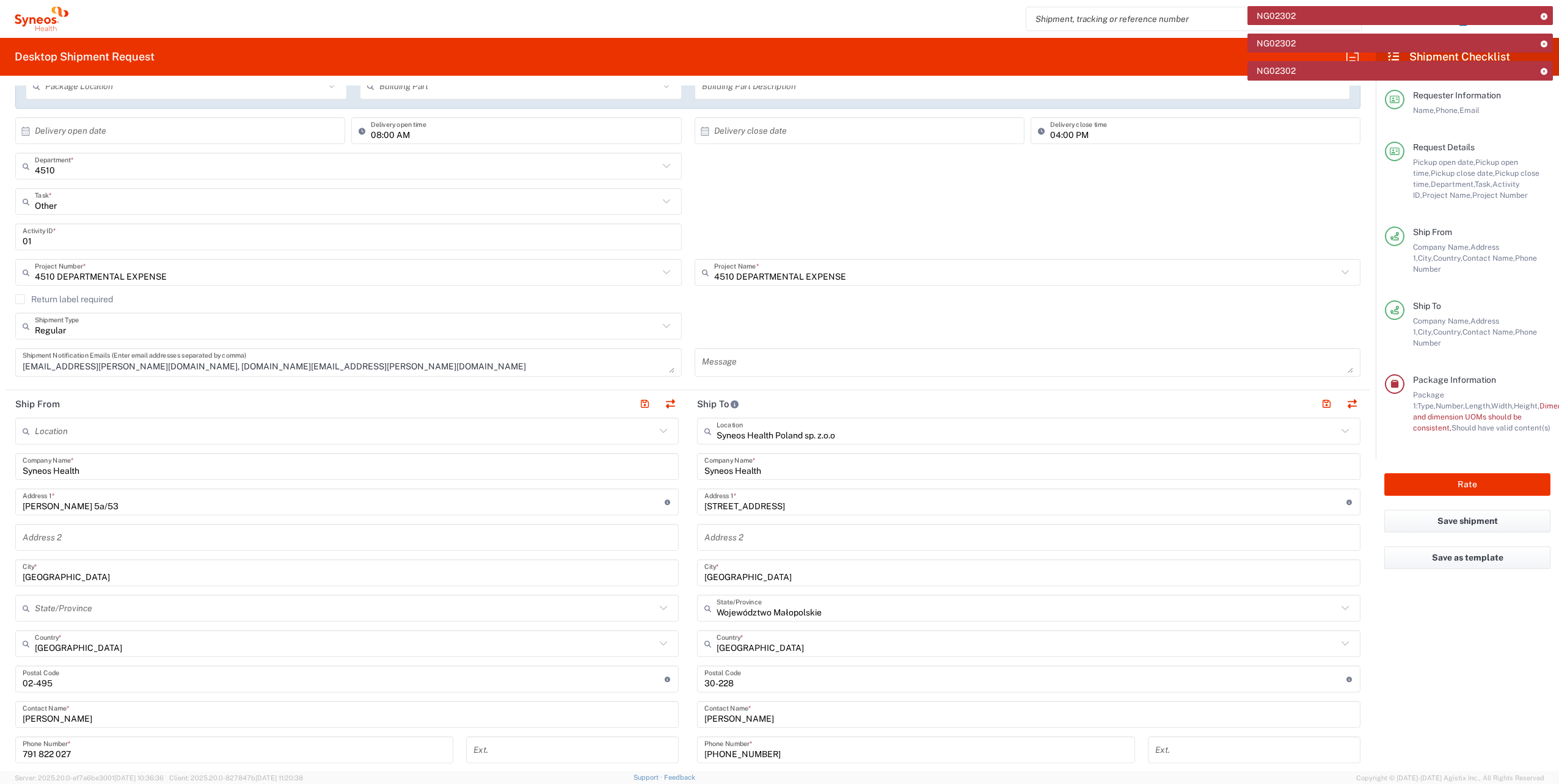
click at [757, 370] on textarea at bounding box center [1027, 362] width 652 height 21
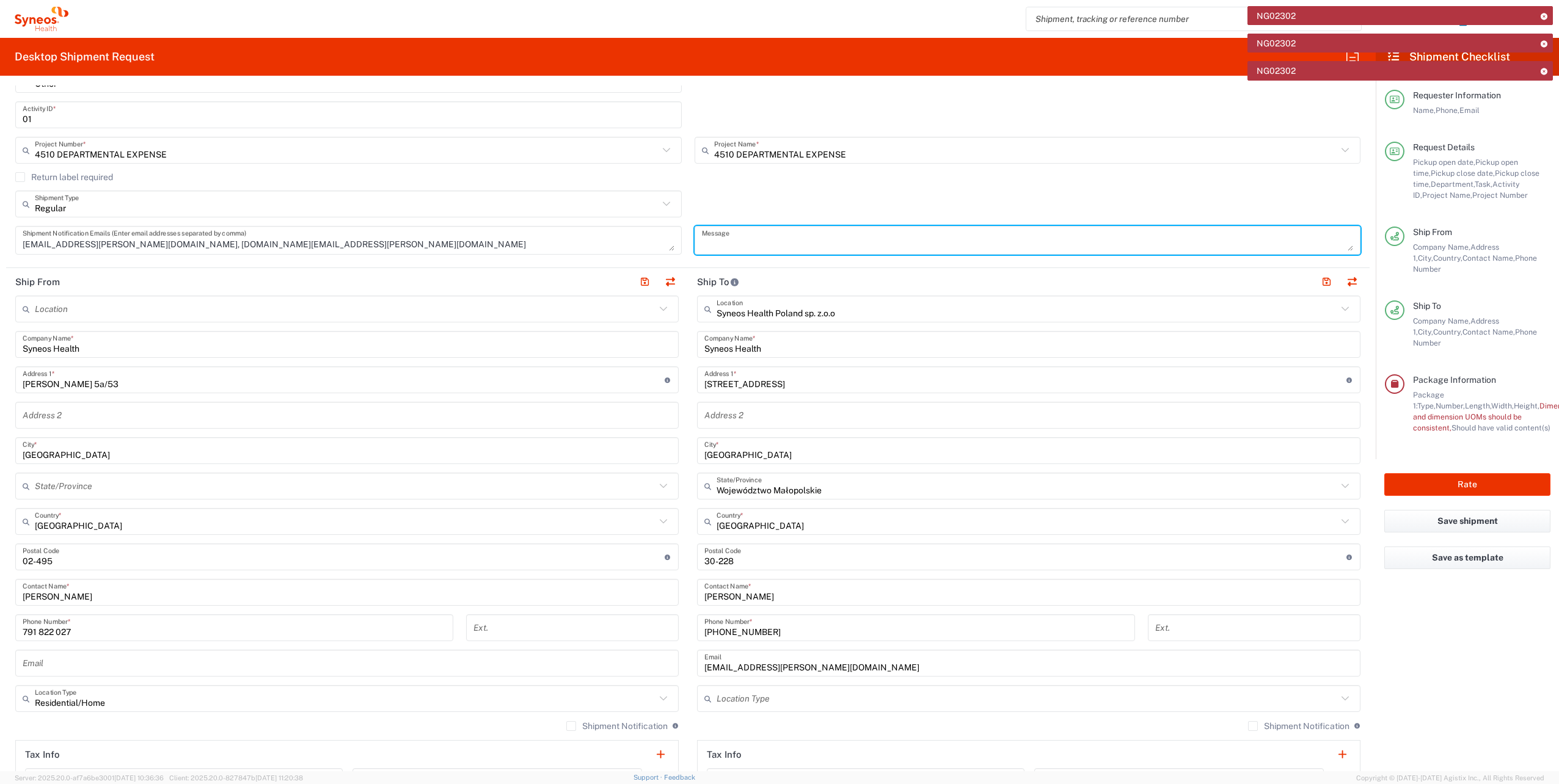
scroll to position [427, 0]
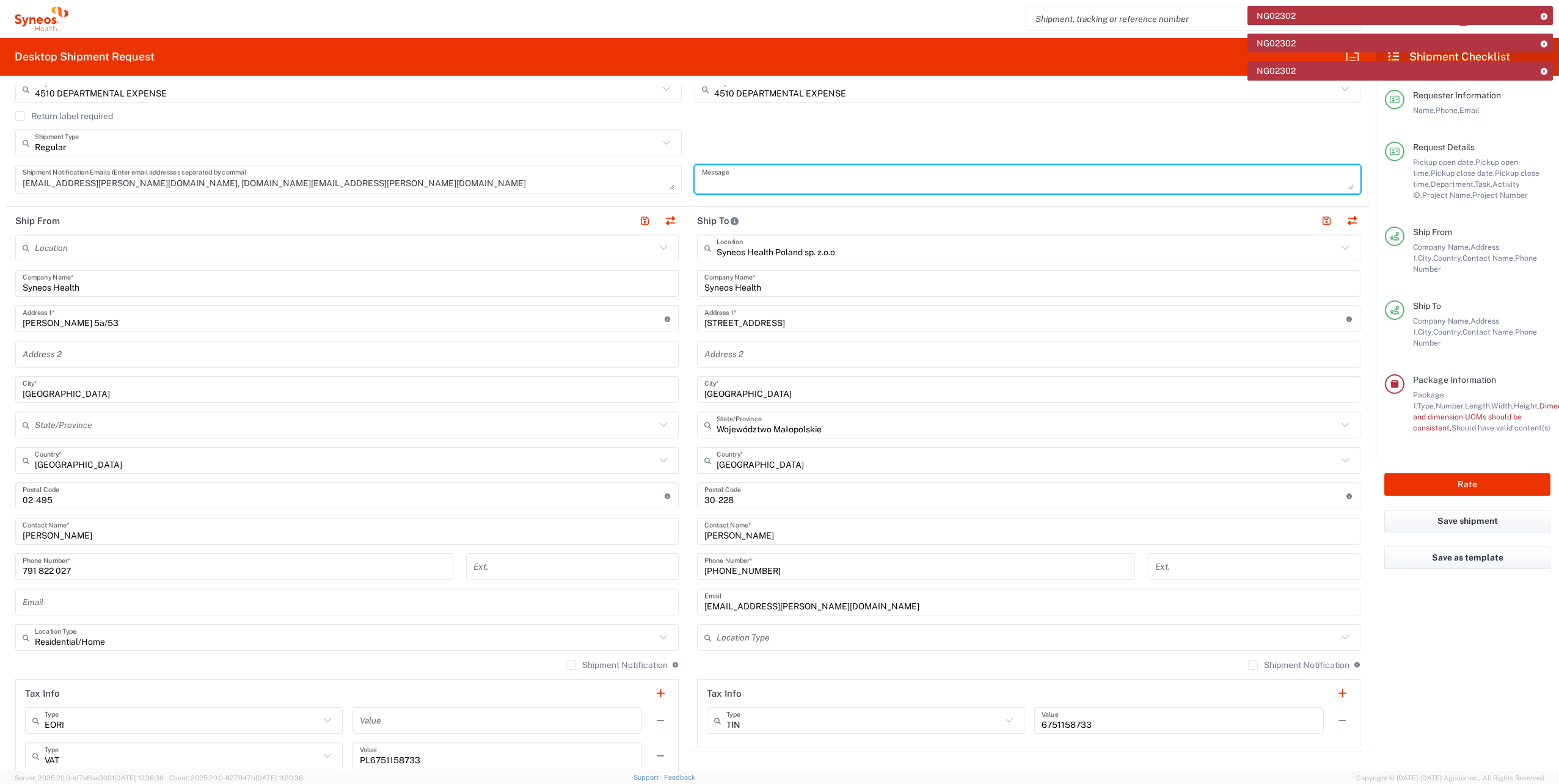
click at [570, 664] on label "Shipment Notification" at bounding box center [617, 665] width 101 height 10
click at [571, 665] on input "Shipment Notification" at bounding box center [571, 665] width 0 height 0
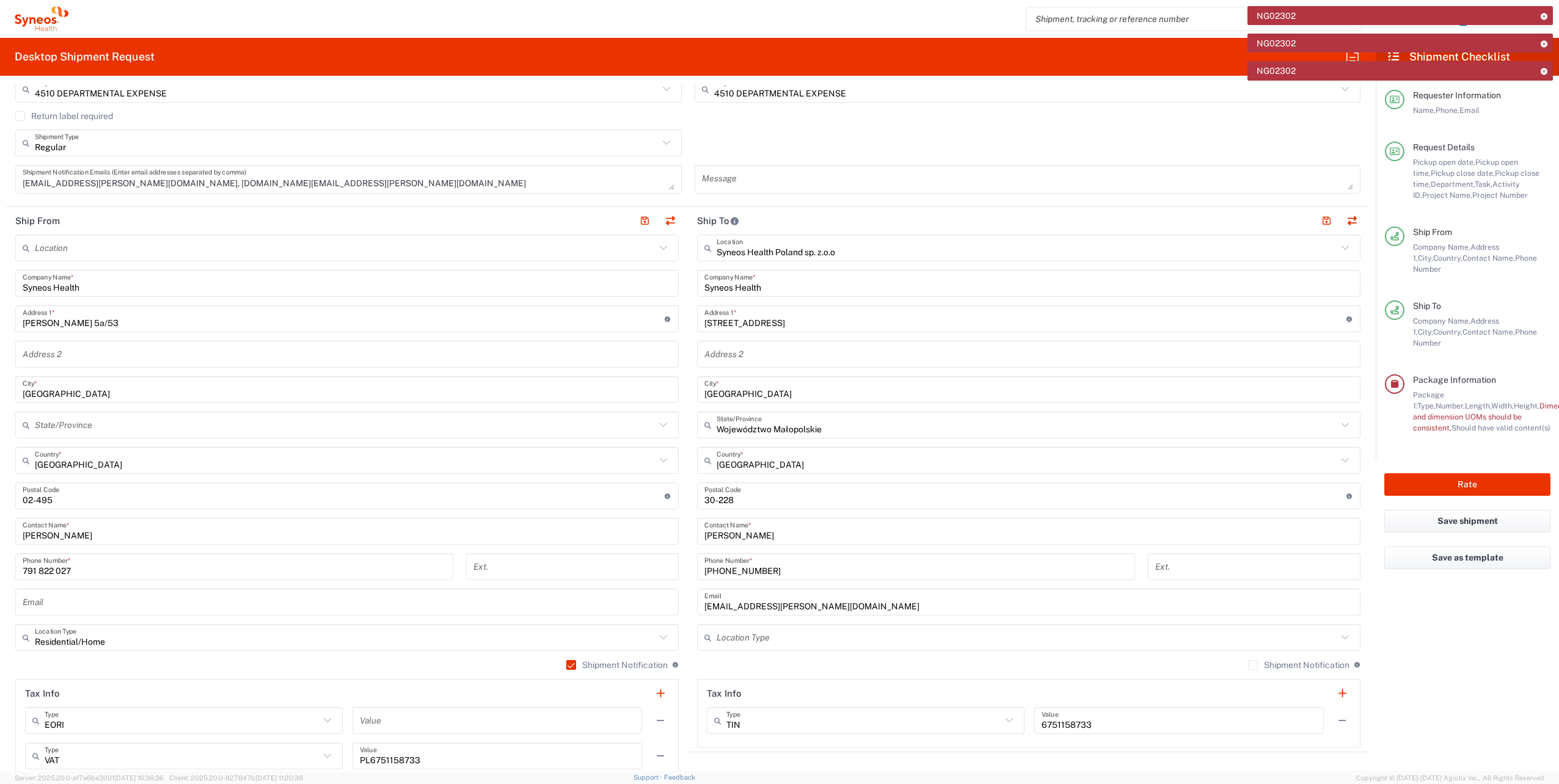
click at [1276, 667] on label "Shipment Notification" at bounding box center [1298, 665] width 101 height 10
click at [1253, 665] on input "Shipment Notification" at bounding box center [1253, 665] width 0 height 0
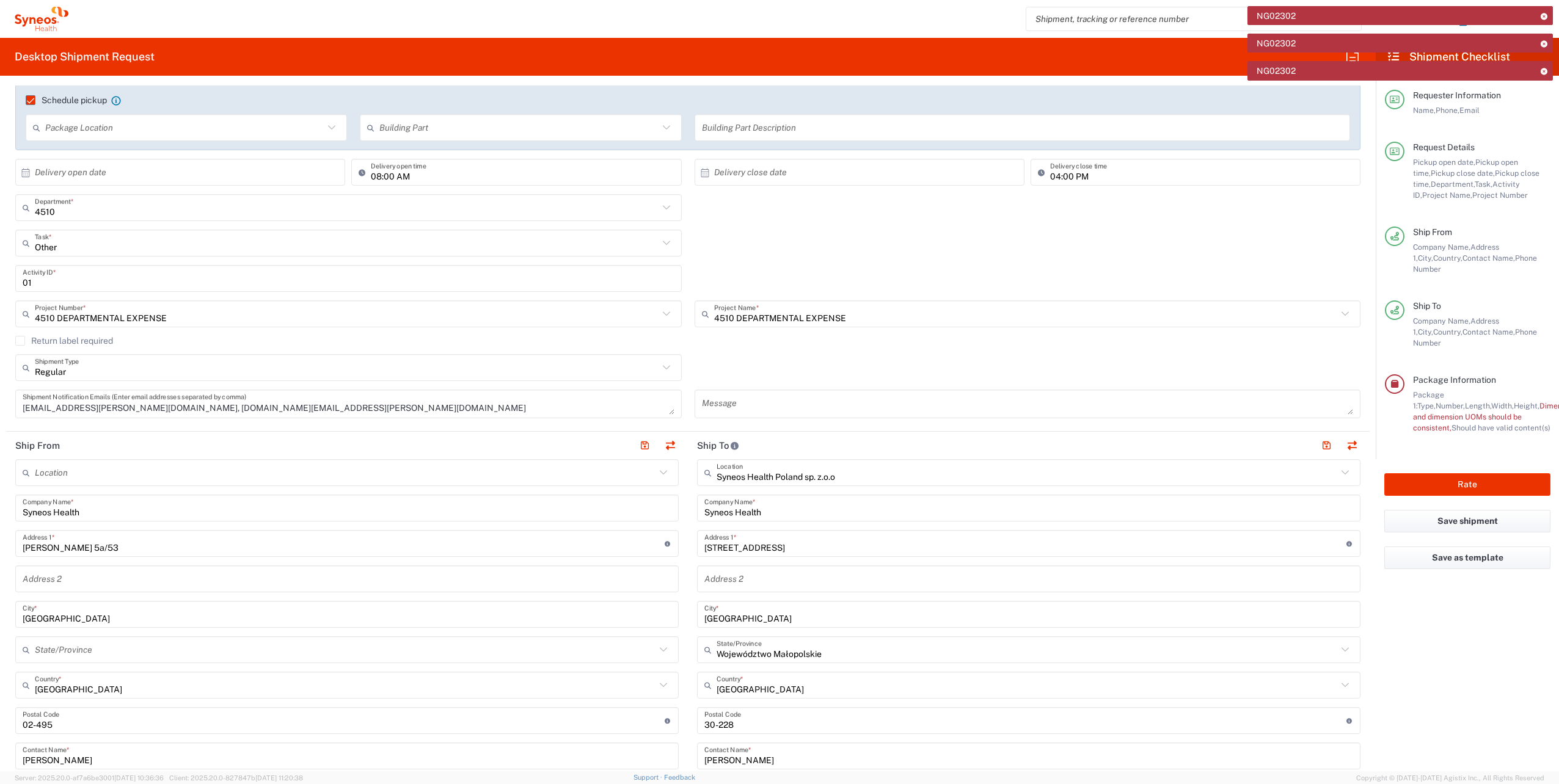
scroll to position [184, 0]
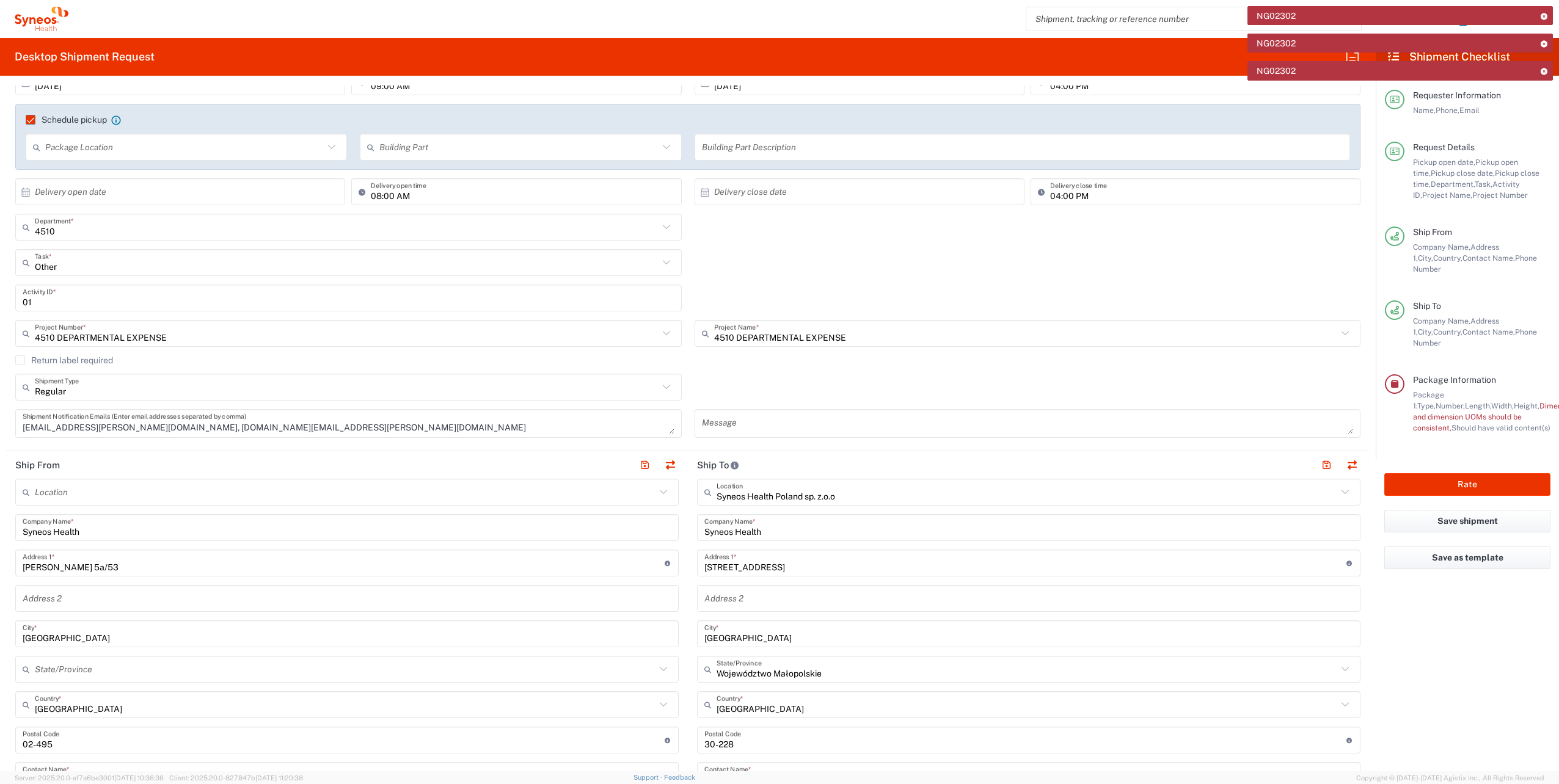
click at [733, 423] on textarea at bounding box center [1027, 423] width 652 height 21
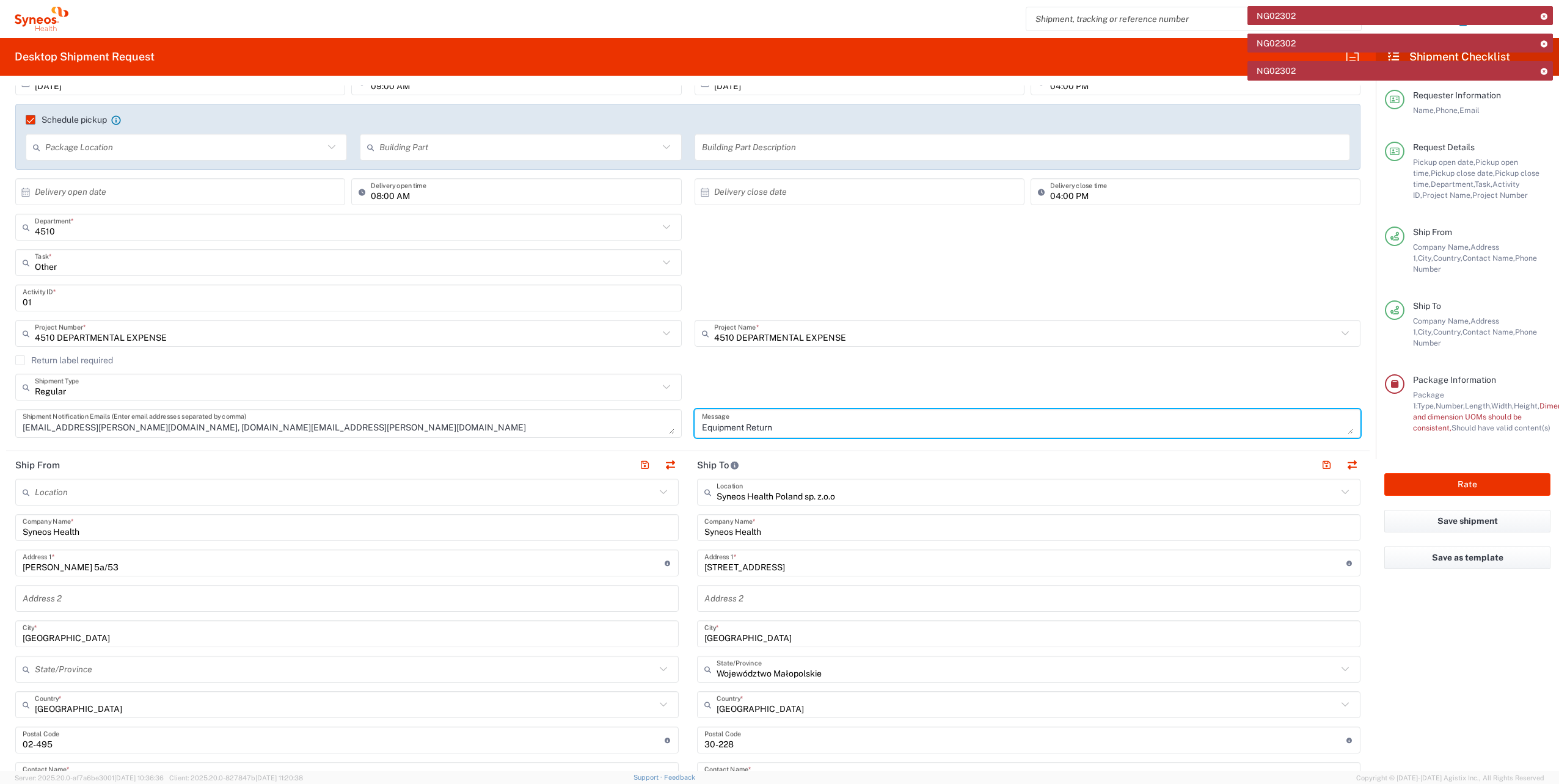
type textarea "Equipment Return"
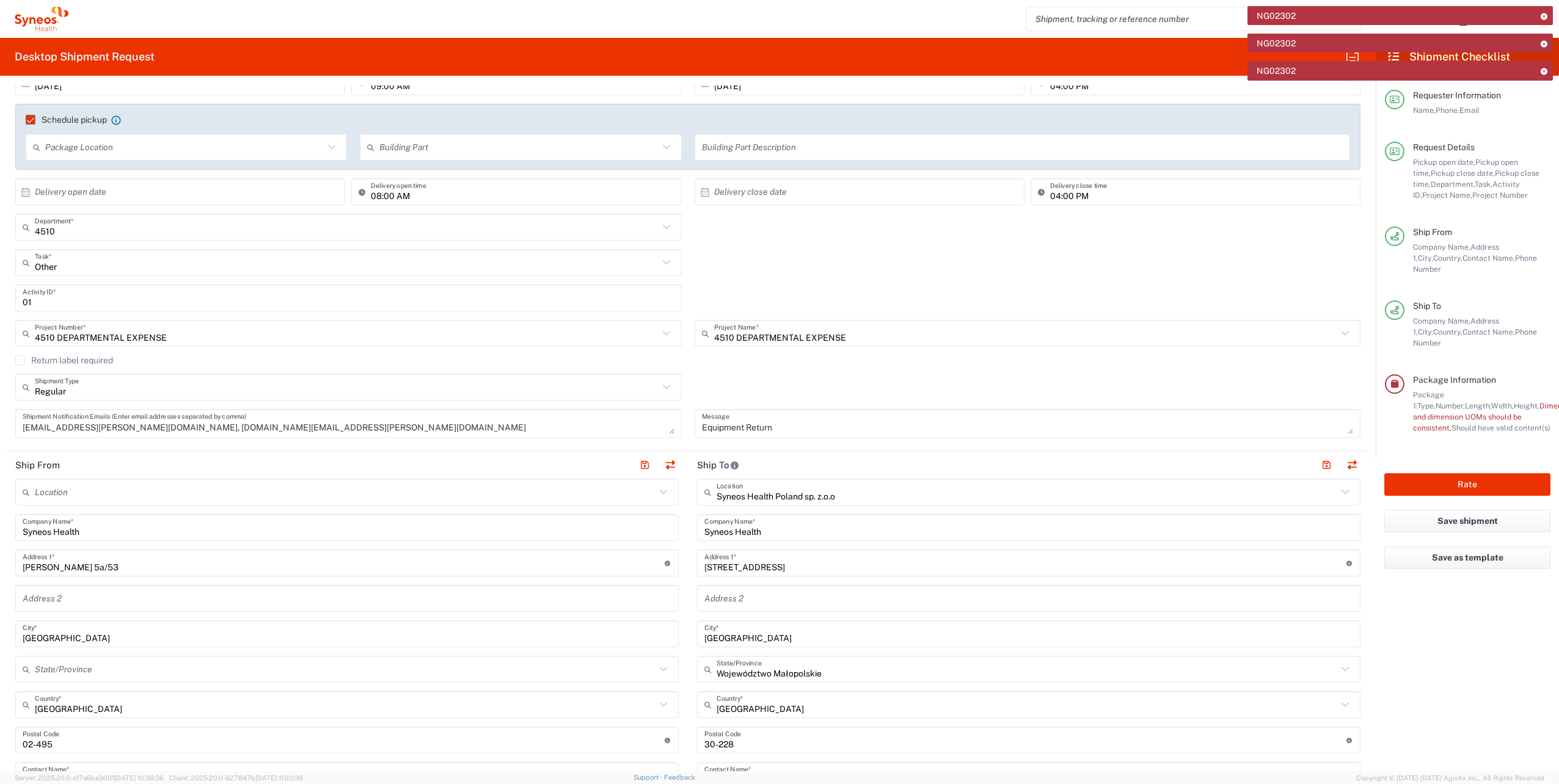
click at [883, 372] on div "Return label required" at bounding box center [688, 364] width 1345 height 18
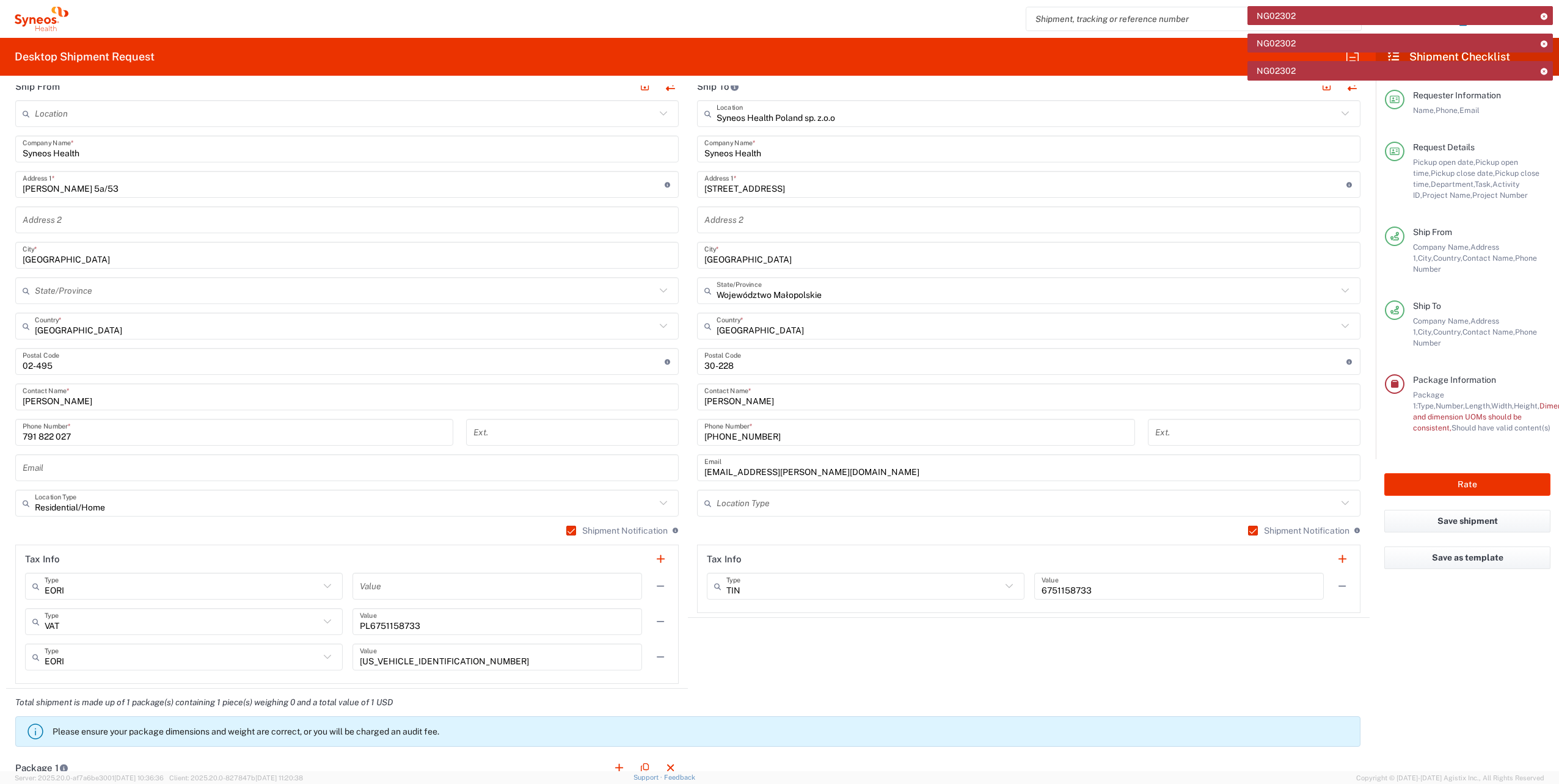
scroll to position [550, 0]
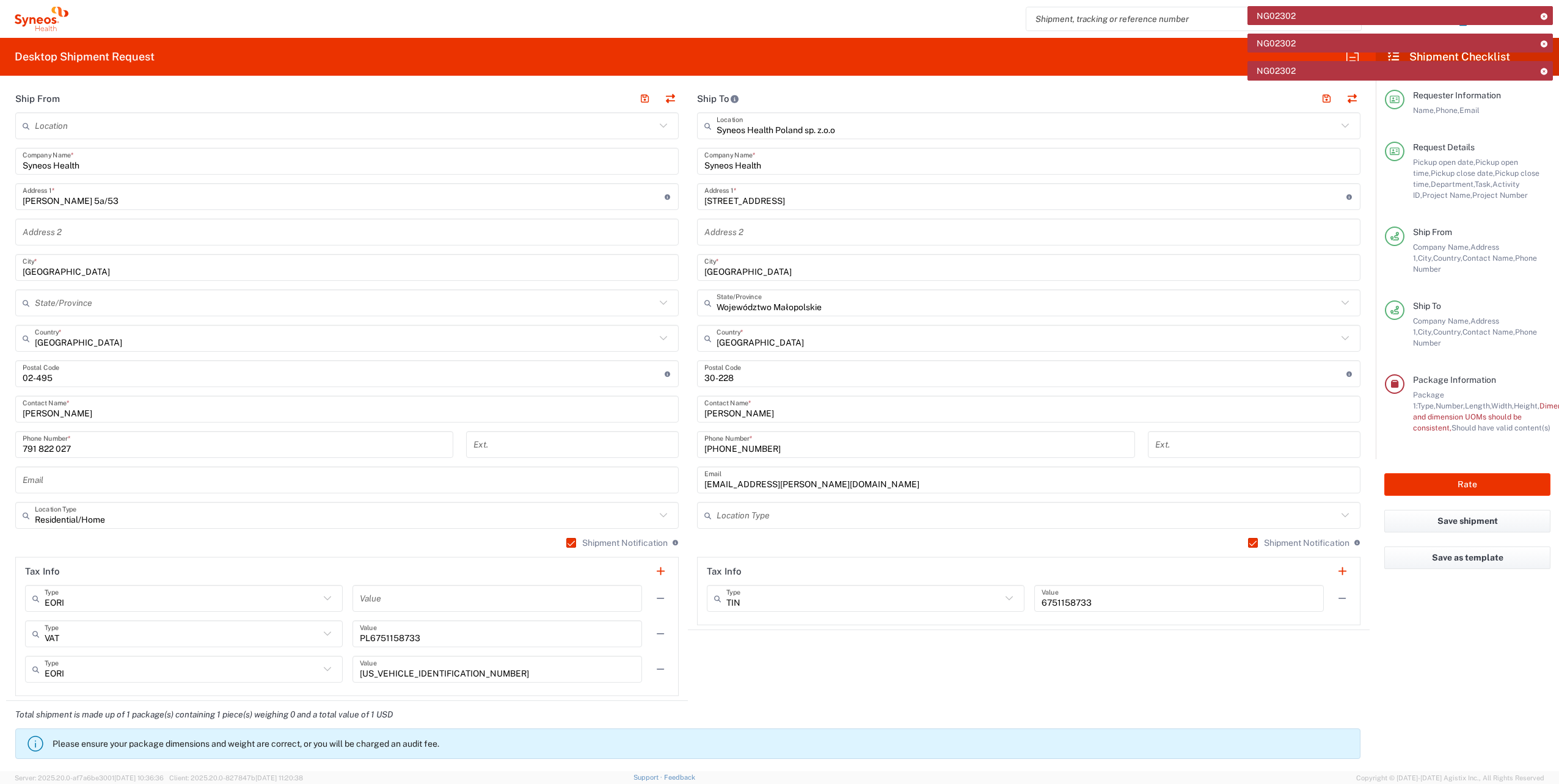
click at [99, 493] on div "Email" at bounding box center [347, 480] width 663 height 27
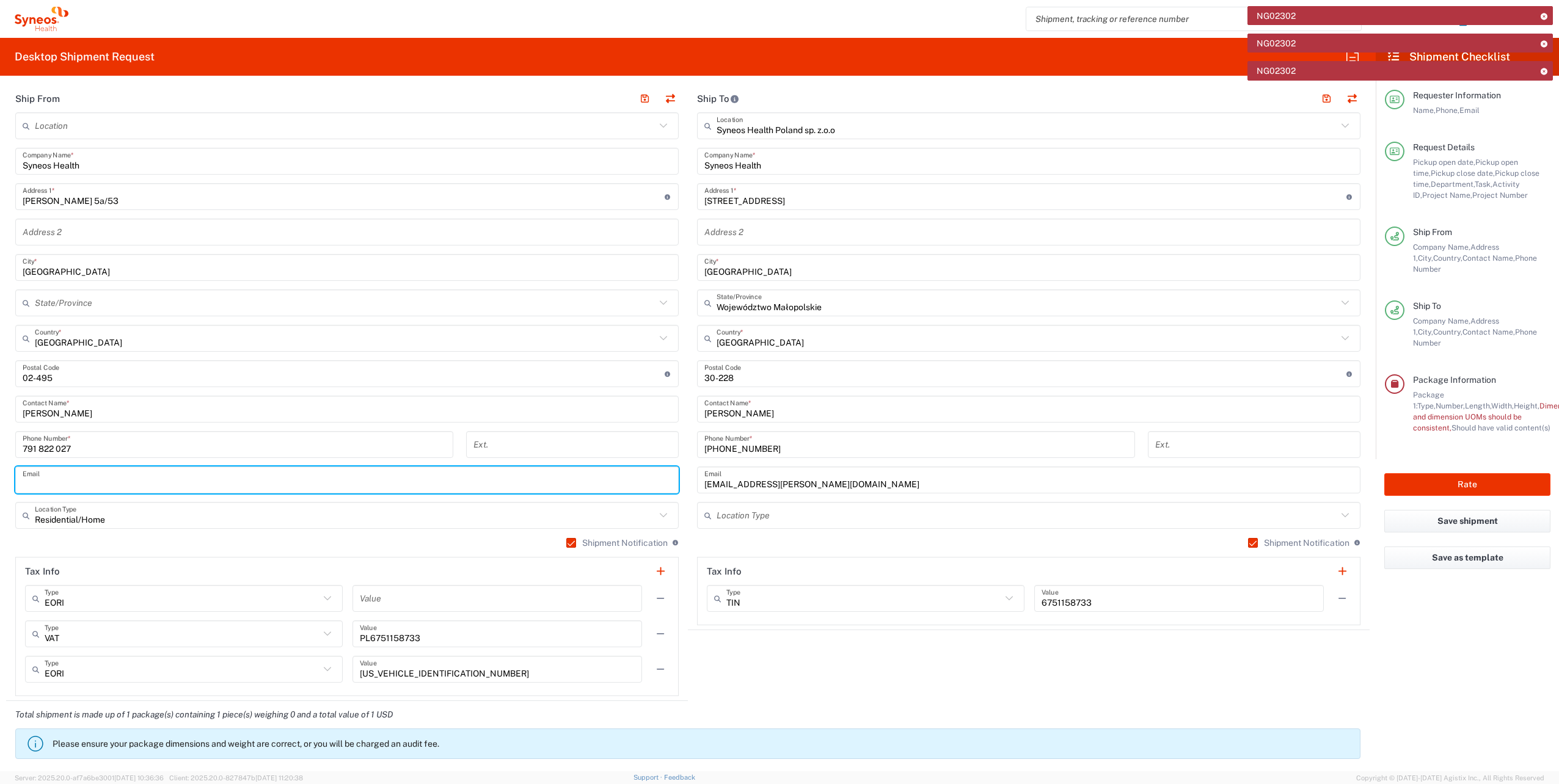
click at [98, 486] on input "text" at bounding box center [347, 480] width 649 height 21
paste input "[EMAIL_ADDRESS][PERSON_NAME][DOMAIN_NAME]."
type input "[EMAIL_ADDRESS][PERSON_NAME][DOMAIN_NAME]"
click at [826, 684] on agx-shipment-stop-widget "Ship To Syneos Health Poland sp. z.o.o Location Syneos Health Poland sp. z.o.o …" at bounding box center [1028, 393] width 682 height 616
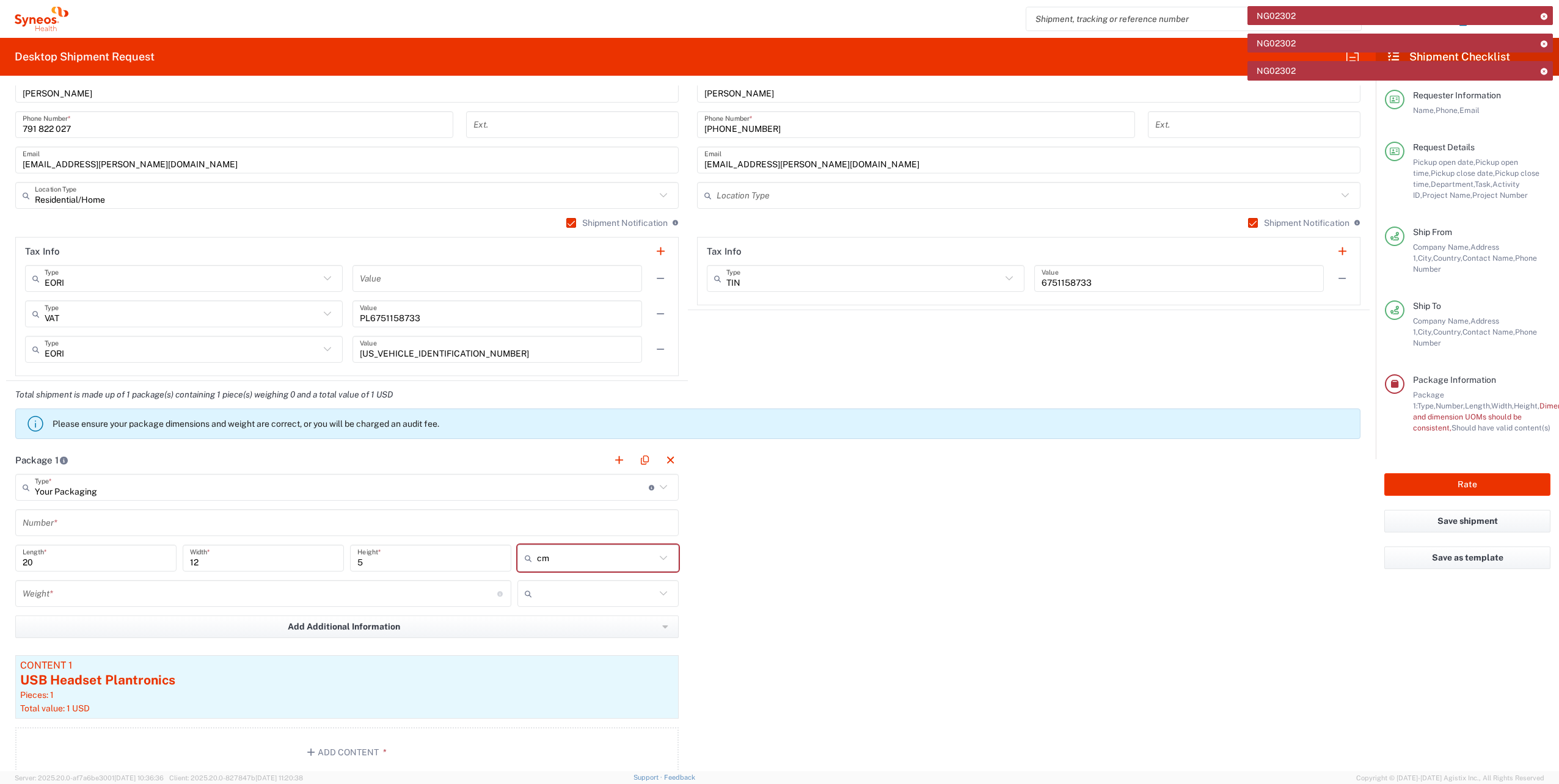
scroll to position [916, 0]
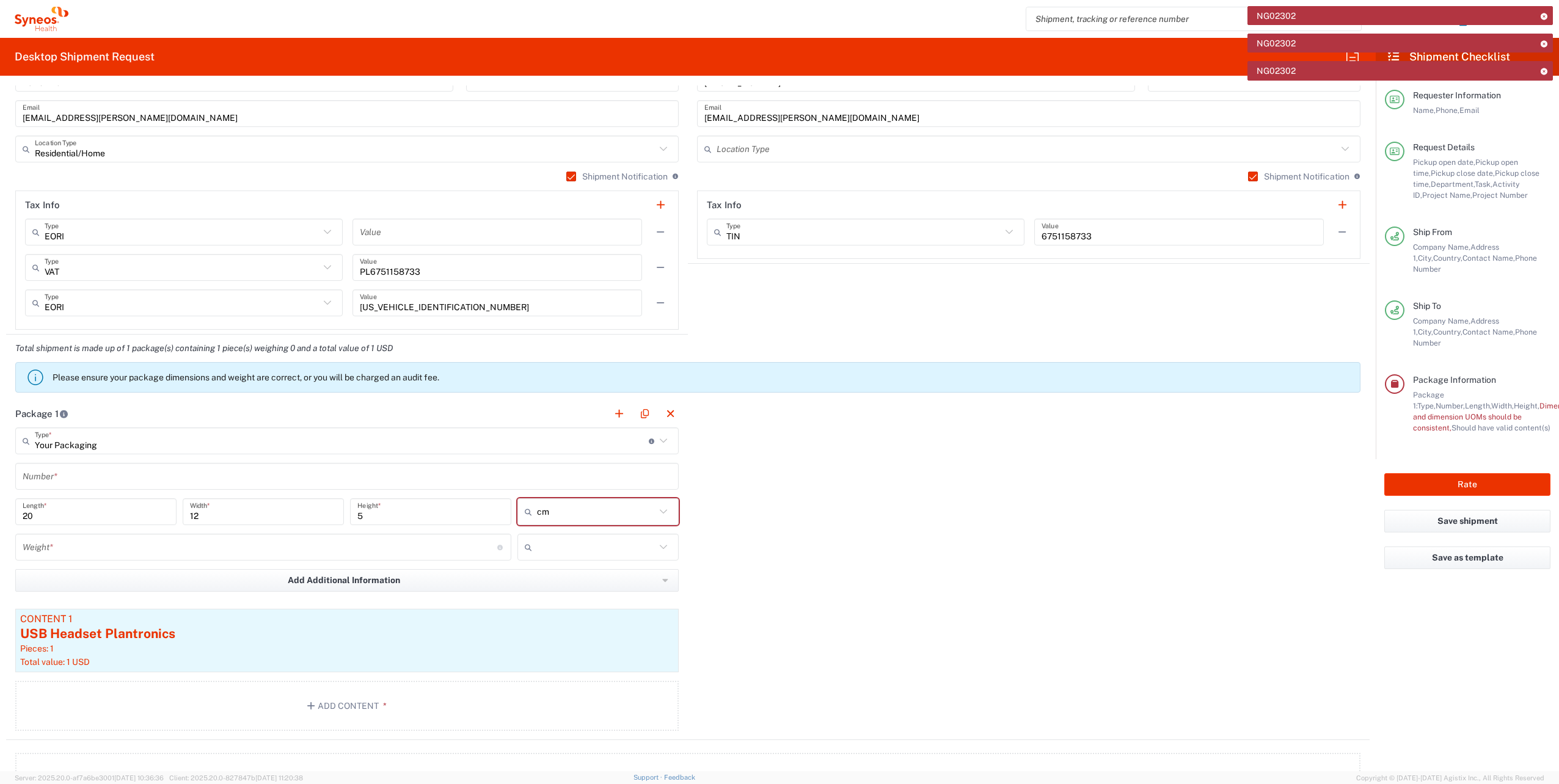
click at [263, 514] on input "12" at bounding box center [263, 512] width 147 height 21
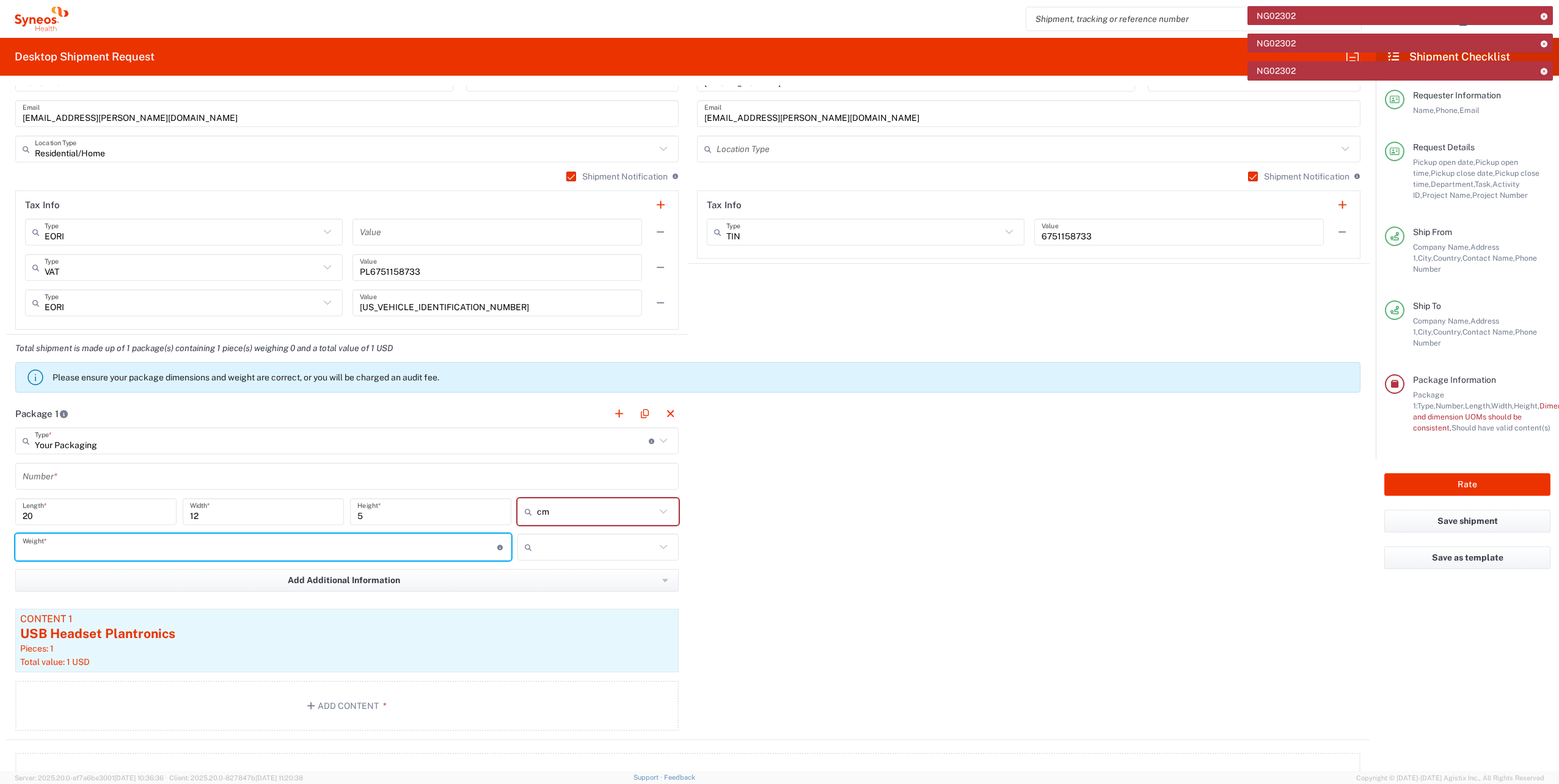
click at [424, 550] on input "number" at bounding box center [260, 547] width 475 height 21
type input "0"
type input "0.3"
click at [625, 549] on input "text" at bounding box center [596, 547] width 119 height 19
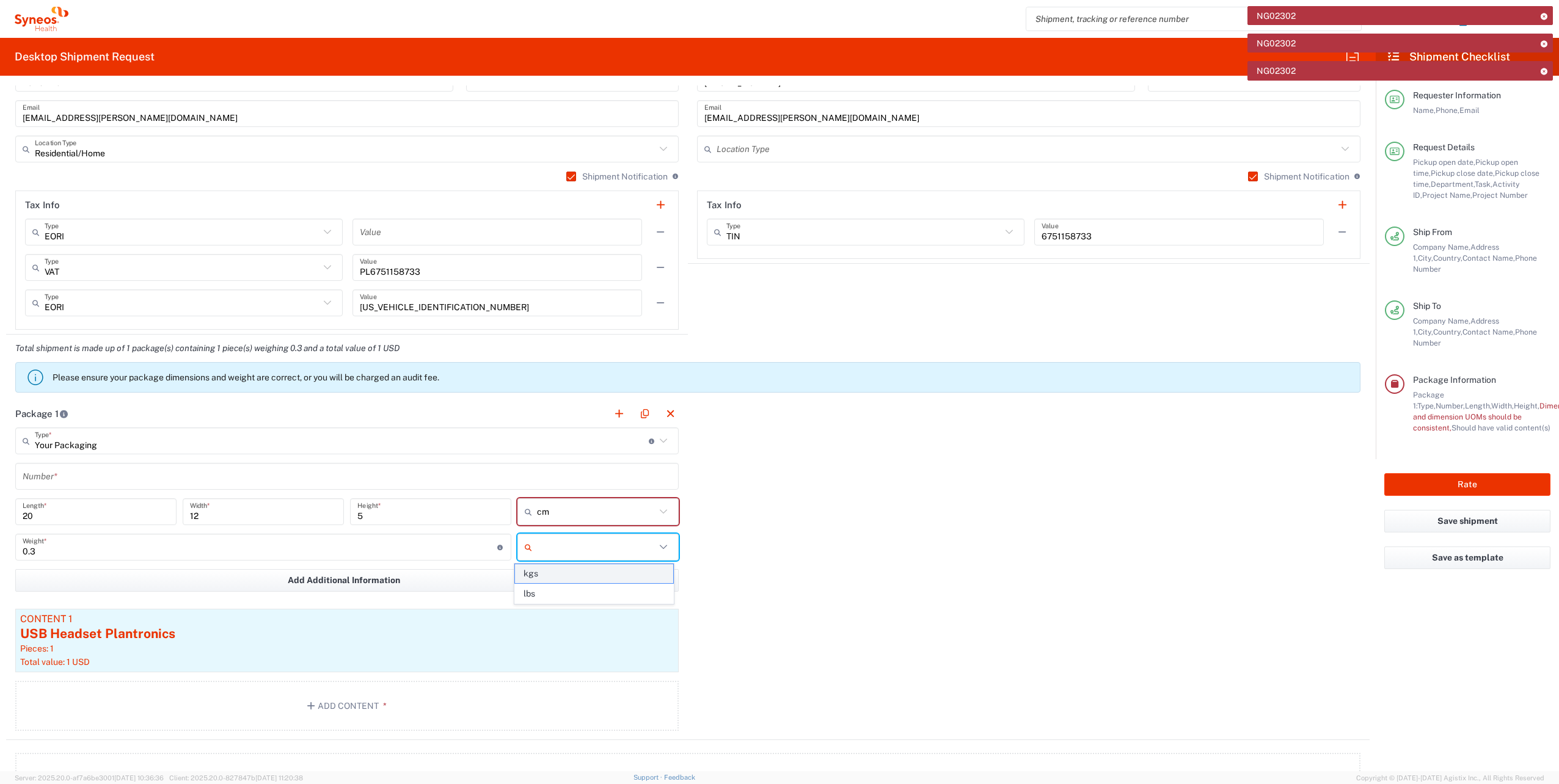
click at [537, 581] on span "kgs" at bounding box center [593, 573] width 158 height 19
type input "kgs"
click at [881, 574] on div "Package 1 Your Packaging Type * Material used to package goods Small Box Envelo…" at bounding box center [687, 570] width 1363 height 340
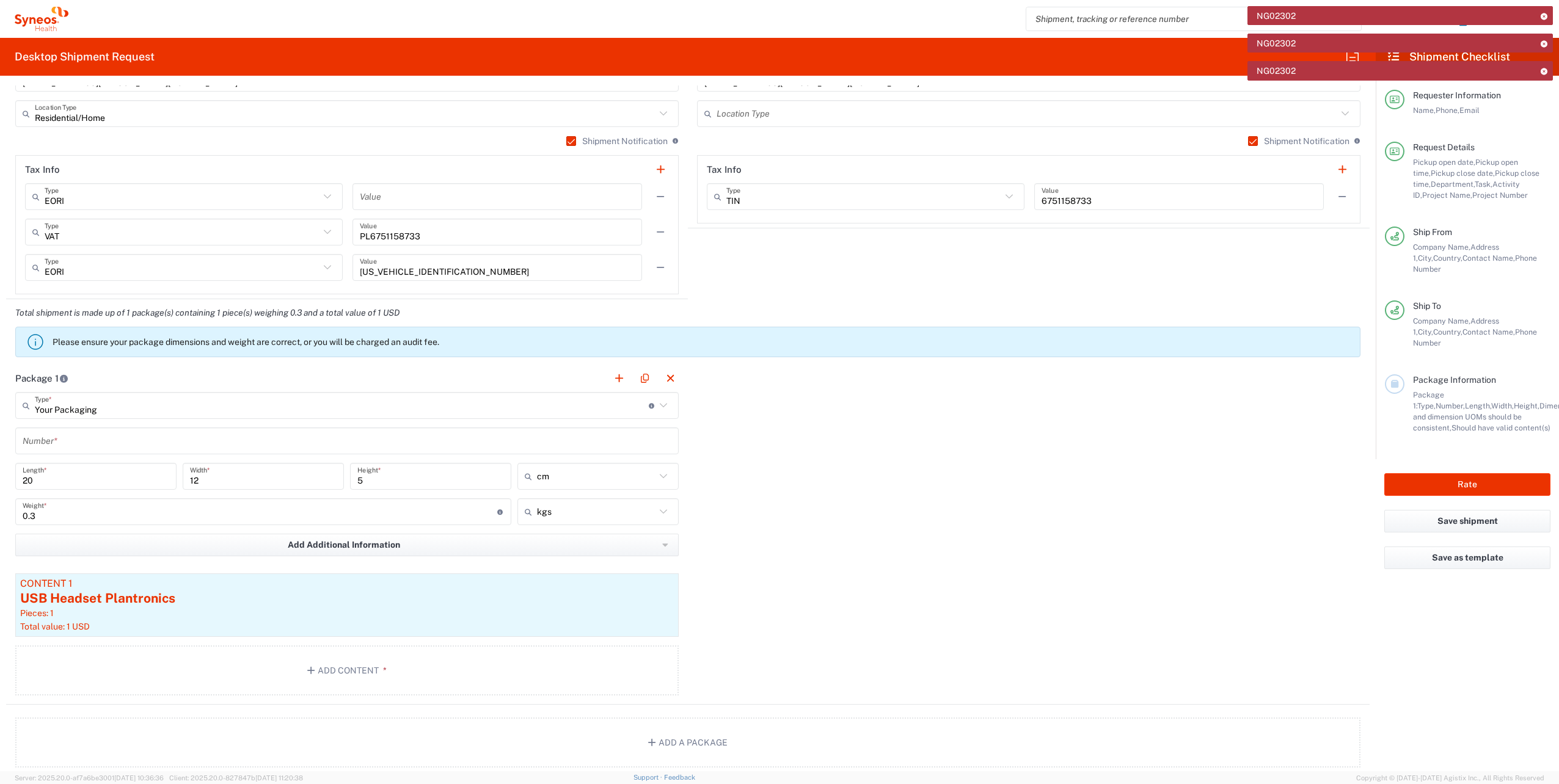
scroll to position [939, 0]
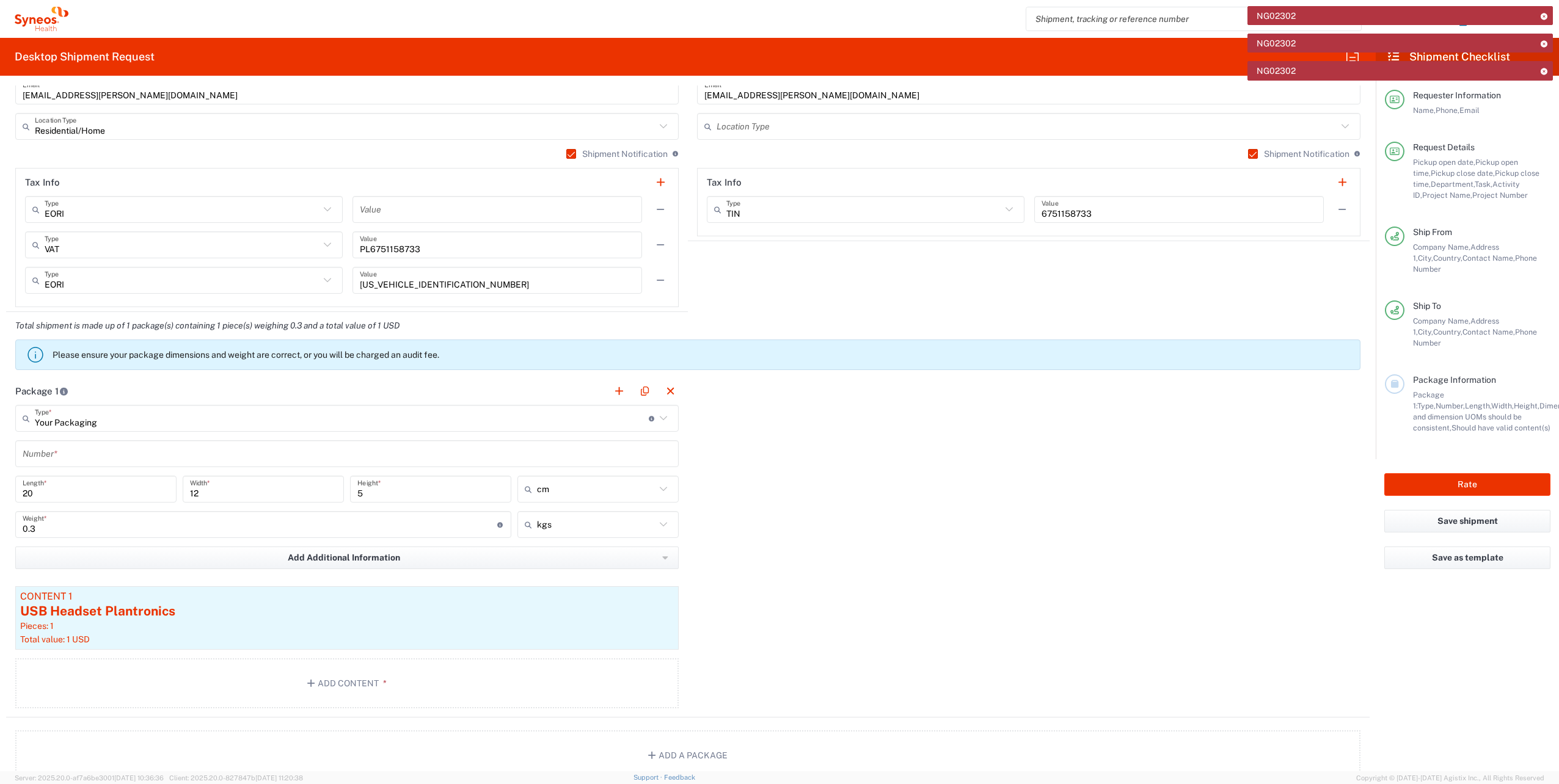
click at [299, 514] on input "0.3" at bounding box center [260, 525] width 475 height 21
type input "3"
type input "1"
click at [1138, 551] on div "Package 1 Your Packaging Type * Material used to package goods Small Box Envelo…" at bounding box center [687, 547] width 1363 height 340
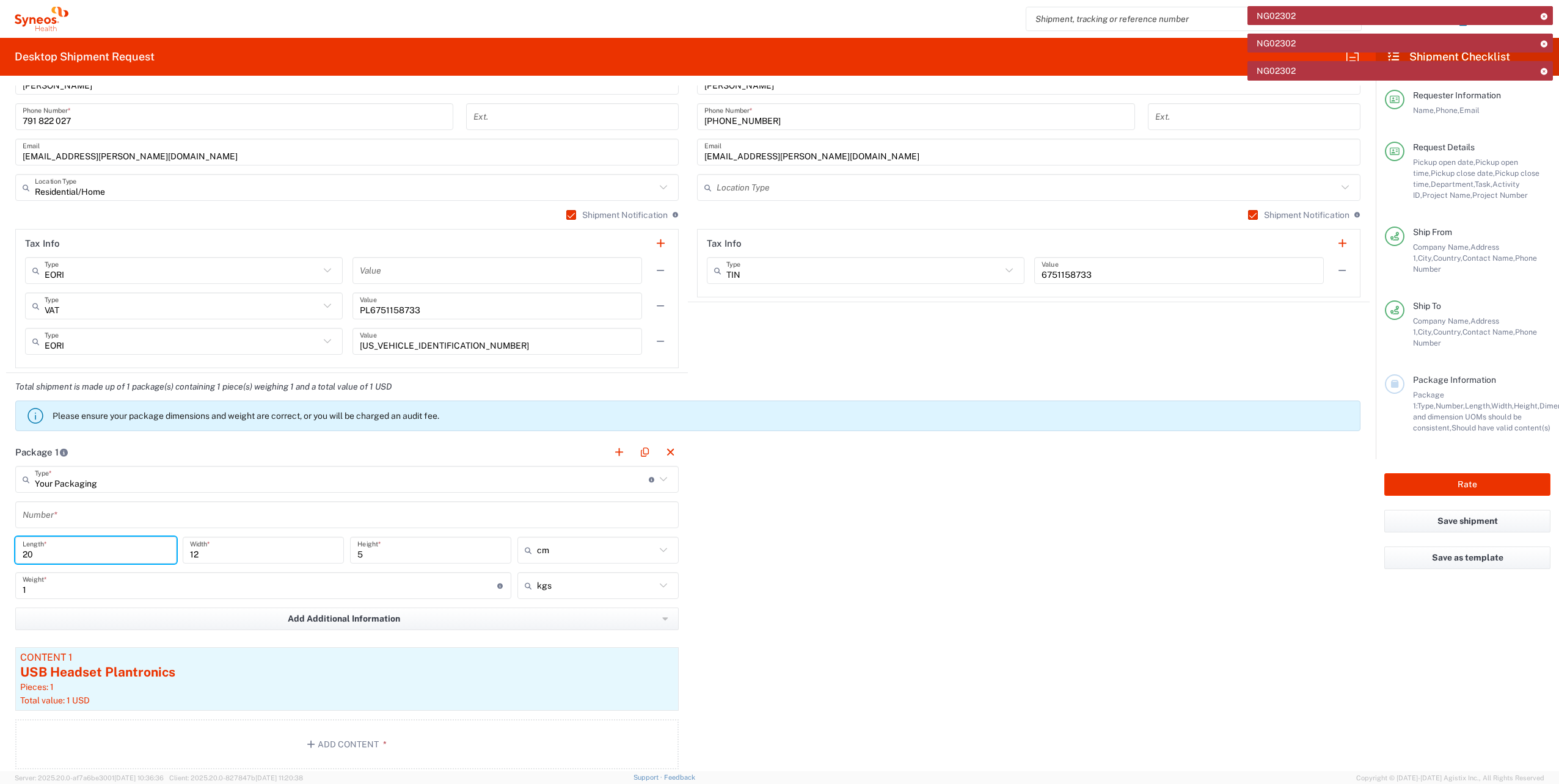
click at [67, 556] on input "20" at bounding box center [96, 551] width 147 height 21
click at [56, 556] on input "20" at bounding box center [96, 551] width 147 height 21
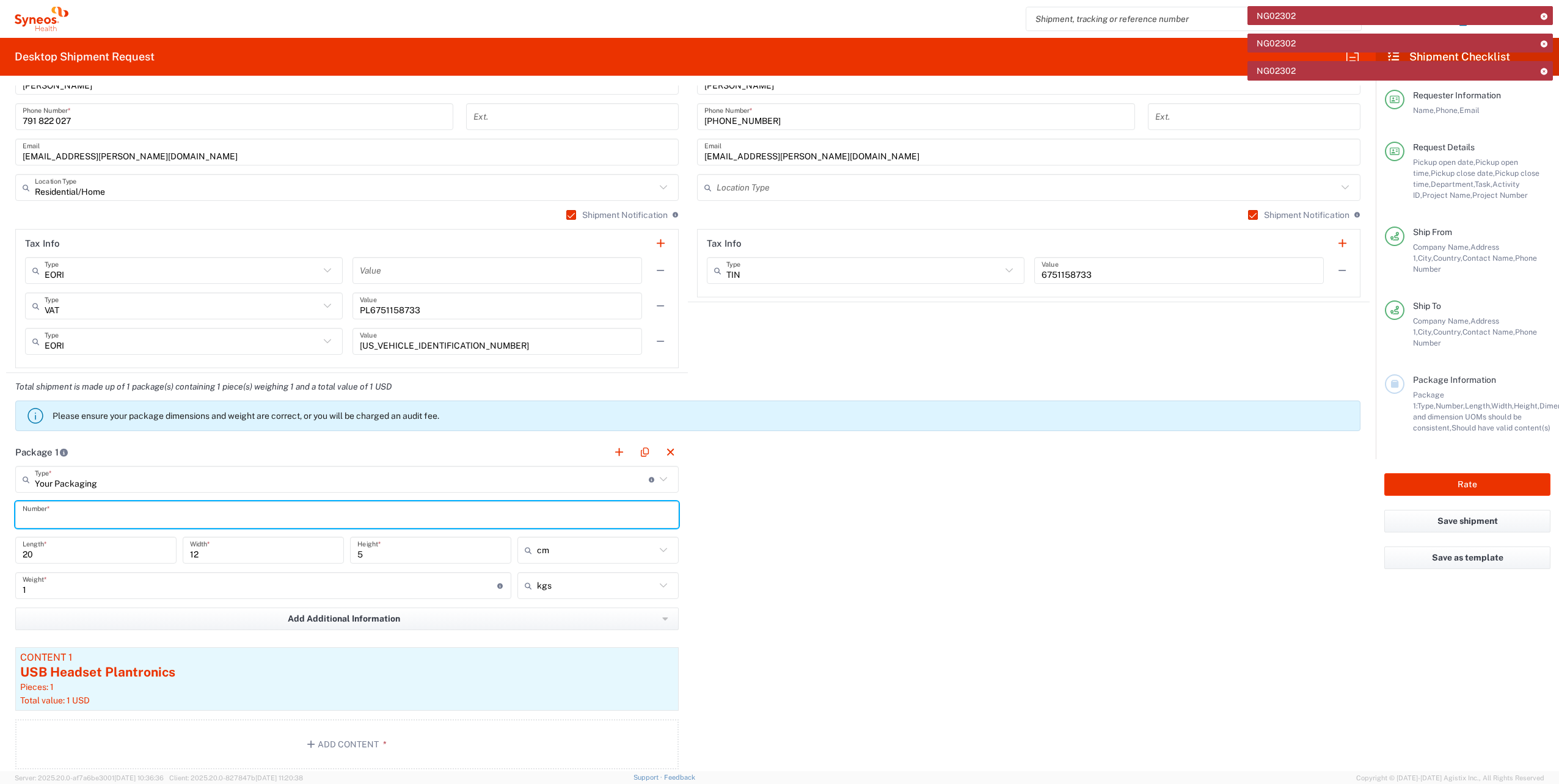
click at [58, 516] on input "text" at bounding box center [347, 515] width 649 height 21
type input "01"
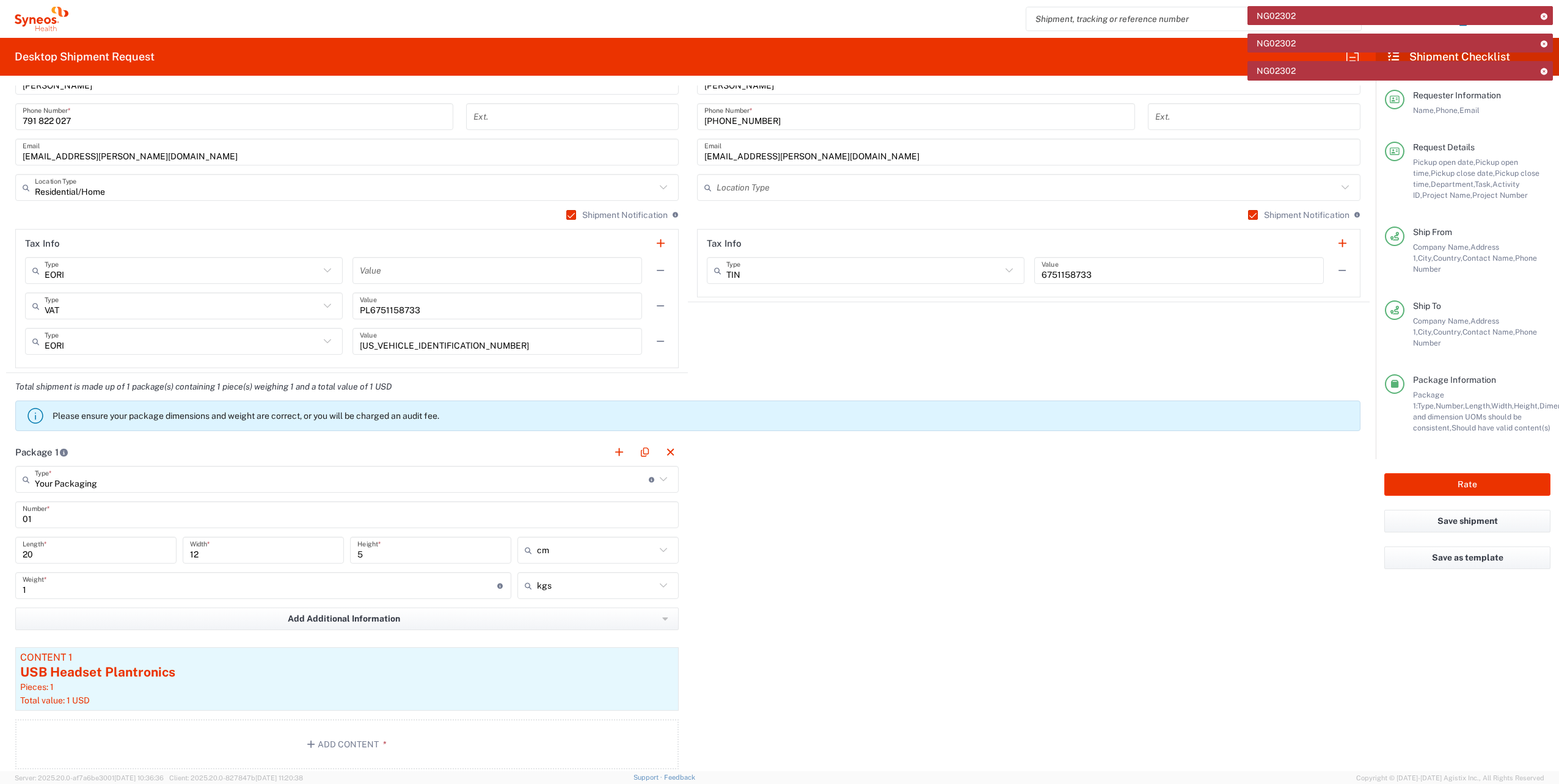
click at [870, 613] on div "Package 1 Your Packaging Type * Material used to package goods Small Box Envelo…" at bounding box center [687, 608] width 1363 height 340
drag, startPoint x: 36, startPoint y: 554, endPoint x: -18, endPoint y: 551, distance: 54.1
click at [0, 551] on html "NG02302 NG02302 NG02302 [PERSON_NAME] Home Shipment estimator Shipment tracking…" at bounding box center [780, 392] width 1559 height 784
type input "15"
drag, startPoint x: 215, startPoint y: 554, endPoint x: 160, endPoint y: 555, distance: 55.0
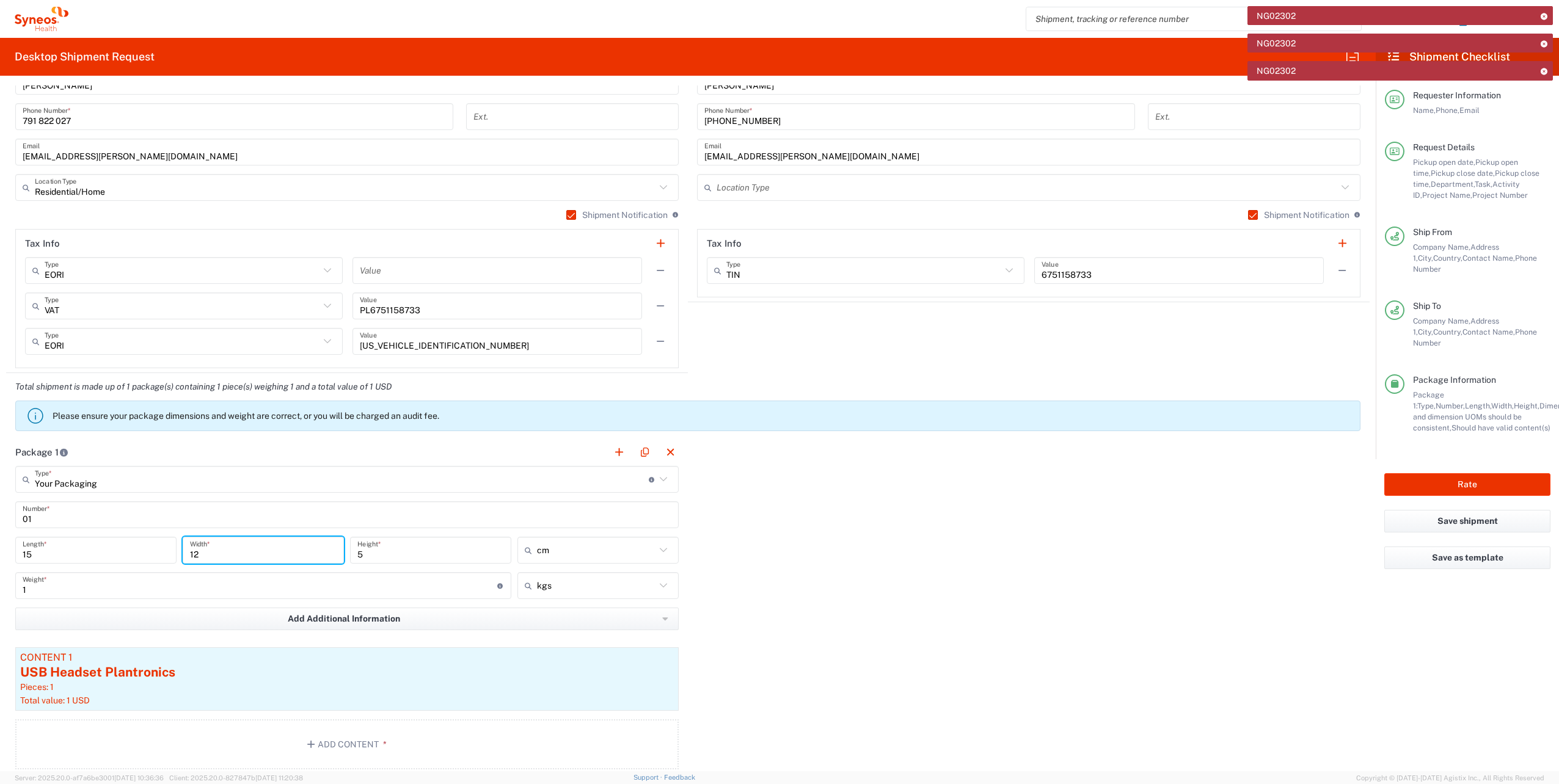
click at [160, 555] on div "15 Length * 12 Width * 5 Height * cm in cm ft" at bounding box center [347, 554] width 669 height 36
type input "10"
click at [854, 540] on div "Package 1 Your Packaging Type * Material used to package goods Small Box Envelo…" at bounding box center [687, 608] width 1363 height 340
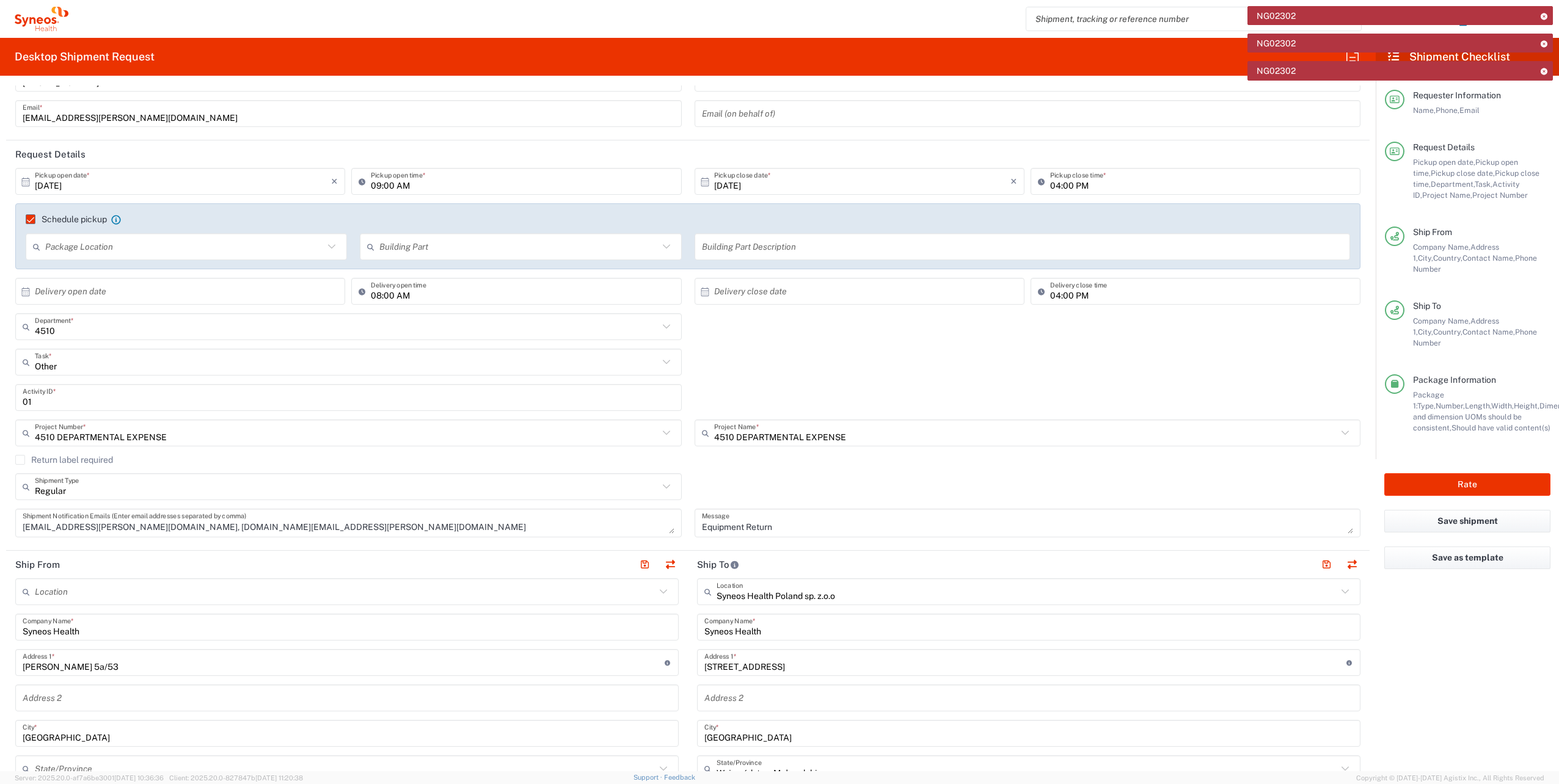
scroll to position [0, 0]
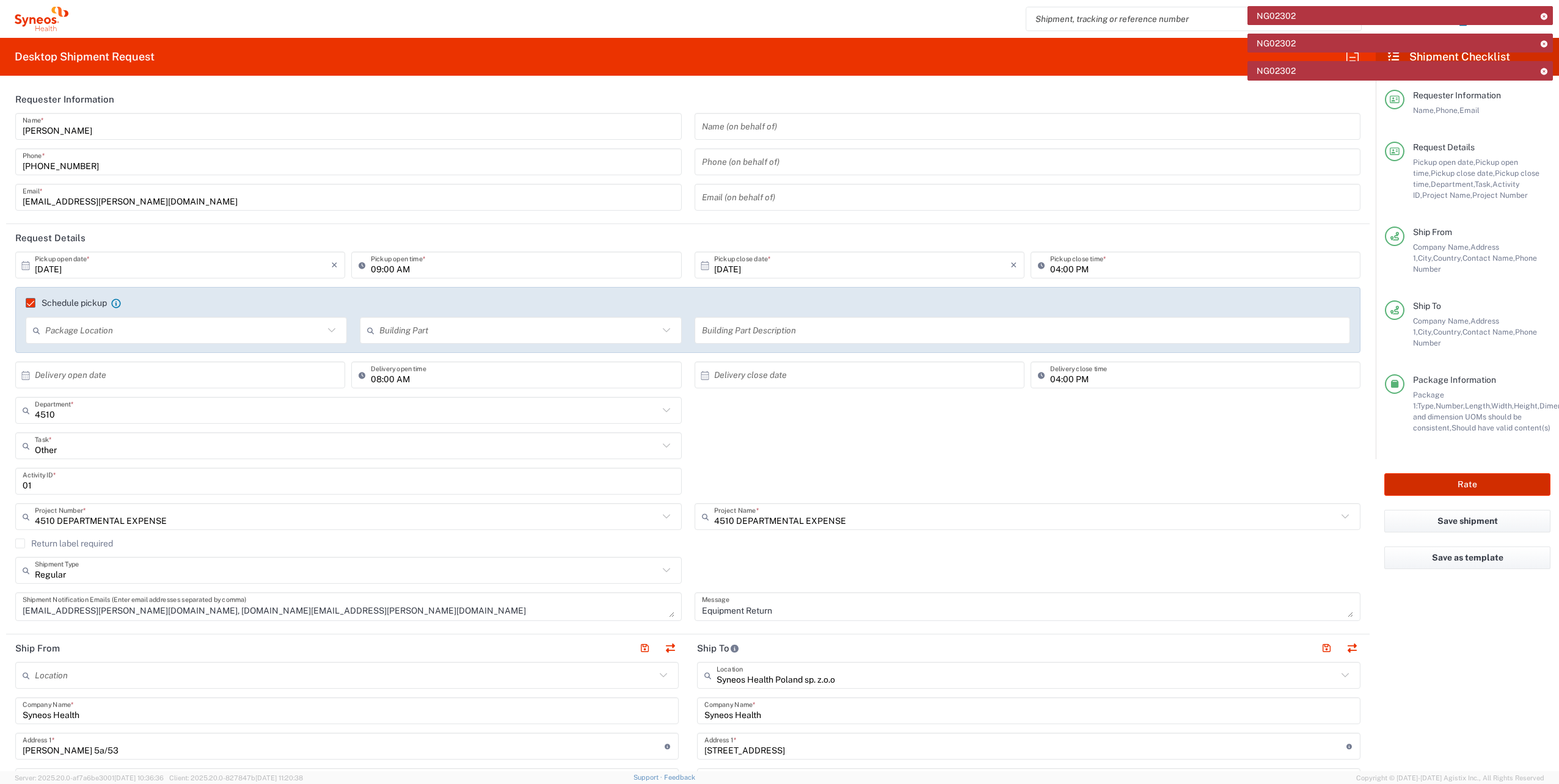
click at [1451, 473] on button "Rate" at bounding box center [1467, 484] width 166 height 23
type input "4510 DEPARTMENTAL EXPENSE"
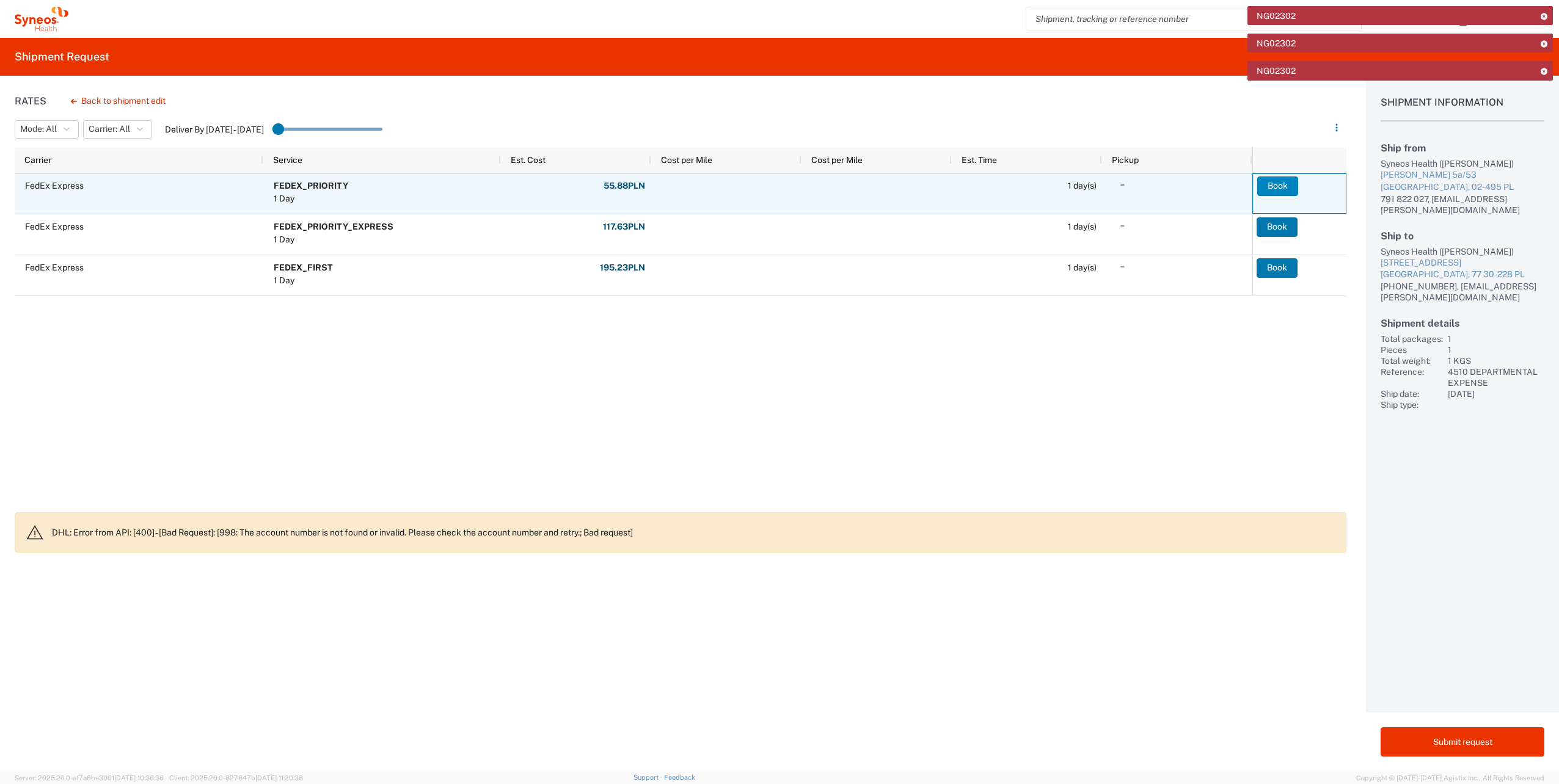
click at [1280, 184] on button "Book" at bounding box center [1277, 186] width 41 height 19
